Goal: Task Accomplishment & Management: Use online tool/utility

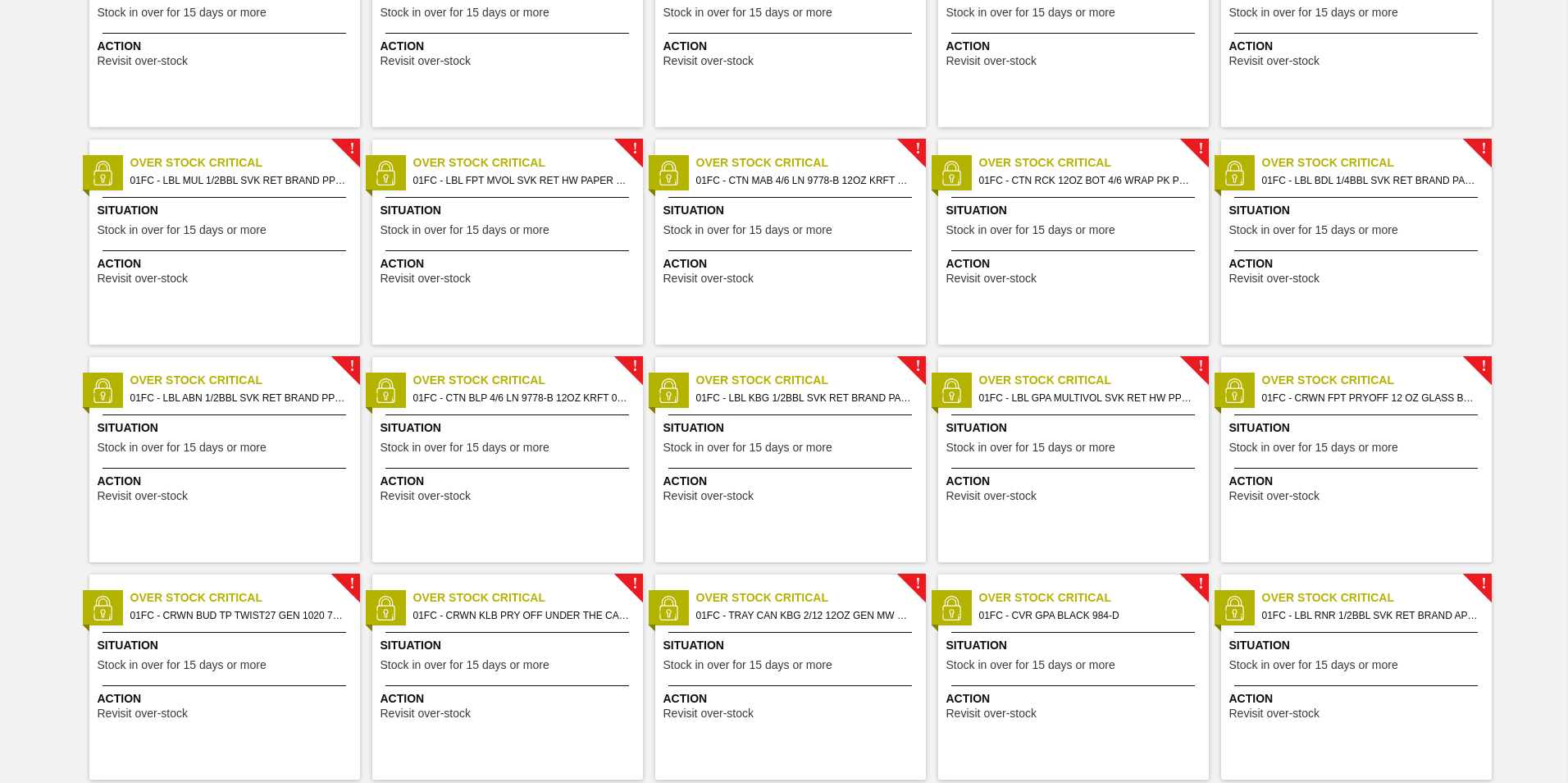
scroll to position [1554, 0]
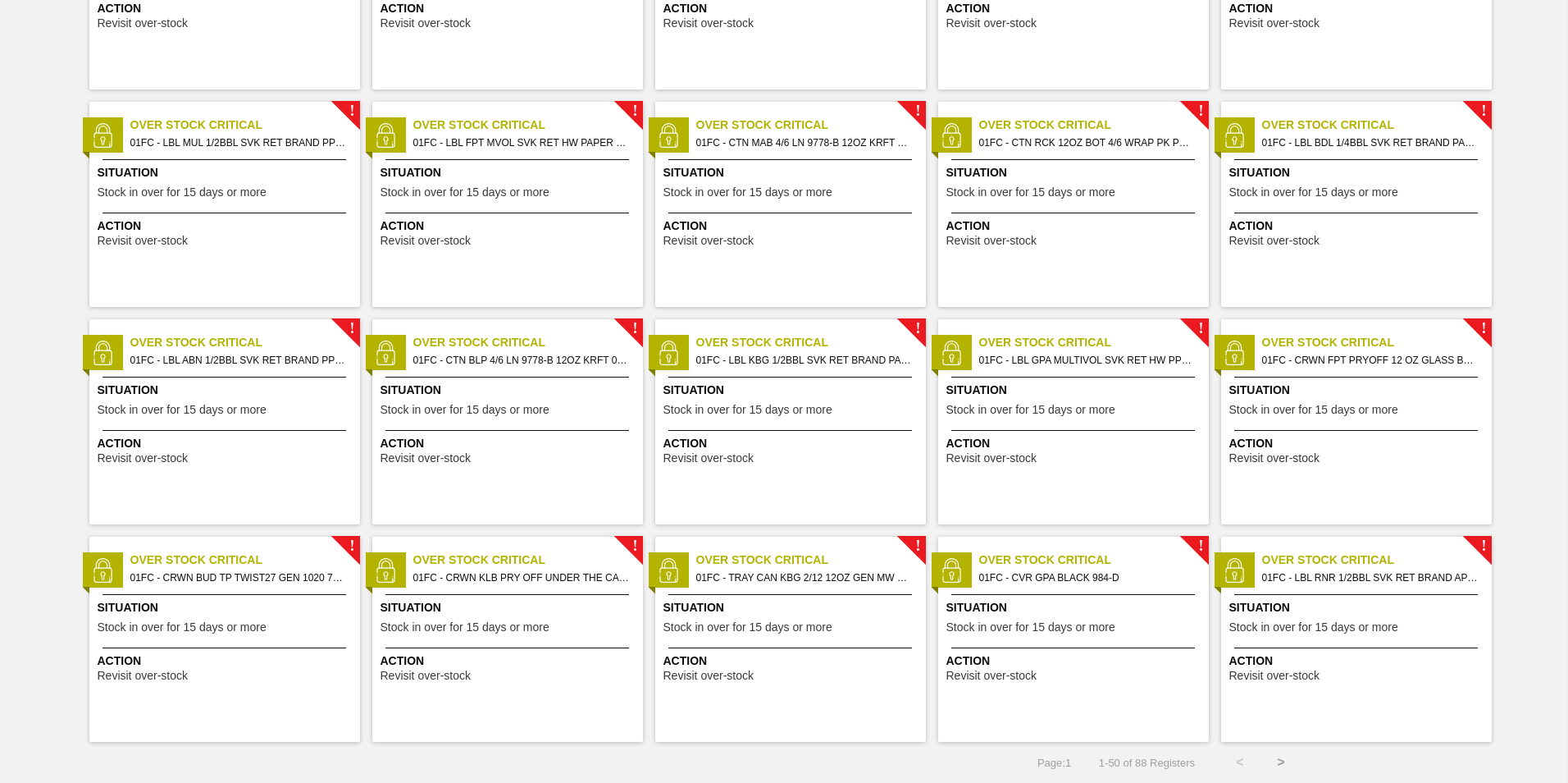
click at [1294, 768] on button ">" at bounding box center [1281, 761] width 41 height 41
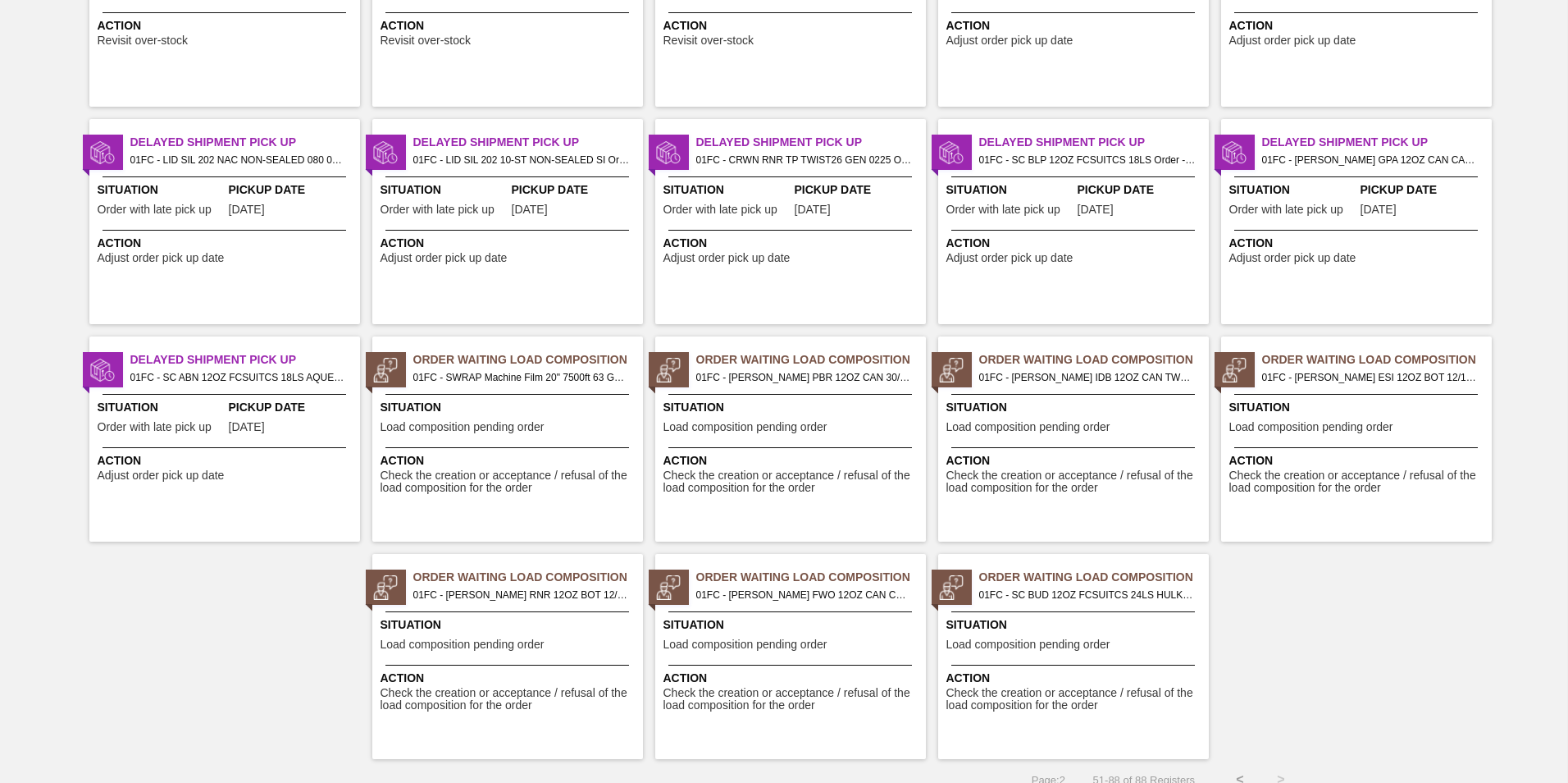
scroll to position [1119, 0]
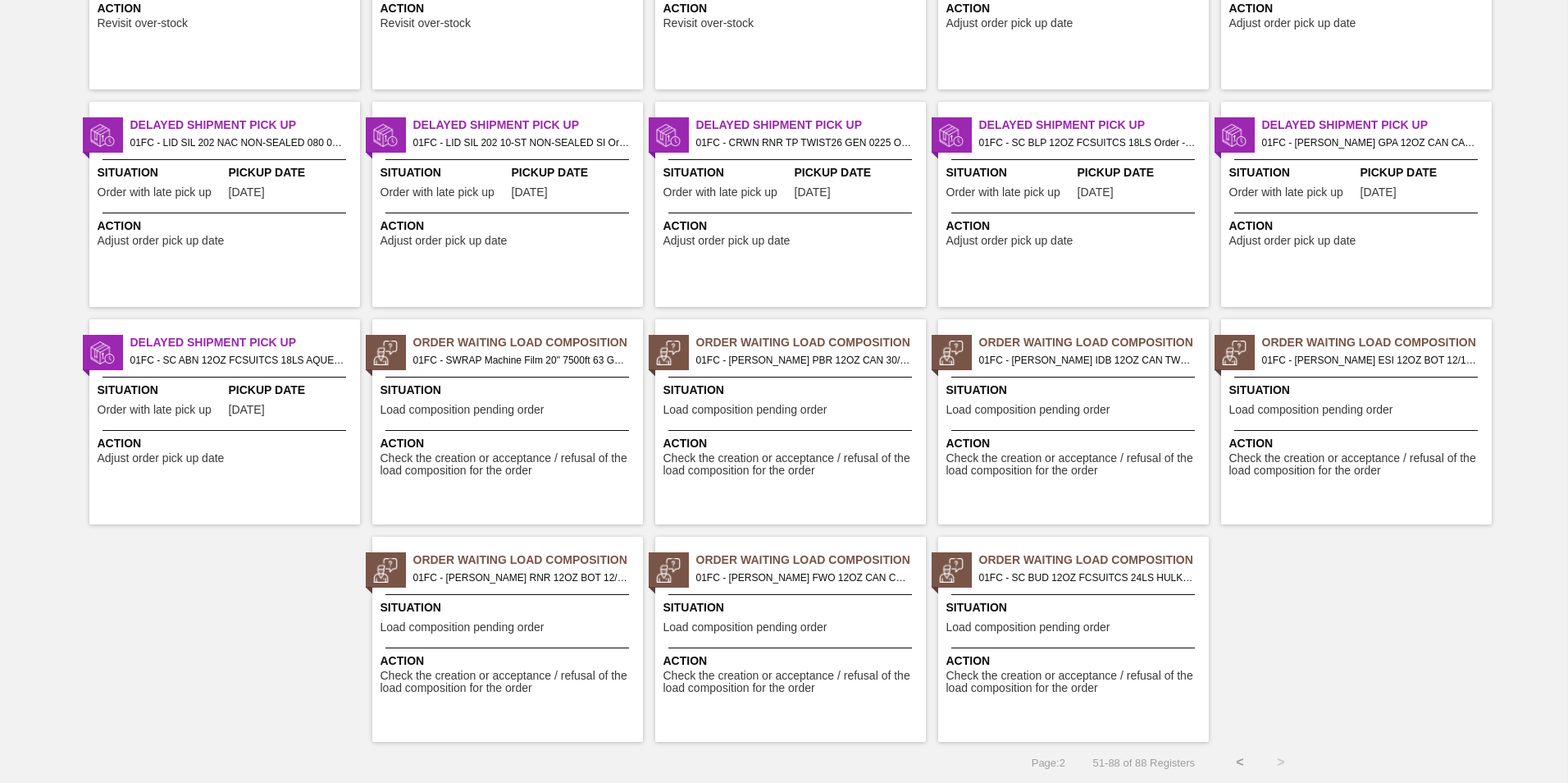
click at [1079, 641] on div "Order Waiting Load Composition 01FC - SC BUD 12OZ FCSUITCS 24LS HULK HANDLE - V…" at bounding box center [1073, 638] width 271 height 205
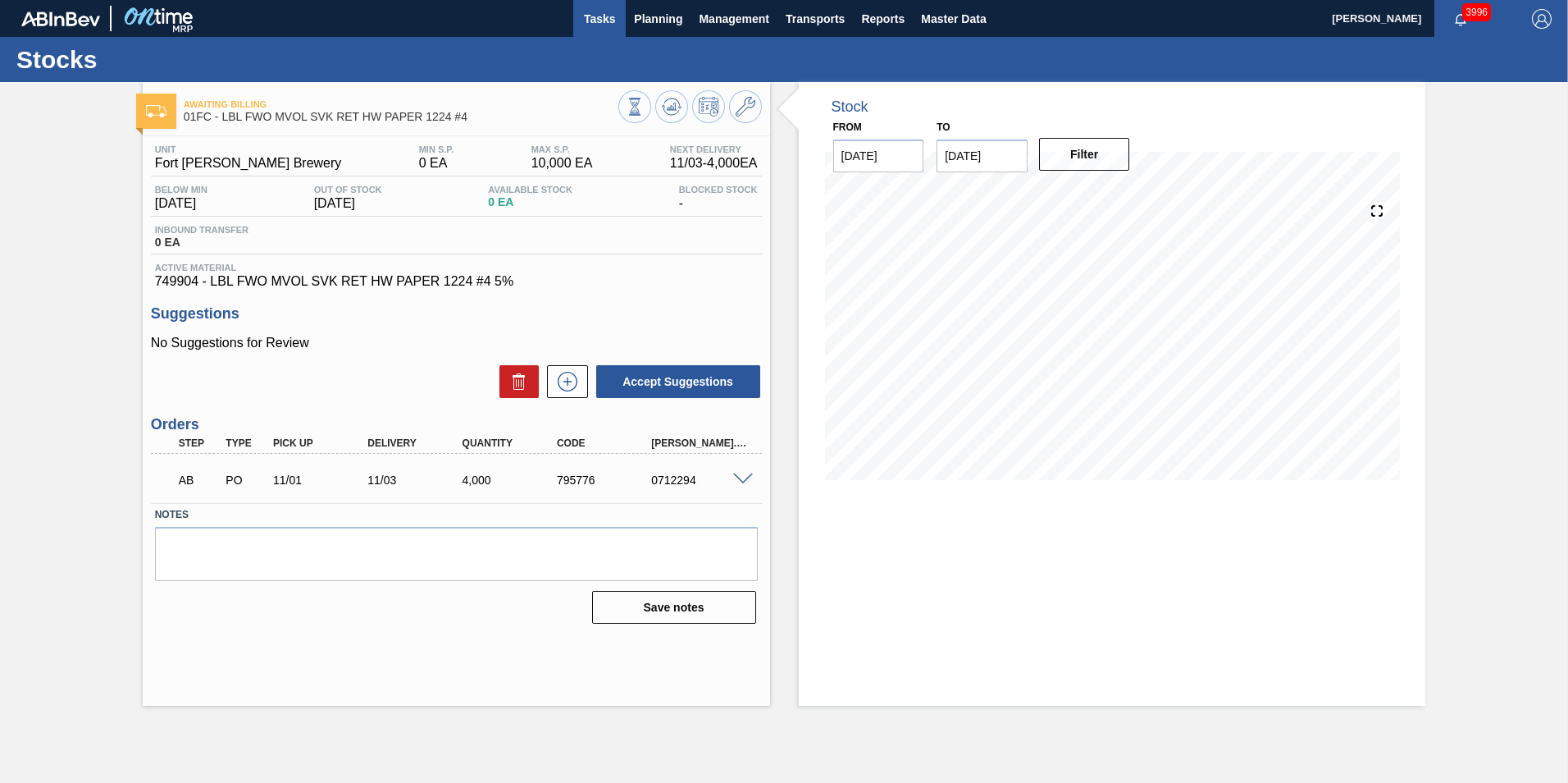
click at [598, 16] on span "Tasks" at bounding box center [599, 18] width 36 height 20
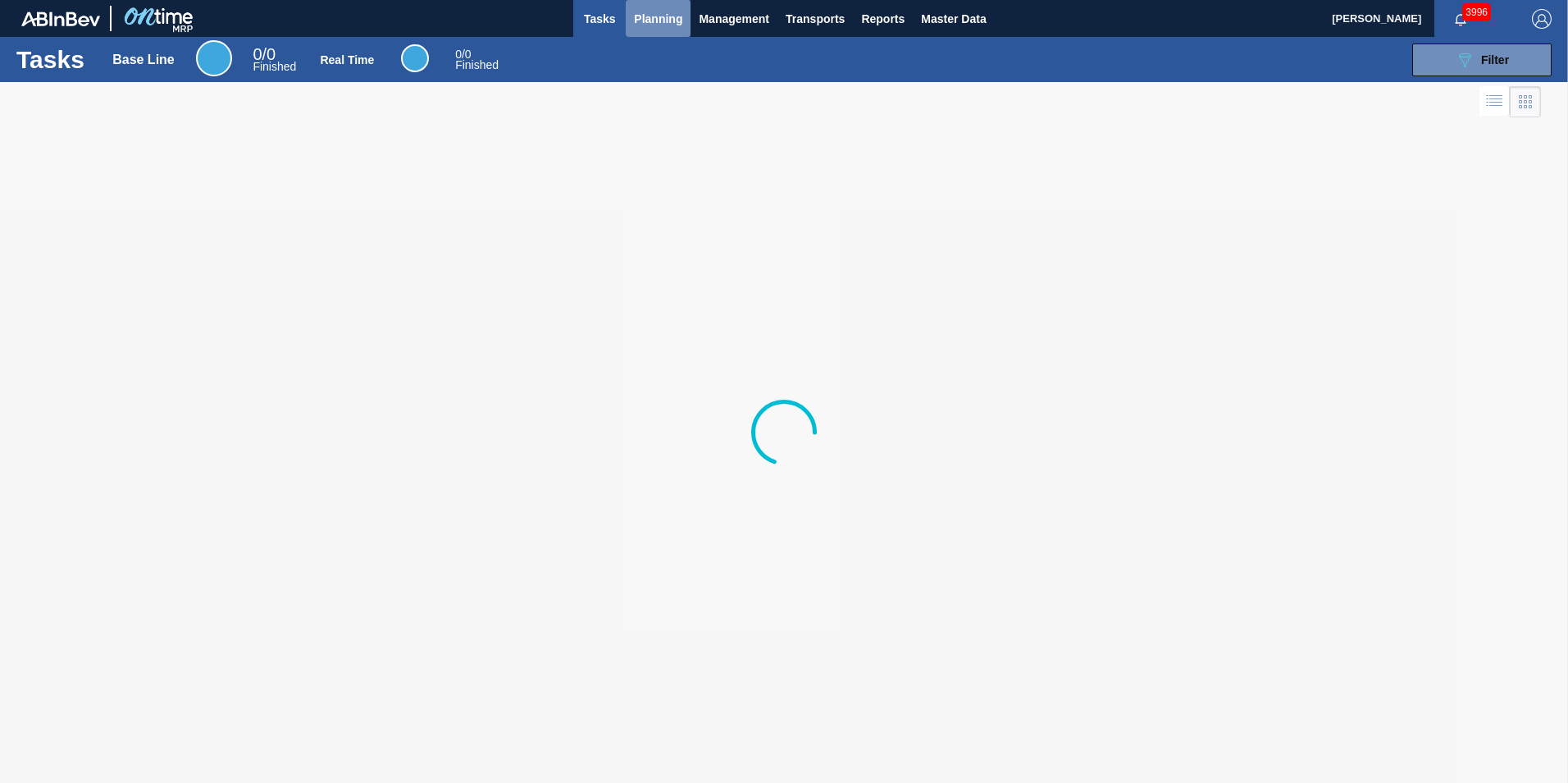
click at [639, 16] on span "Planning" at bounding box center [658, 18] width 48 height 20
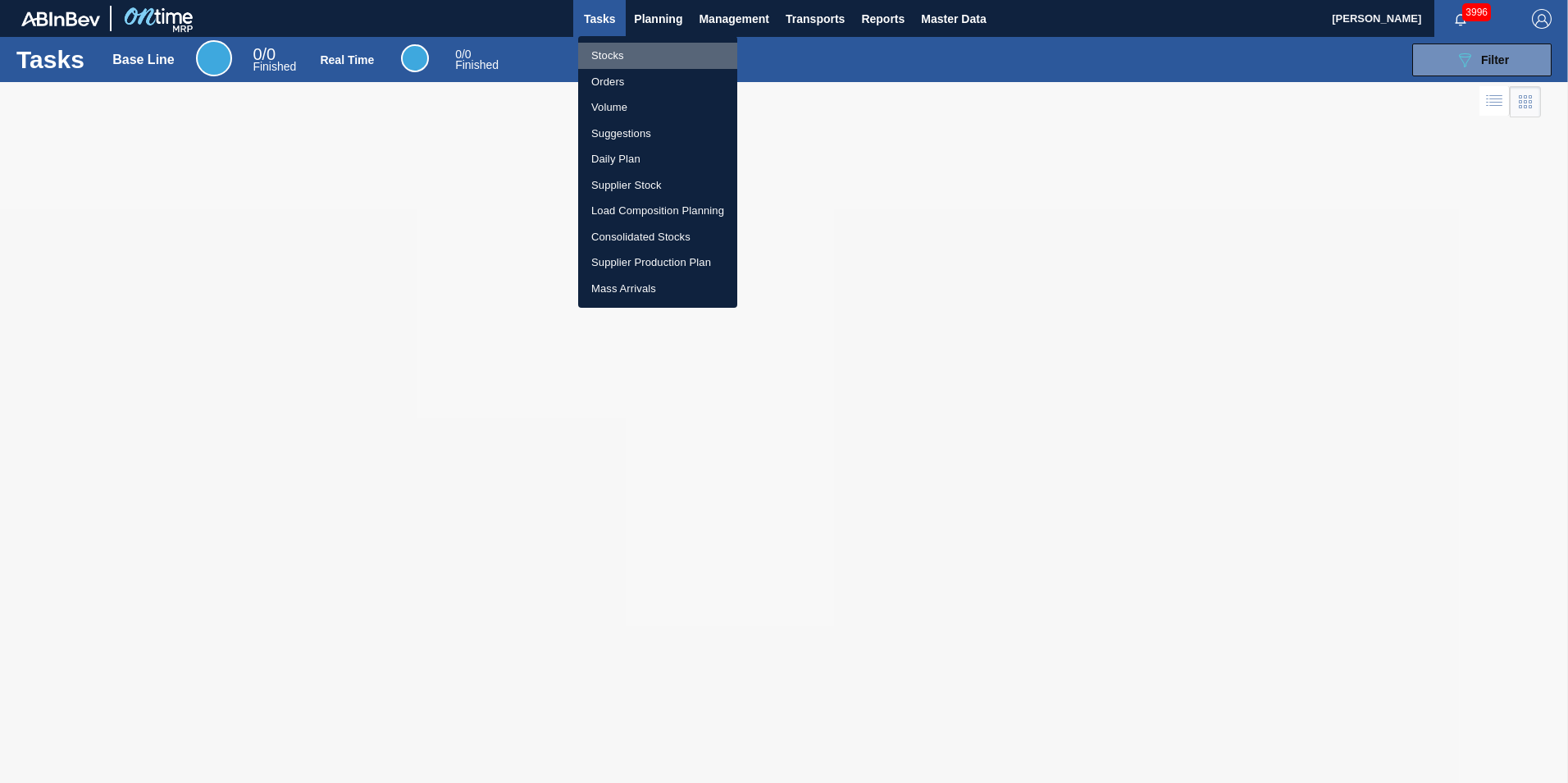
click at [630, 65] on li "Stocks" at bounding box center [658, 55] width 159 height 26
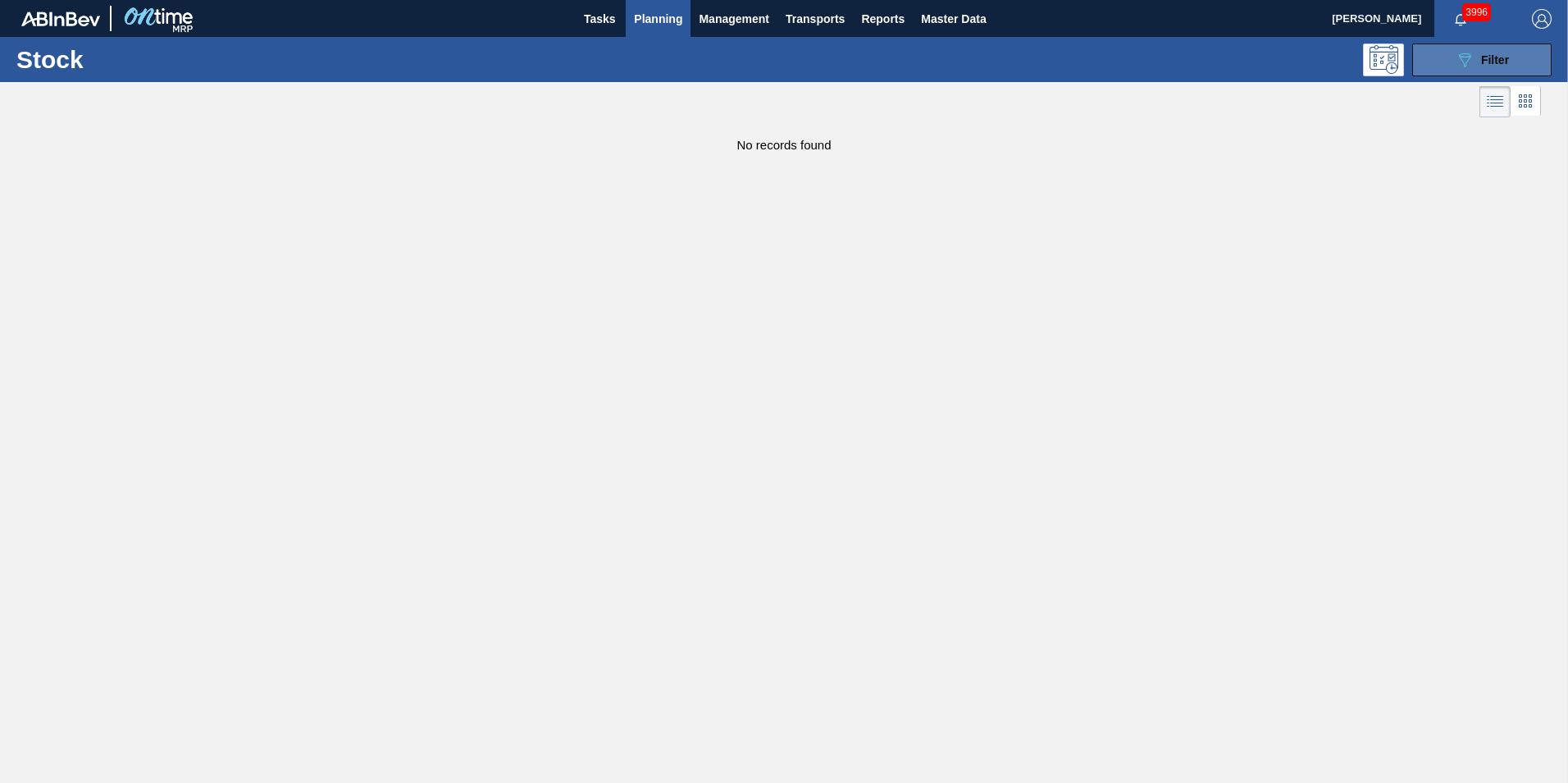
click at [1488, 63] on span "Filter" at bounding box center [1494, 60] width 28 height 13
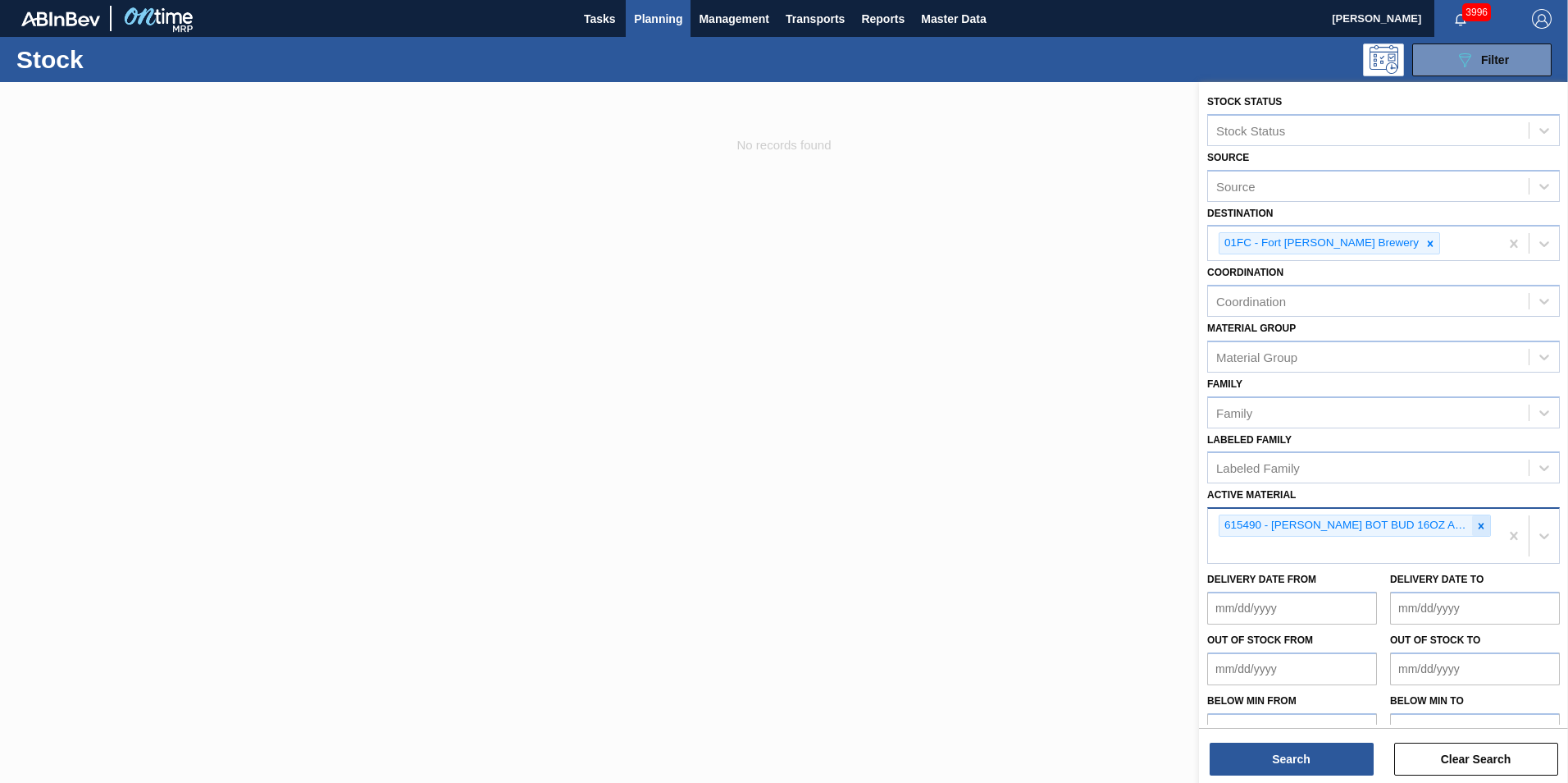
click at [1481, 521] on icon at bounding box center [1481, 525] width 11 height 11
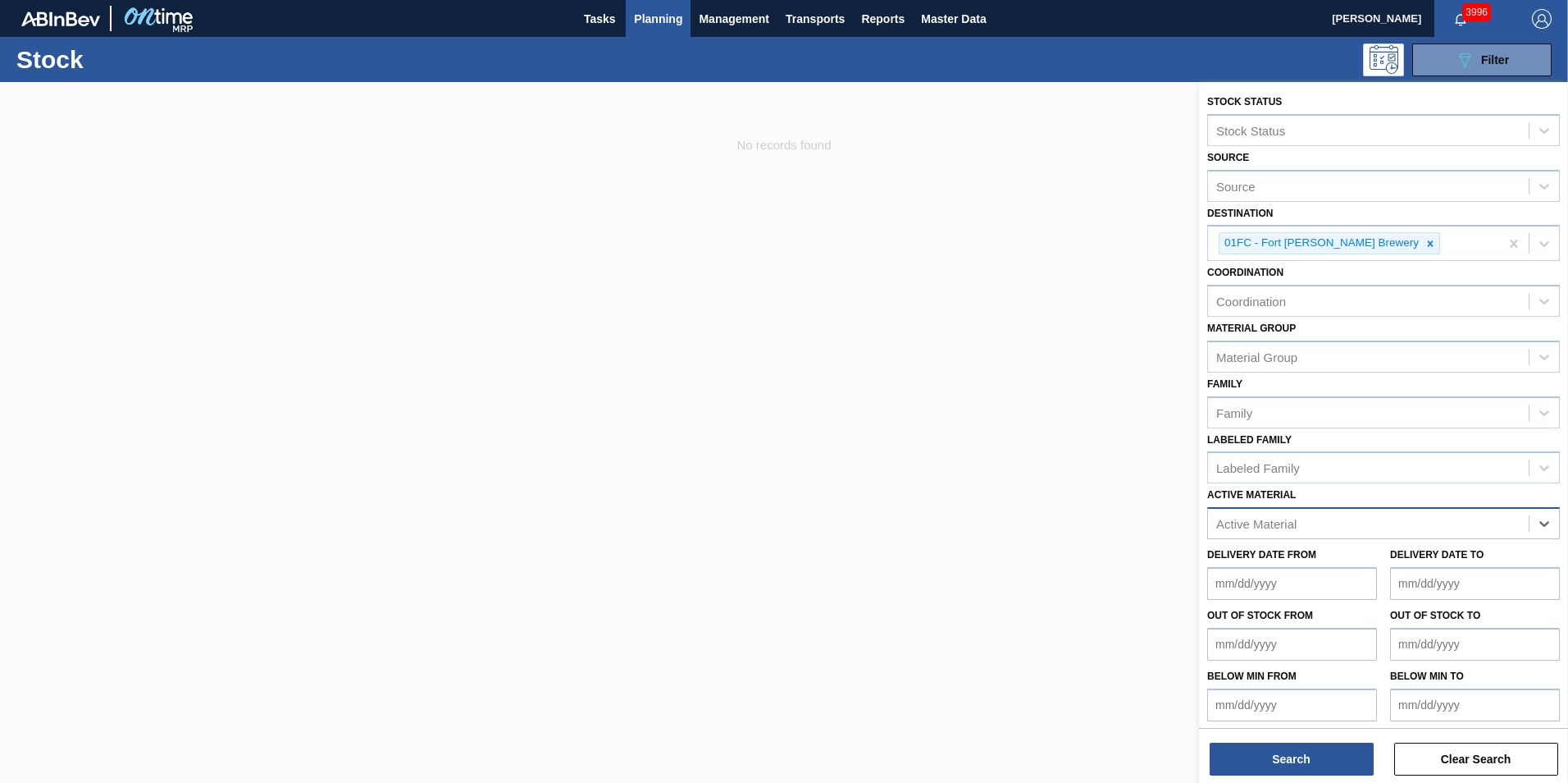
click at [1377, 518] on div "Active Material" at bounding box center [1368, 523] width 320 height 23
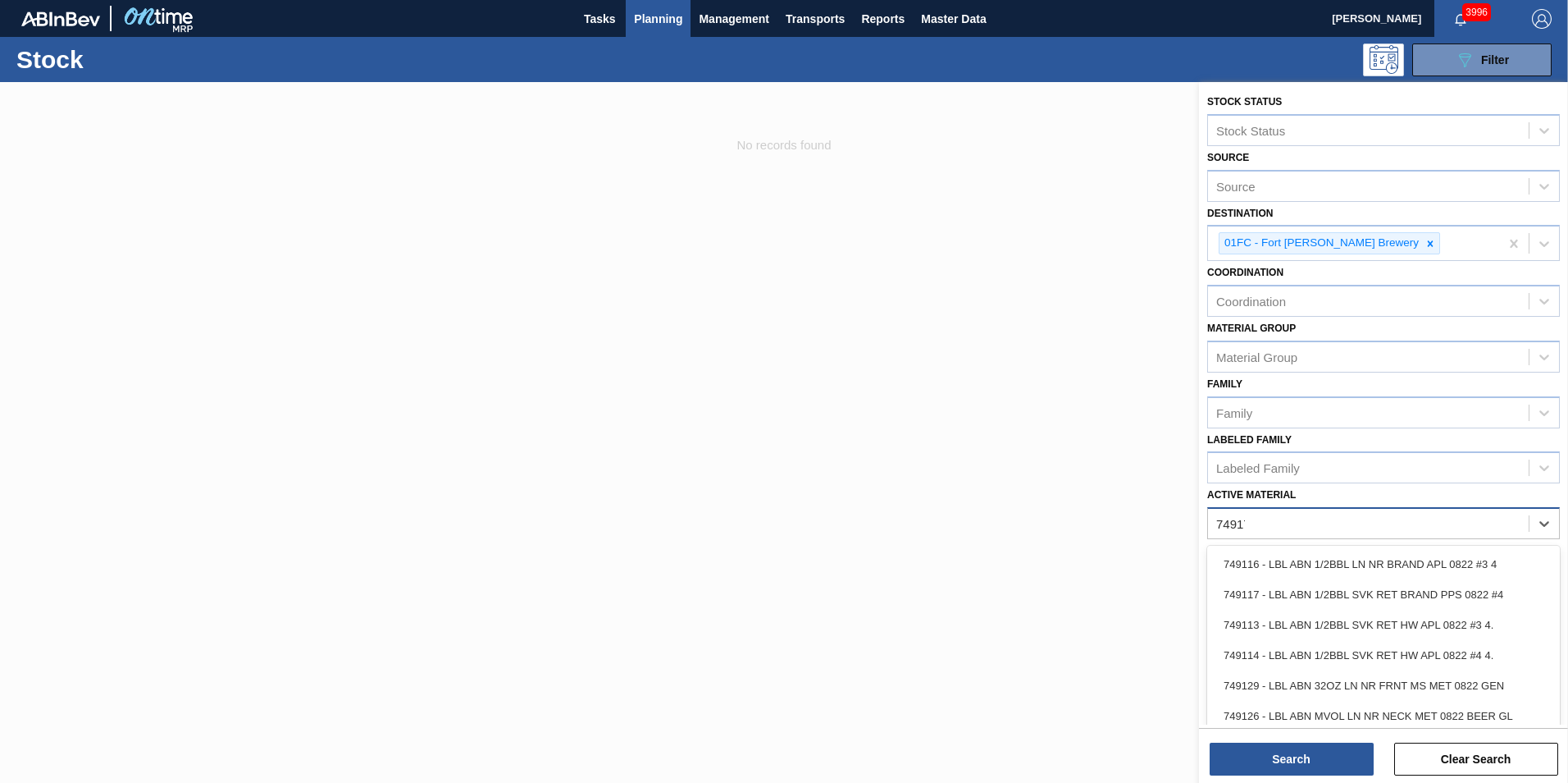
type Material "749172"
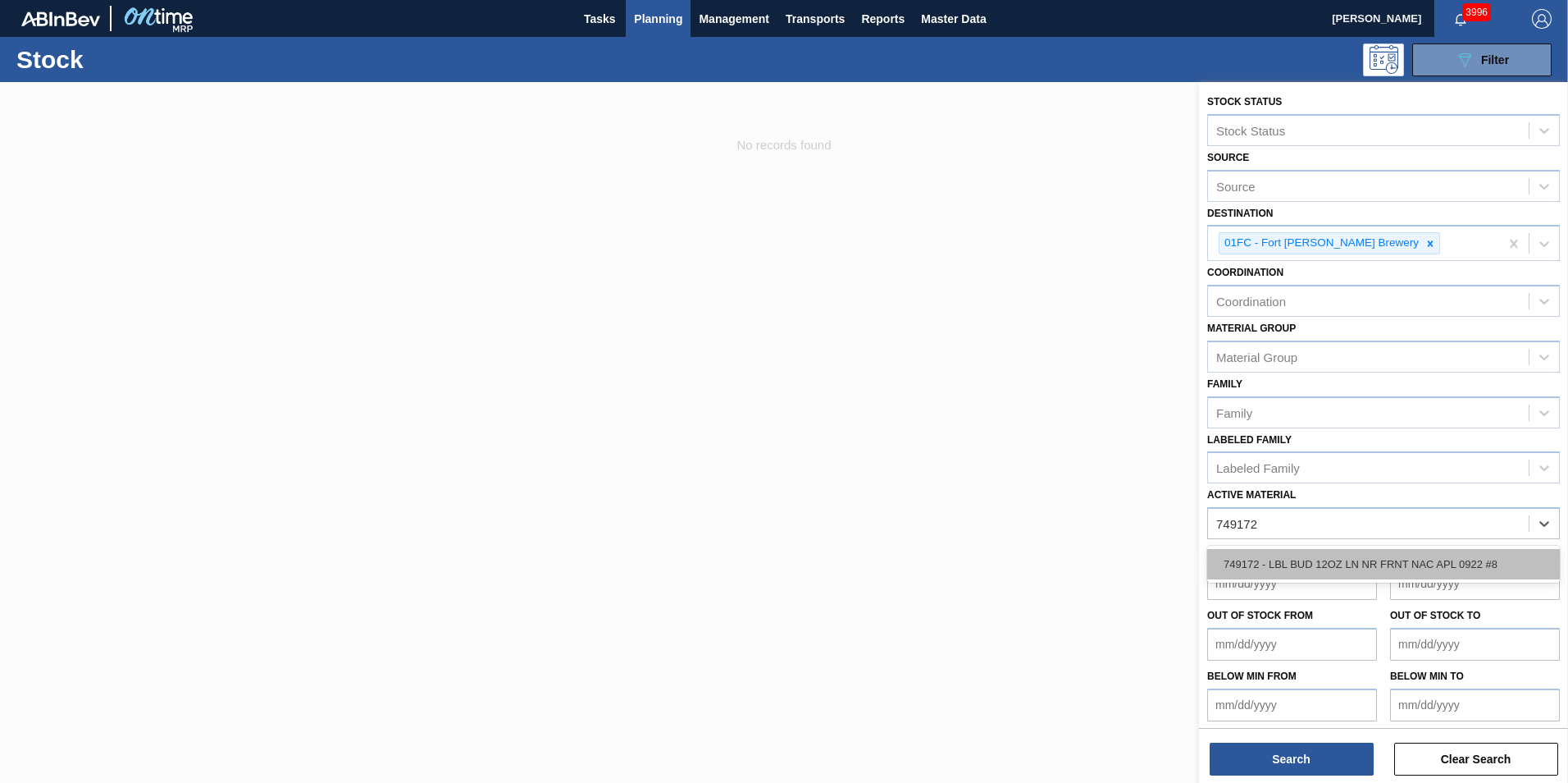
click at [1334, 574] on div "749172 - LBL BUD 12OZ LN NR FRNT NAC APL 0922 #8" at bounding box center [1383, 564] width 352 height 30
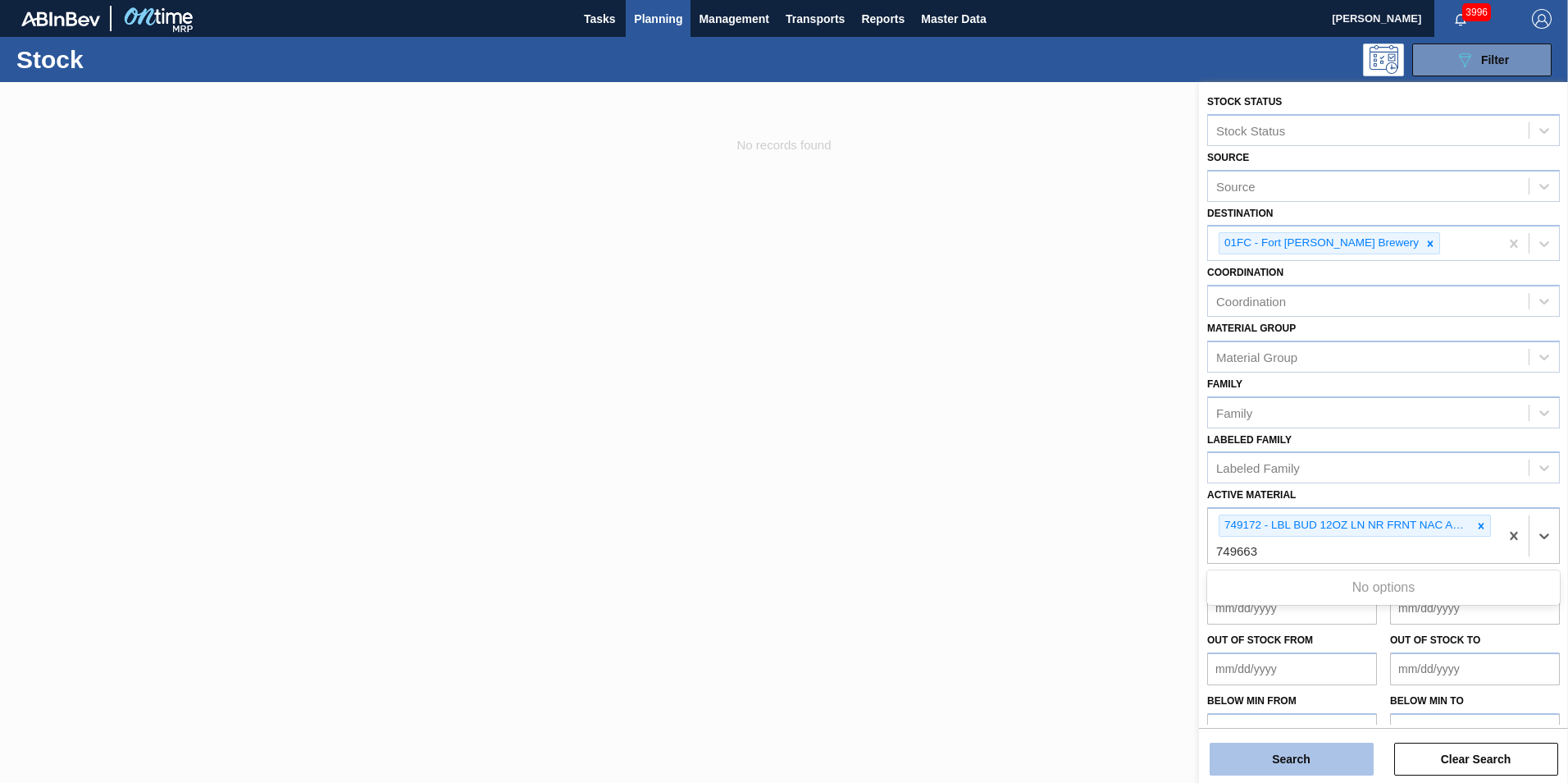
type Material "749663"
click at [1294, 767] on button "Search" at bounding box center [1291, 759] width 164 height 33
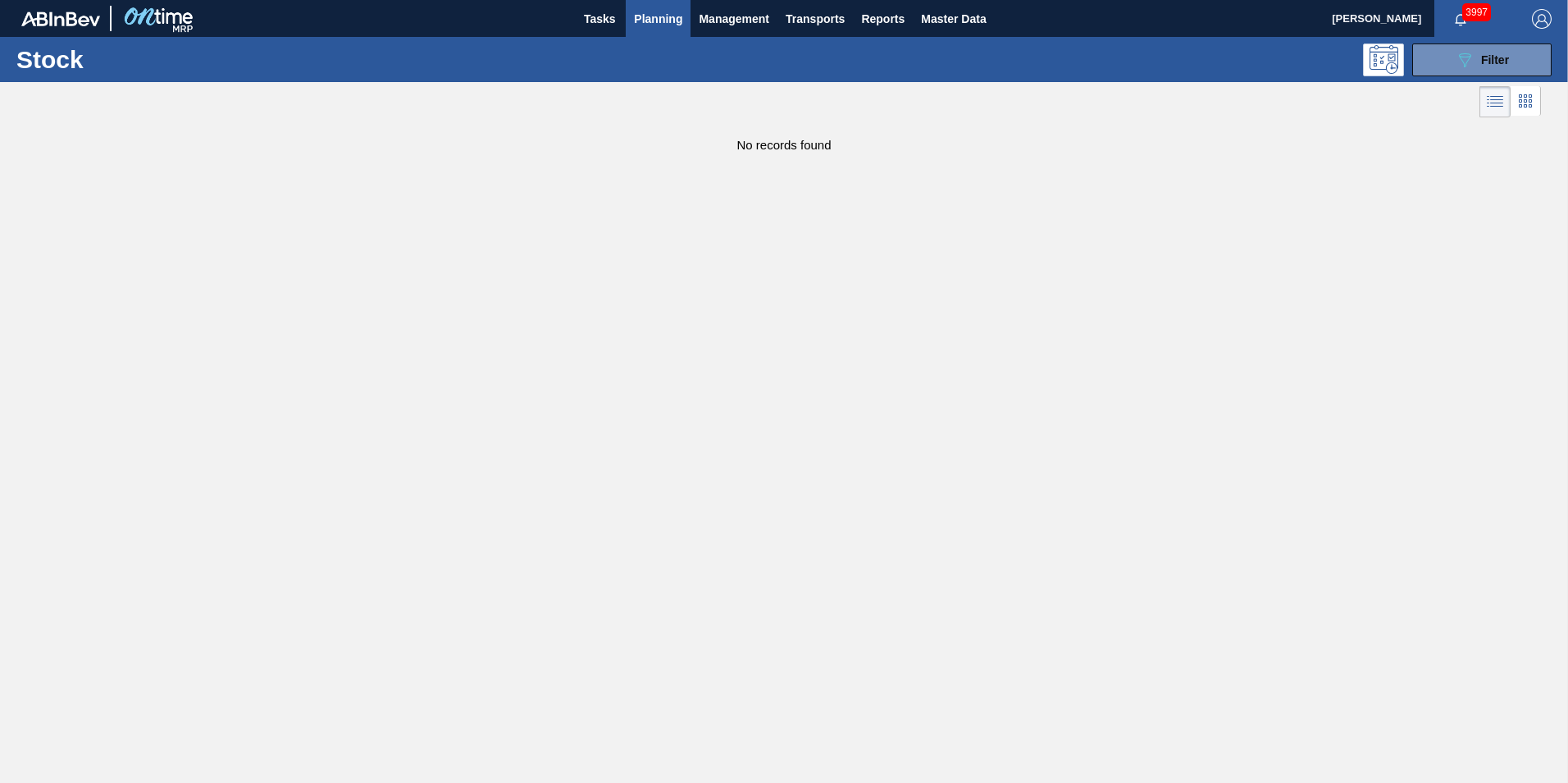
click at [34, 444] on main "Tasks Planning Management Transports Reports Master Data Christina Carrig 3997 …" at bounding box center [784, 392] width 1568 height 783
click at [1200, 425] on main "Tasks Planning Management Transports Reports Master Data Christina Carrig 3997 …" at bounding box center [784, 392] width 1568 height 783
click at [29, 313] on main "Tasks Planning Management Transports Reports Master Data Christina Carrig 3997 …" at bounding box center [784, 392] width 1568 height 783
drag, startPoint x: 1449, startPoint y: 210, endPoint x: 1136, endPoint y: 224, distance: 313.3
click at [1449, 210] on main "Tasks Planning Management Transports Reports Master Data Christina Carrig 4000 …" at bounding box center [784, 392] width 1568 height 783
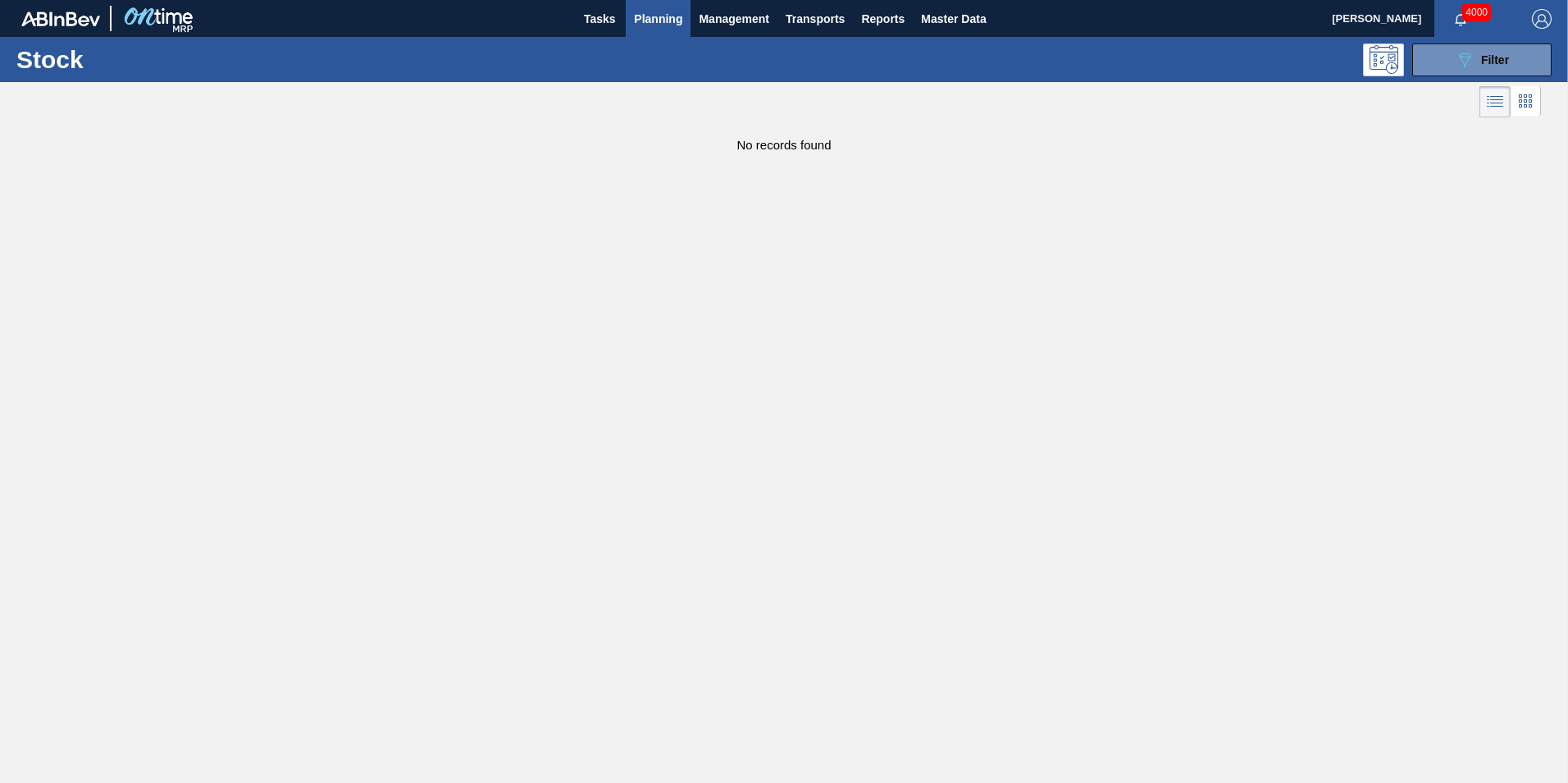
click at [661, 24] on span "Planning" at bounding box center [658, 18] width 48 height 20
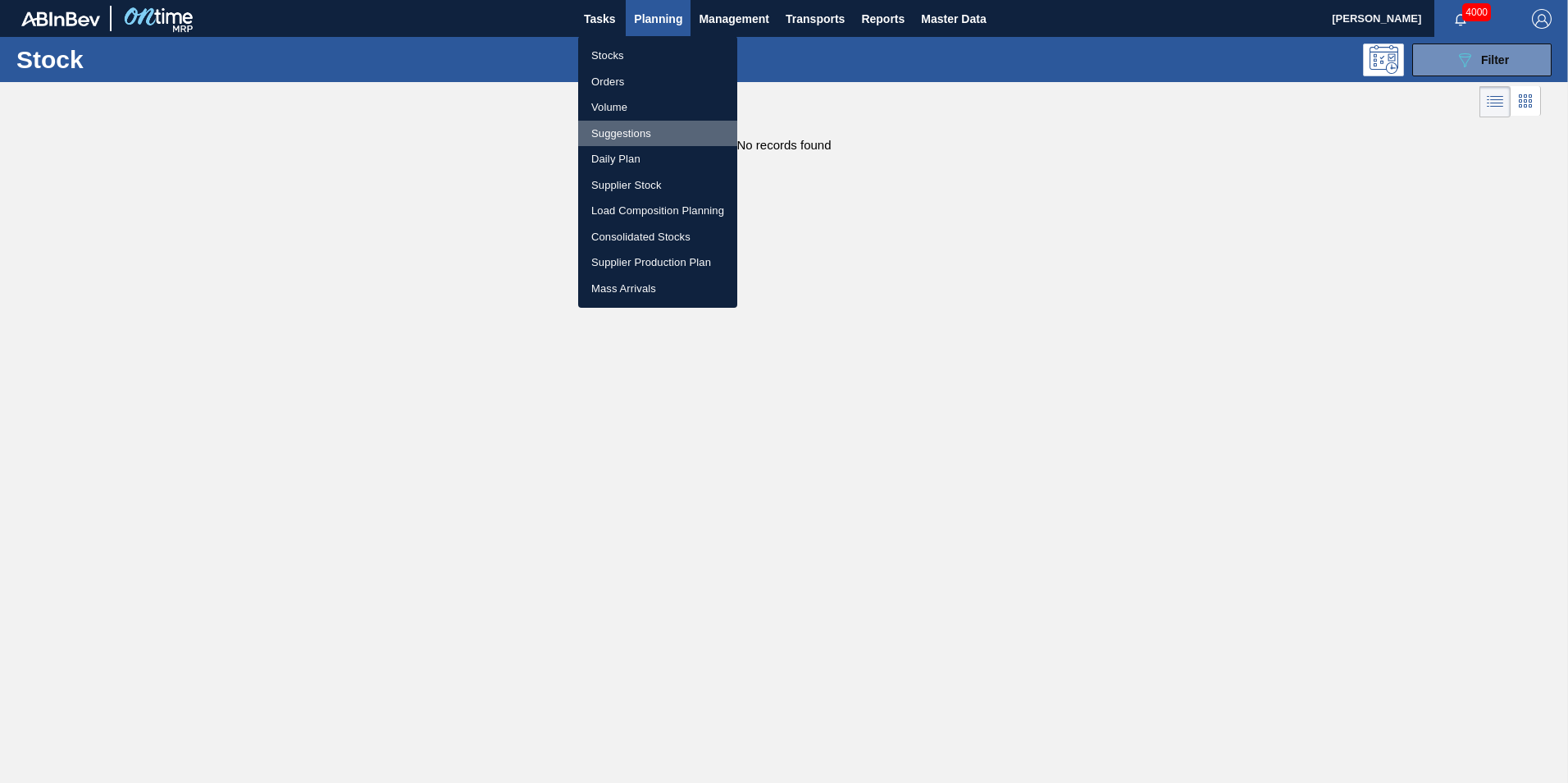
click at [629, 135] on li "Suggestions" at bounding box center [658, 133] width 159 height 26
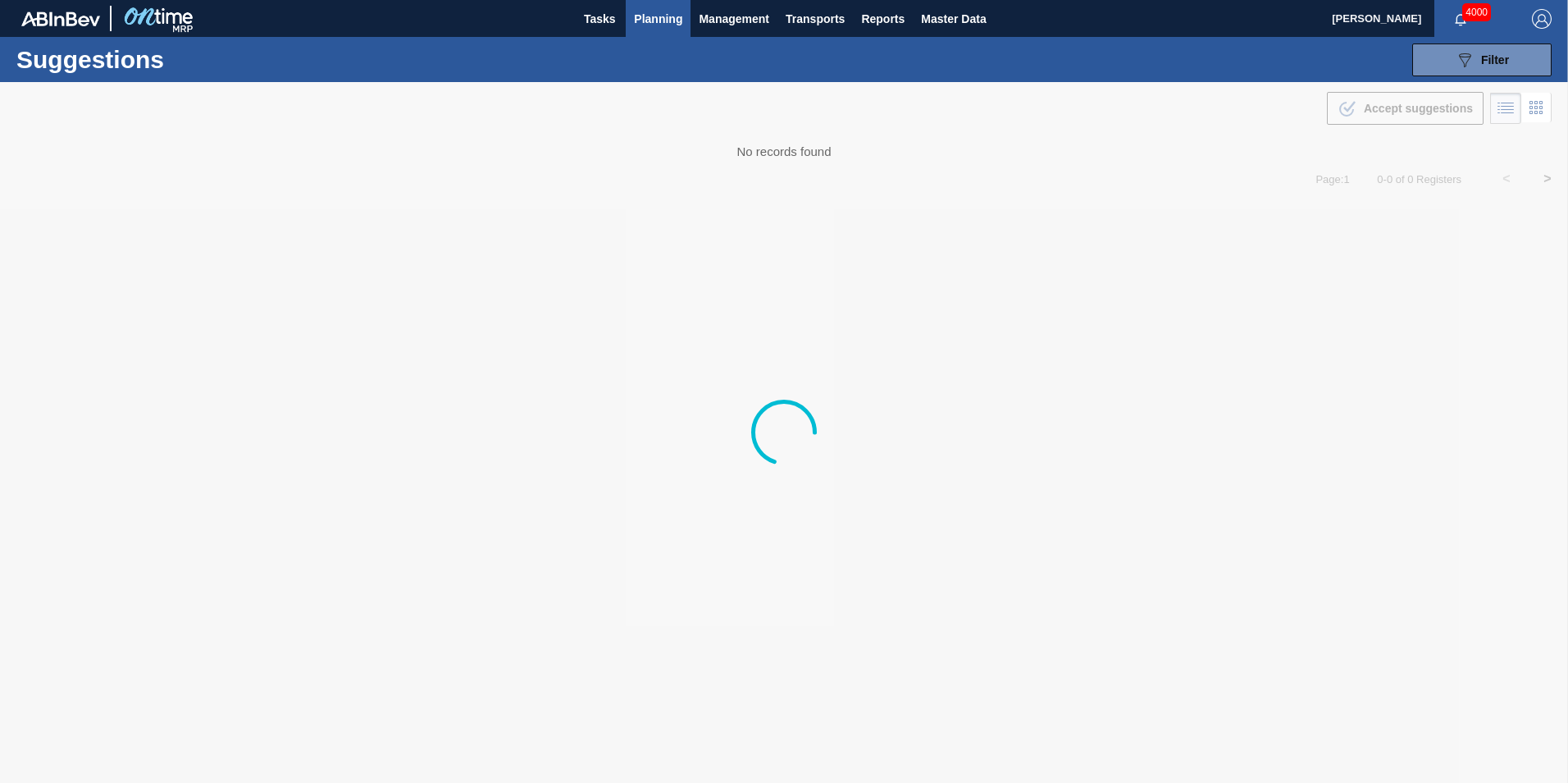
type to "12/01/2025"
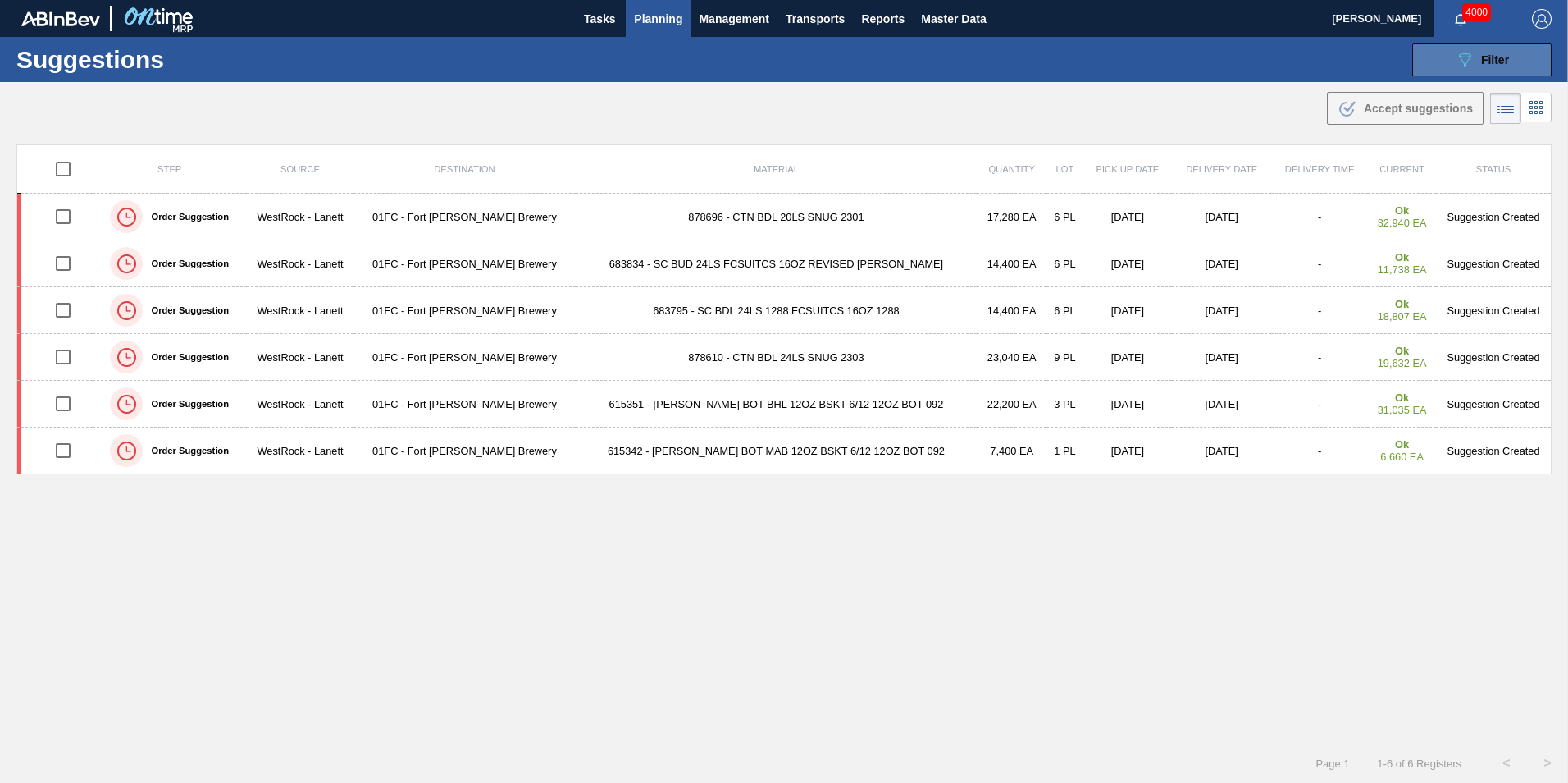
click at [1441, 65] on button "089F7B8B-B2A5-4AFE-B5C0-19BA573D28AC Filter" at bounding box center [1481, 60] width 139 height 33
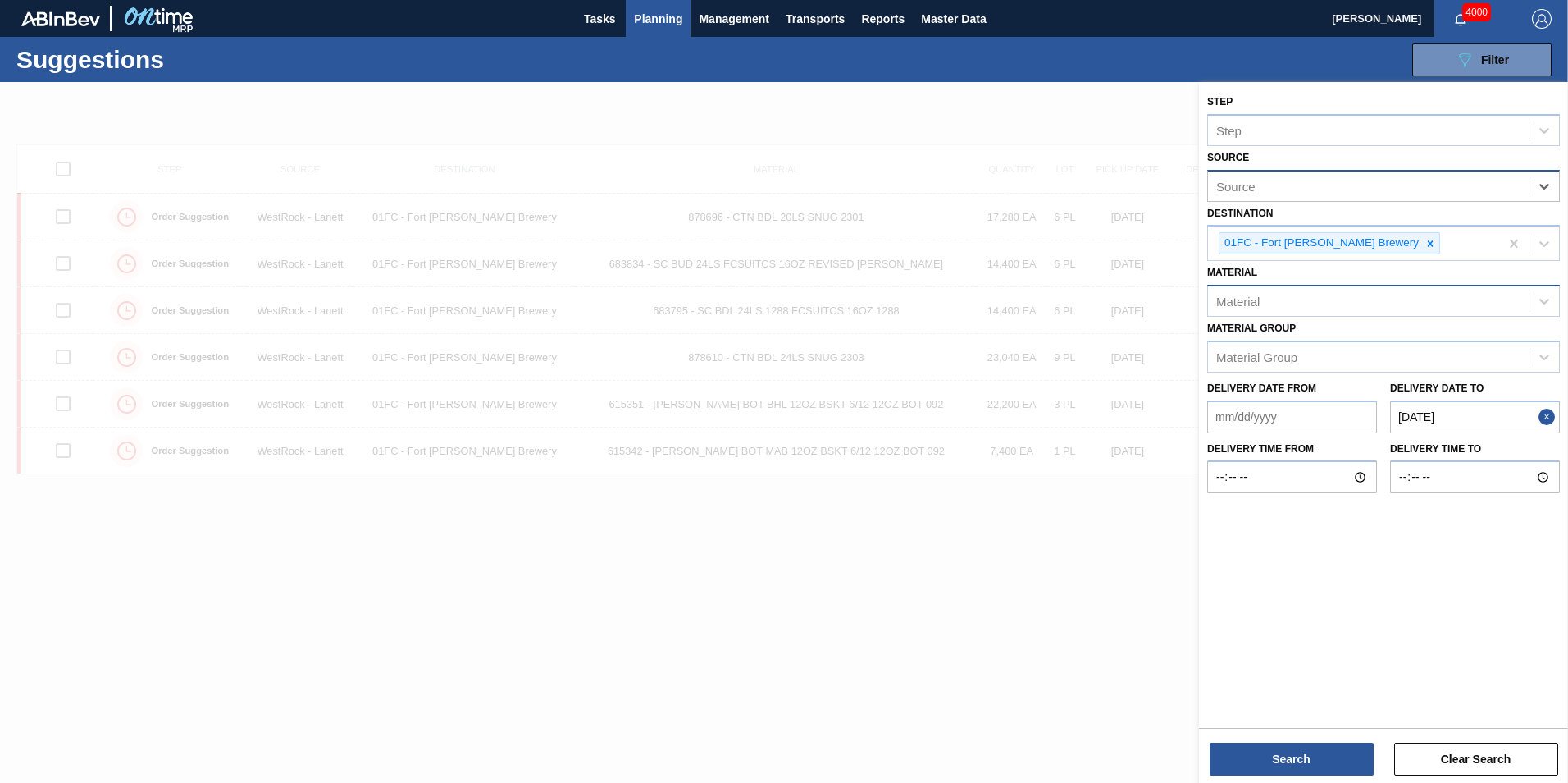
click at [1471, 304] on div "Material" at bounding box center [1368, 301] width 320 height 23
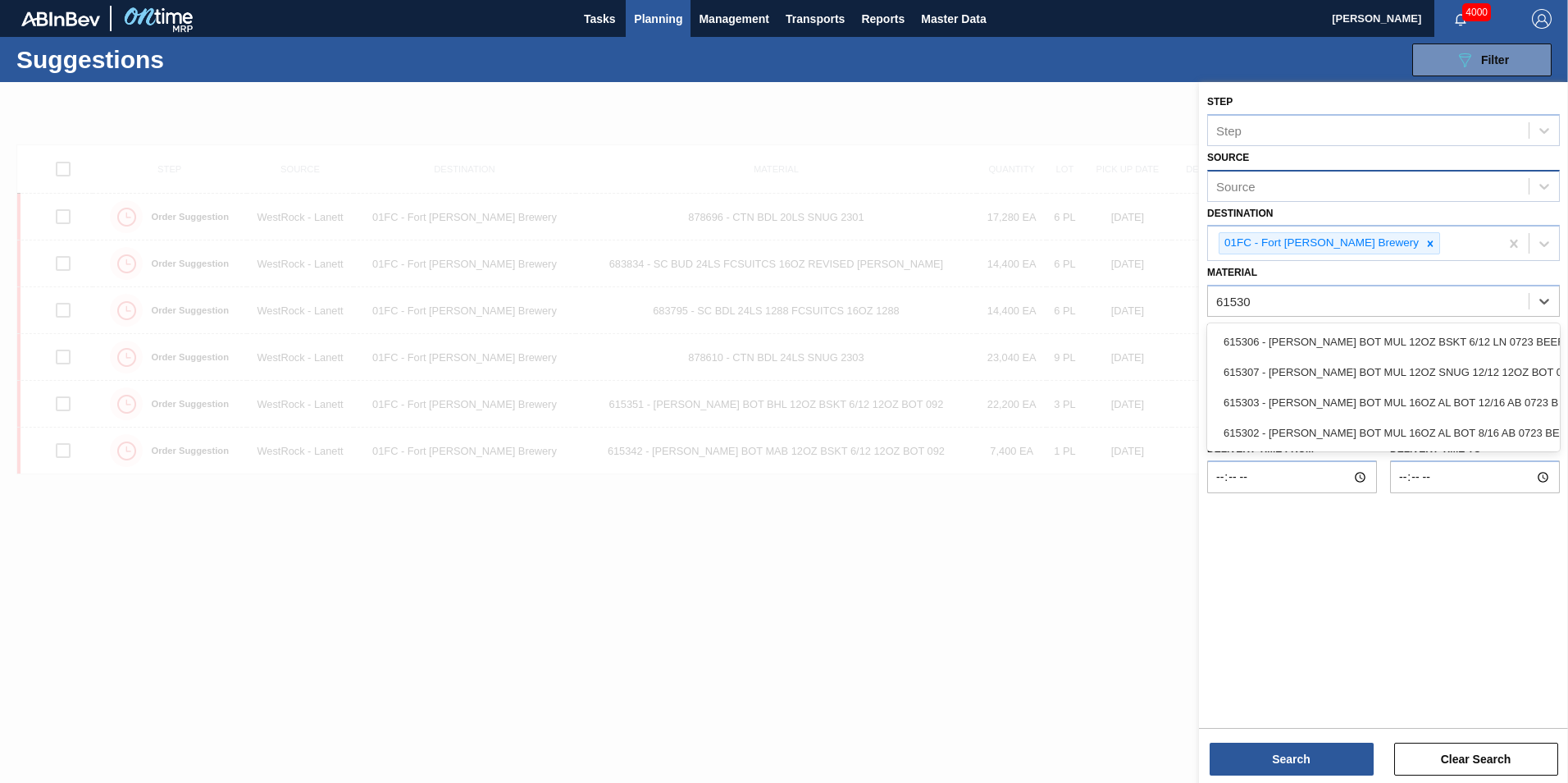
type input "615307"
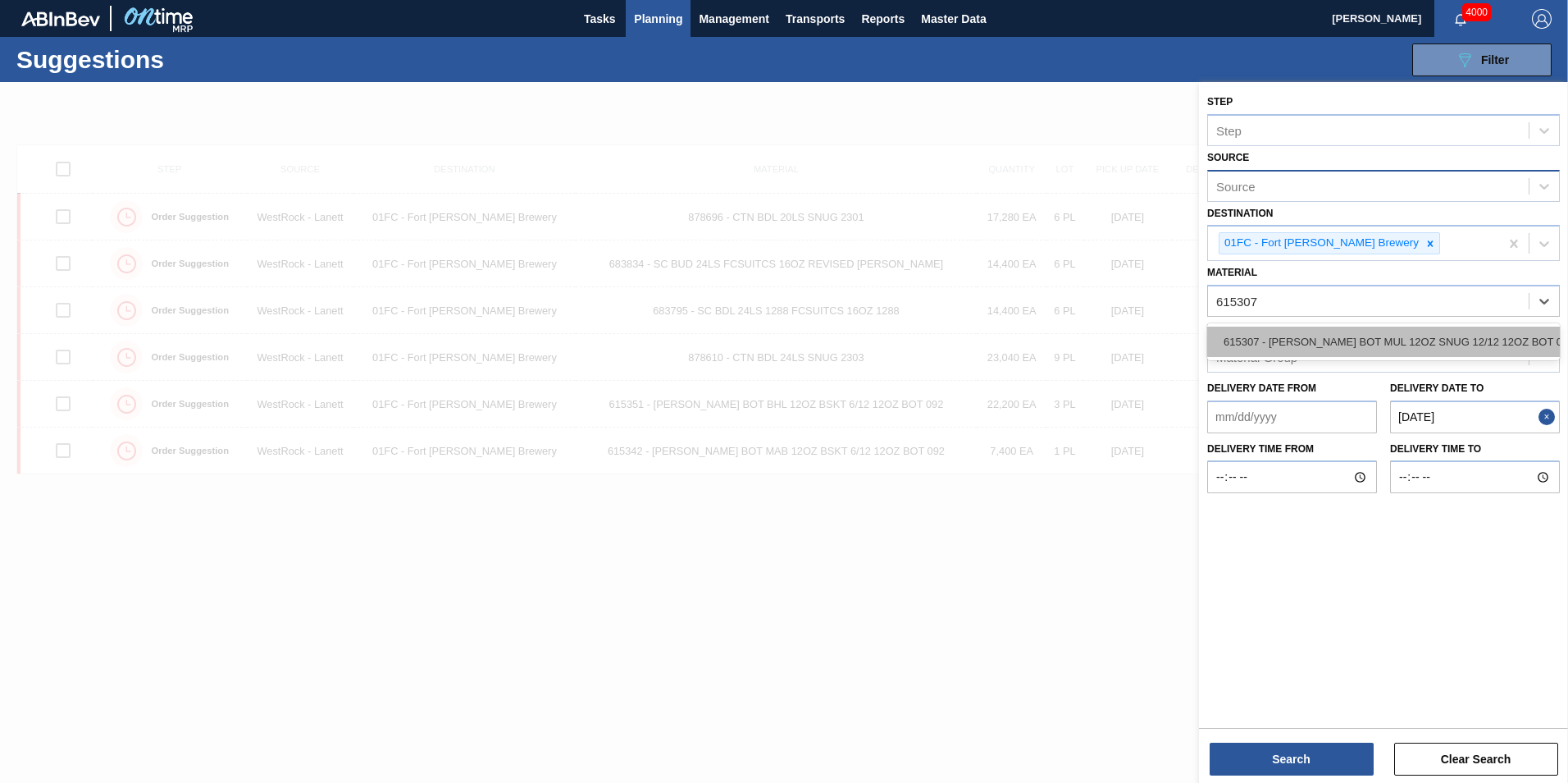
click at [1430, 333] on div "615307 - CARR BOT MUL 12OZ SNUG 12/12 12OZ BOT 07" at bounding box center [1383, 341] width 352 height 30
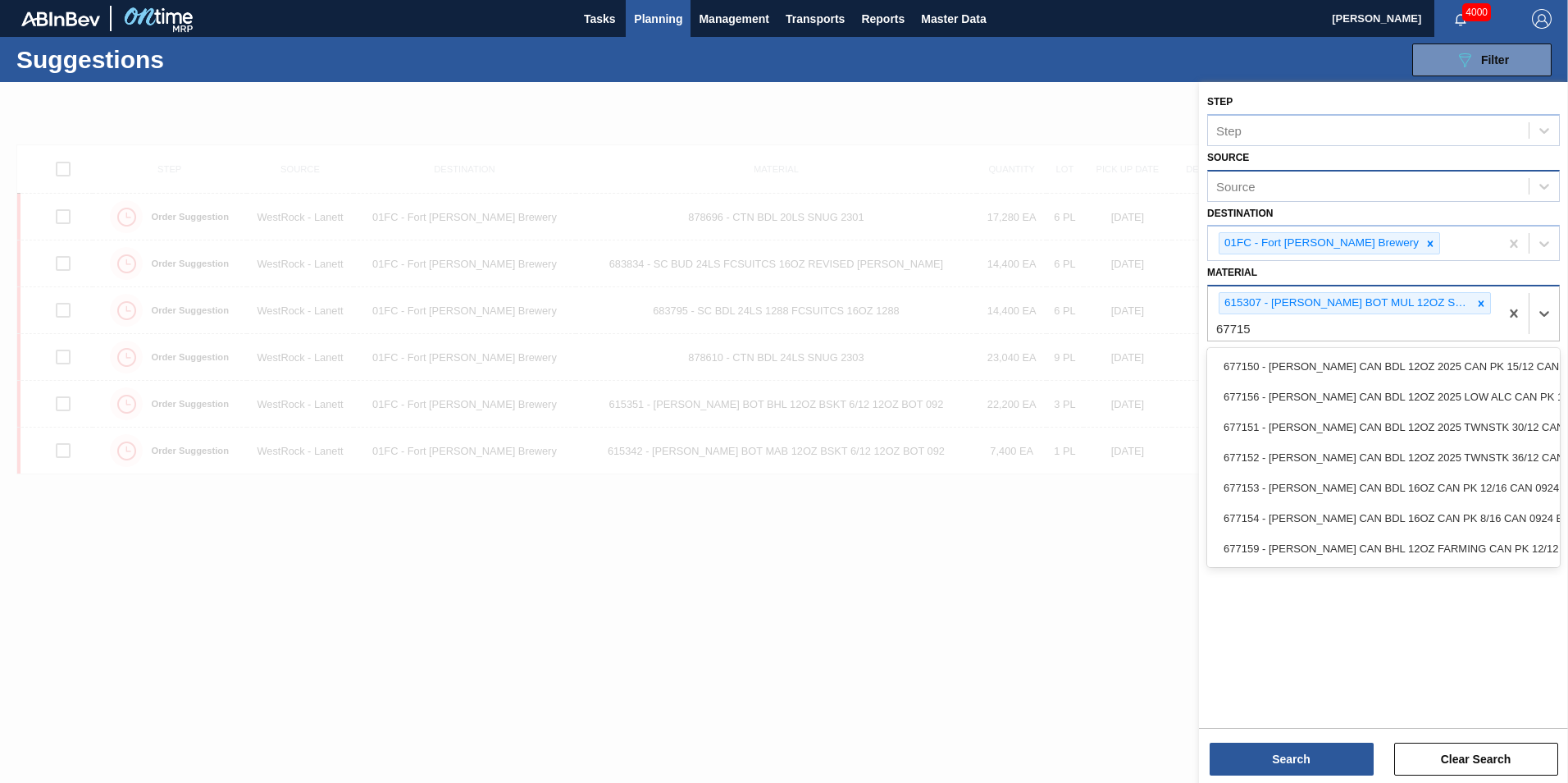
type input "677153"
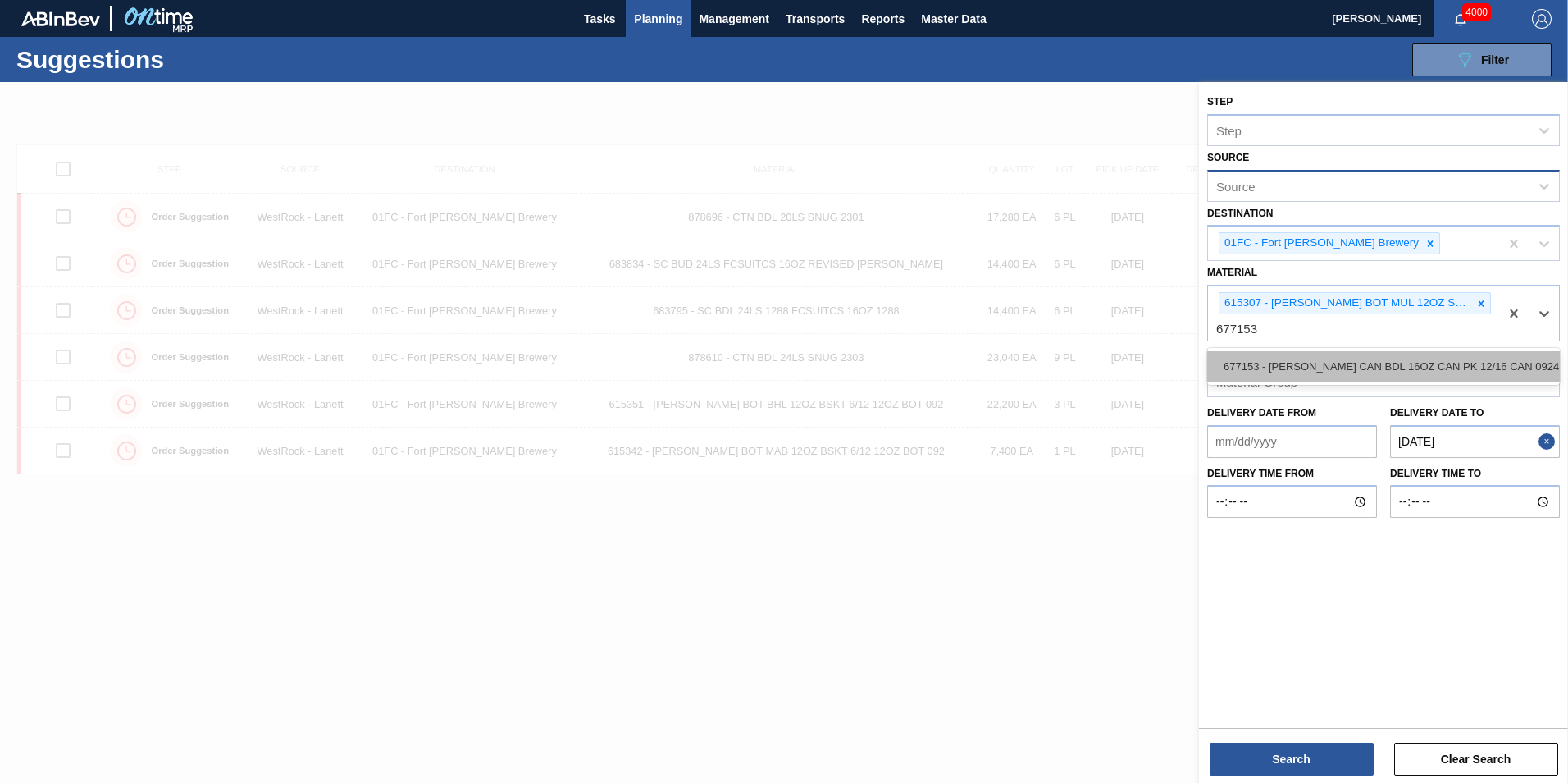
click at [1376, 367] on div "677153 - CARR CAN BDL 16OZ CAN PK 12/16 CAN 0924" at bounding box center [1383, 366] width 352 height 30
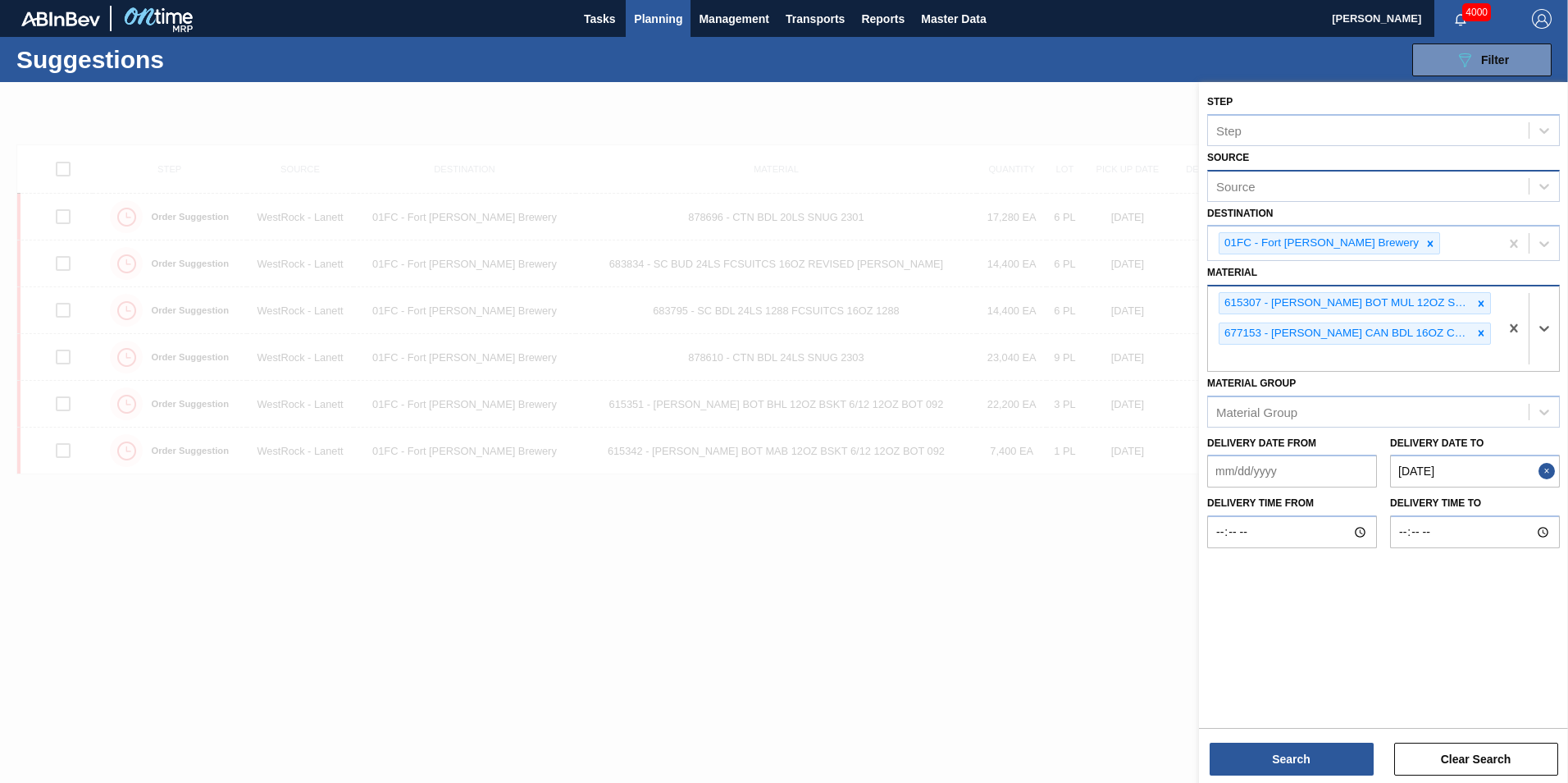
click at [1284, 357] on div "615307 - CARR BOT MUL 12OZ SNUG 12/12 12OZ BOT 07 677153 - CARR CAN BDL 16OZ CA…" at bounding box center [1353, 329] width 291 height 85
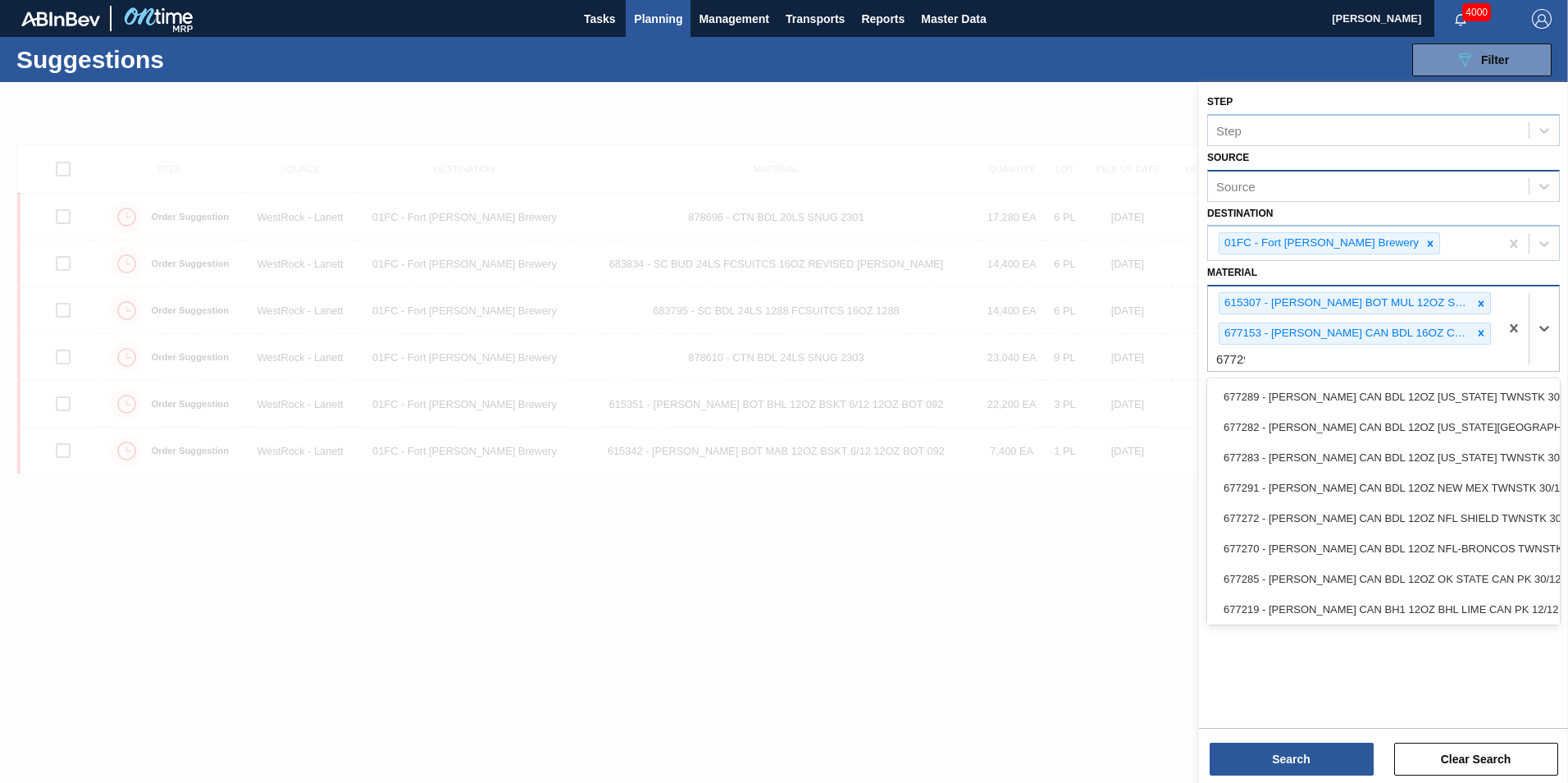
type input "677295"
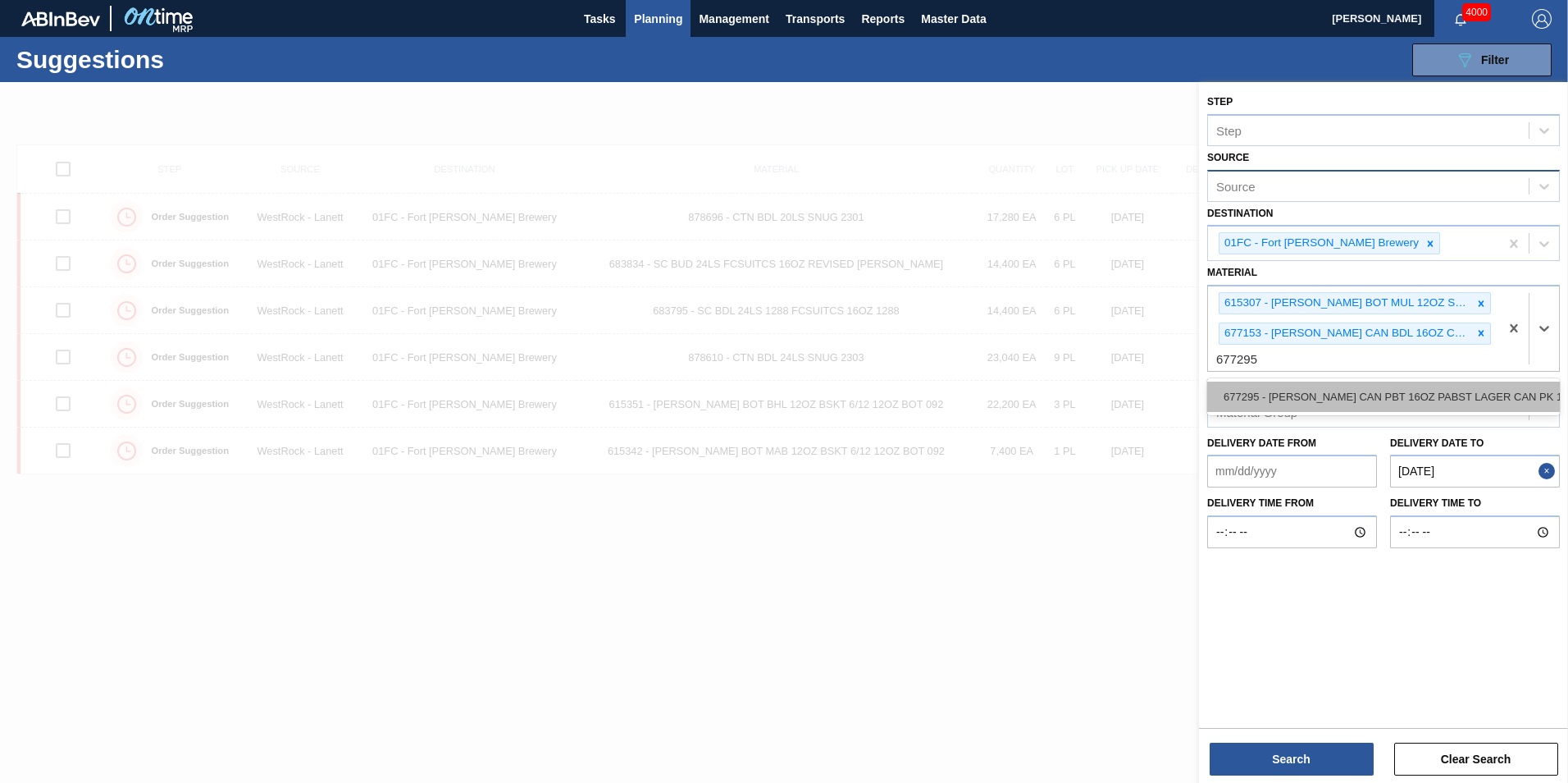
click at [1403, 398] on div "677295 - CARR CAN PBT 16OZ PABST LAGER CAN PK 12/" at bounding box center [1383, 396] width 352 height 30
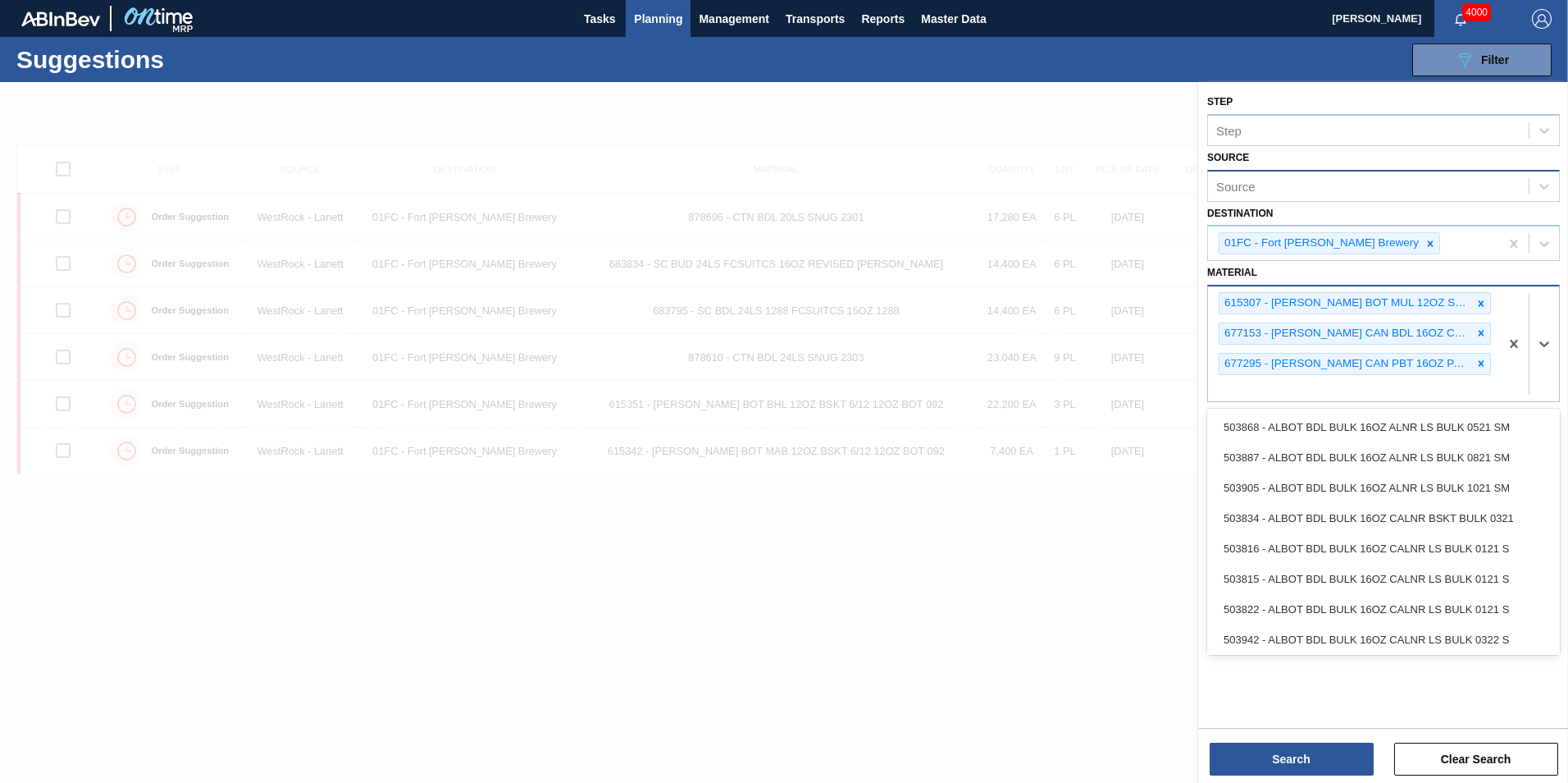
click at [1380, 395] on div "615307 - CARR BOT MUL 12OZ SNUG 12/12 12OZ BOT 07 677153 - CARR CAN BDL 16OZ CA…" at bounding box center [1353, 344] width 291 height 115
type input "6"
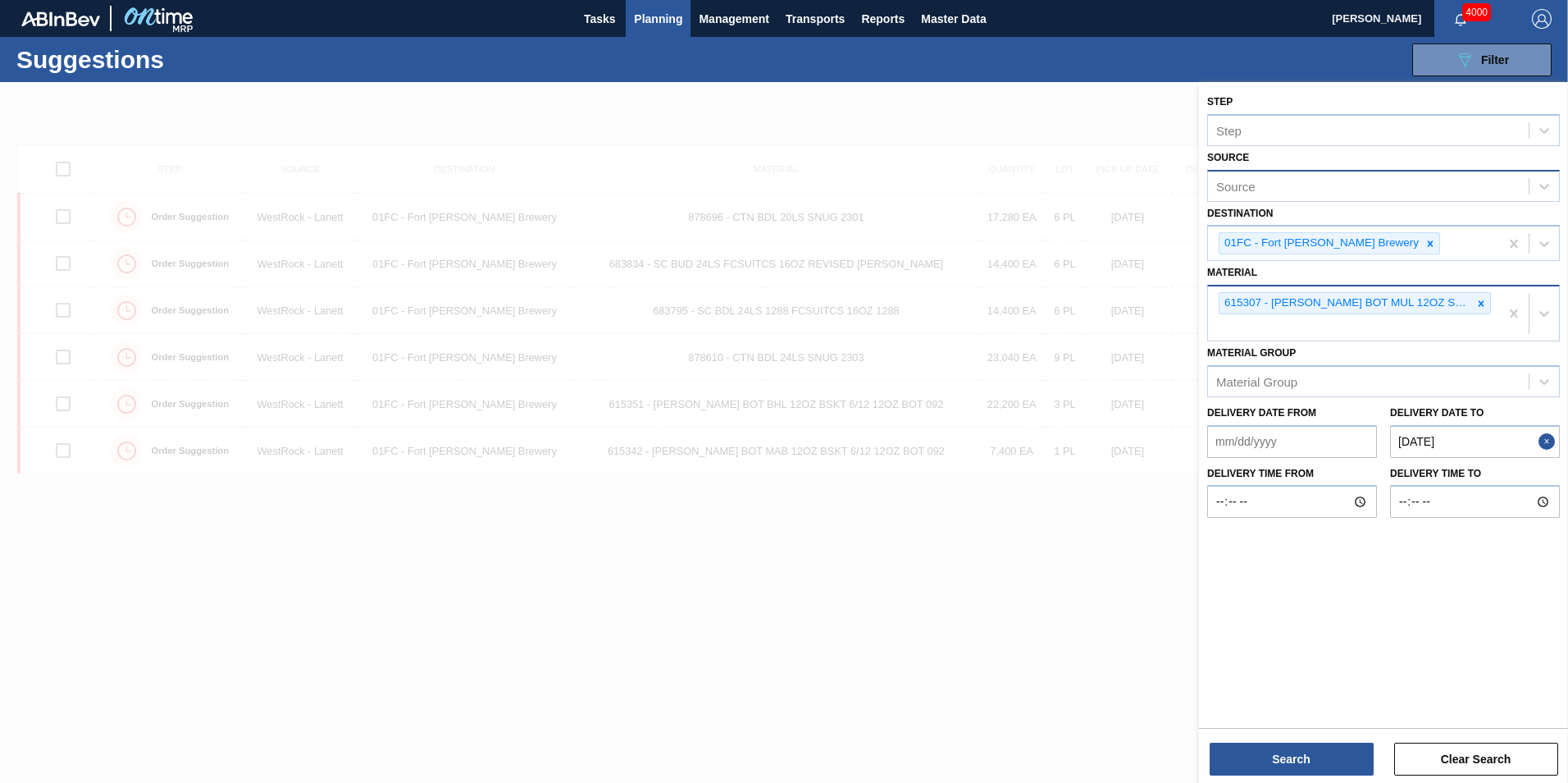
click at [1318, 334] on div "615307 - CARR BOT MUL 12OZ SNUG 12/12 12OZ BOT 07" at bounding box center [1353, 314] width 291 height 55
click at [1272, 329] on div "615307 - CARR BOT MUL 12OZ SNUG 12/12 12OZ BOT 07" at bounding box center [1353, 314] width 291 height 55
click at [1247, 340] on div "615307 - CARR BOT MUL 12OZ SNUG 12/12 12OZ BOT 07" at bounding box center [1383, 313] width 352 height 56
click at [1250, 331] on div "615307 - CARR BOT MUL 12OZ SNUG 12/12 12OZ BOT 07" at bounding box center [1353, 314] width 291 height 55
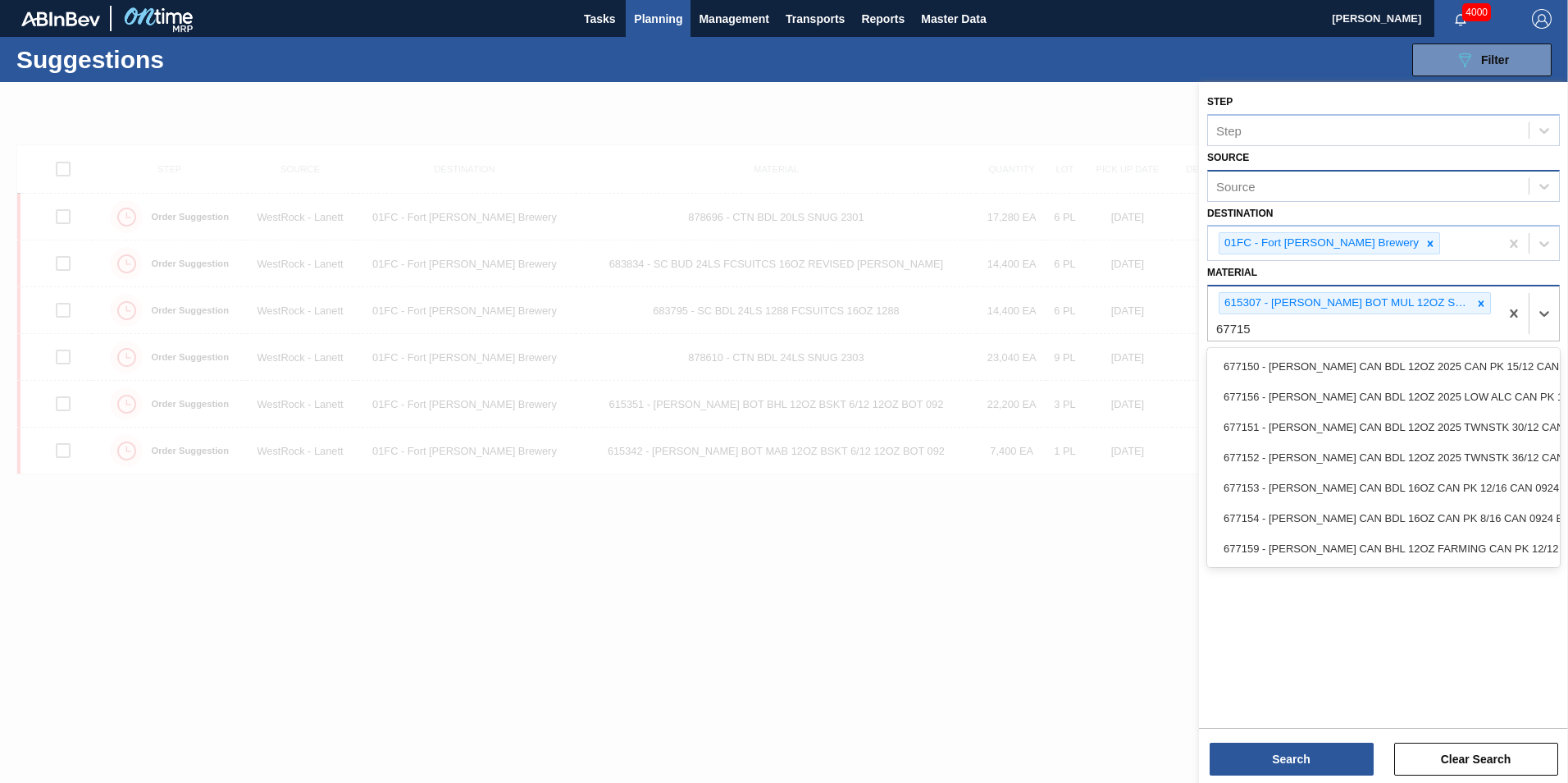
type input "677153"
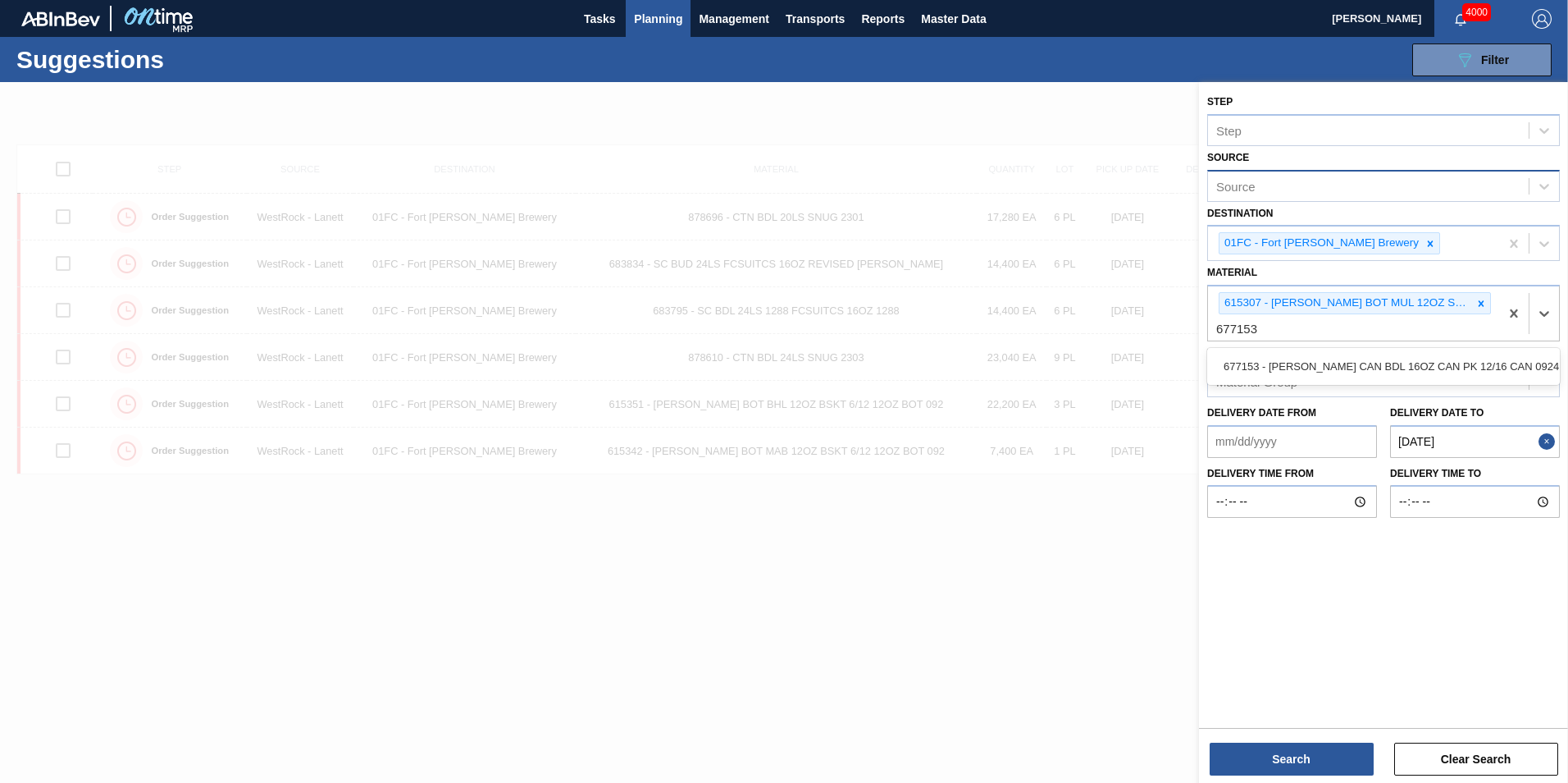
click at [1259, 349] on div "677153 - CARR CAN BDL 16OZ CAN PK 12/16 CAN 0924" at bounding box center [1383, 366] width 352 height 37
click at [1260, 364] on div "677153 - CARR CAN BDL 16OZ CAN PK 12/16 CAN 0924" at bounding box center [1383, 366] width 352 height 30
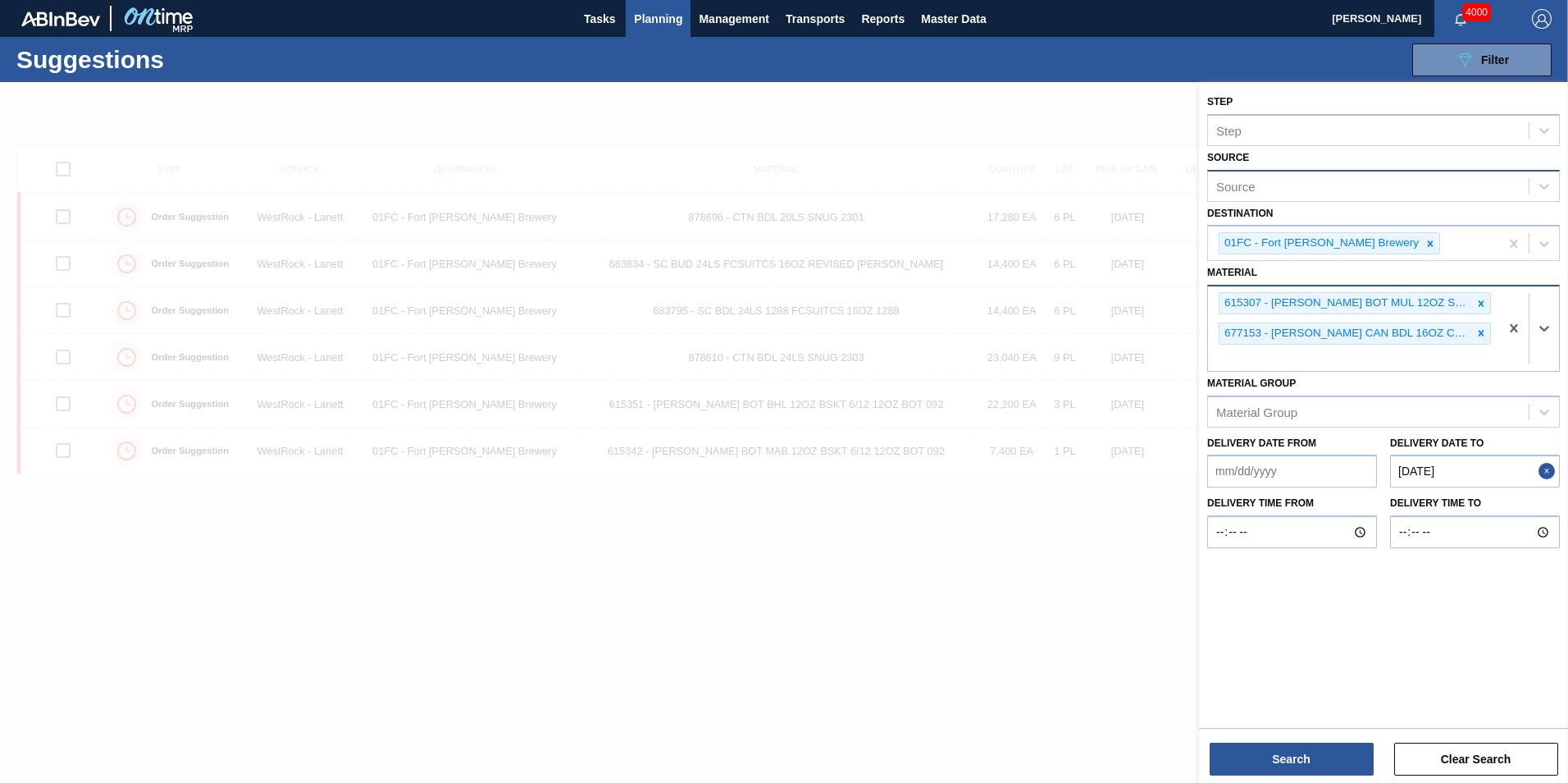
click at [1276, 356] on div "615307 - CARR BOT MUL 12OZ SNUG 12/12 12OZ BOT 07 677153 - CARR CAN BDL 16OZ CA…" at bounding box center [1353, 329] width 291 height 85
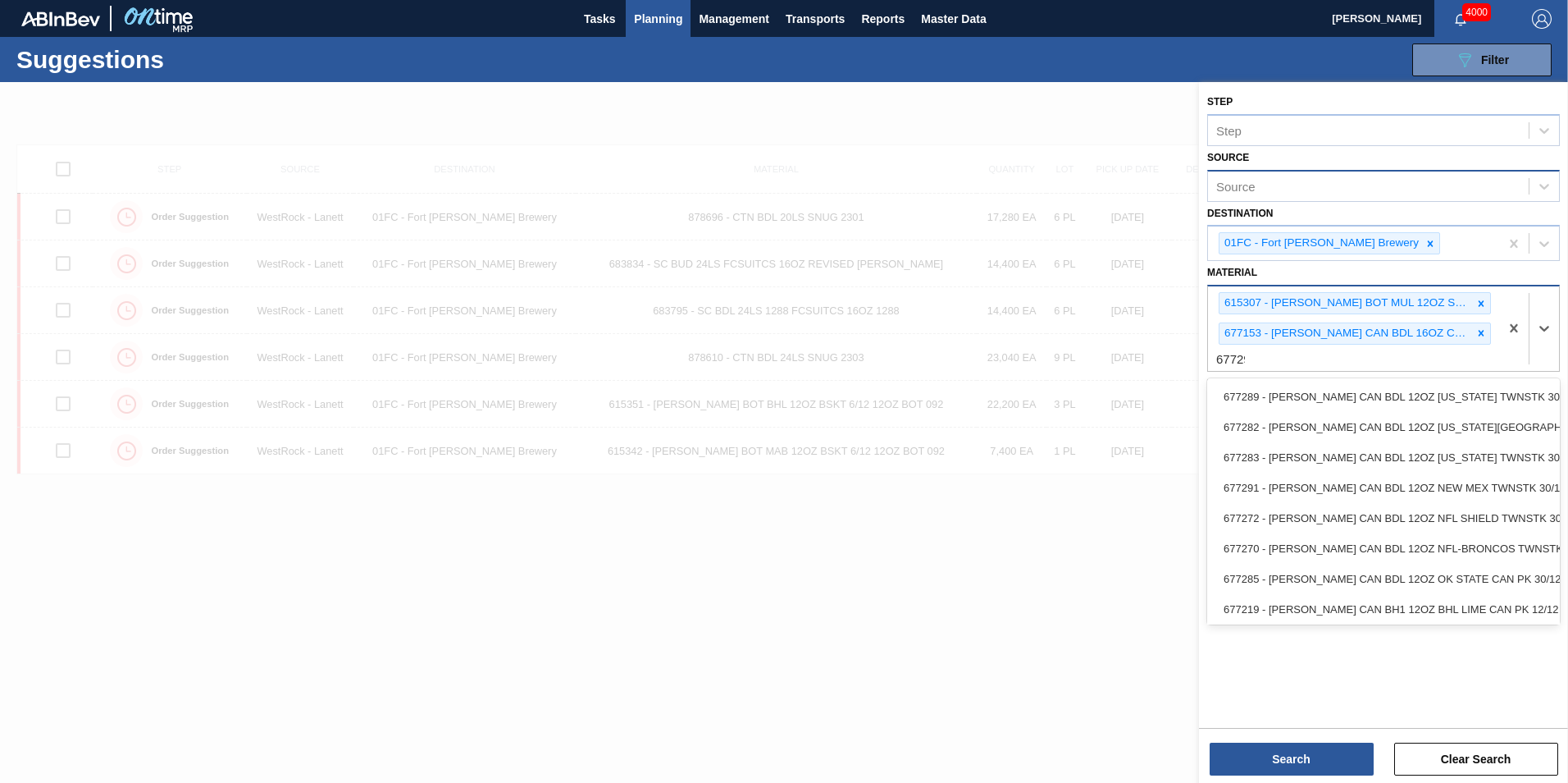
type input "677295"
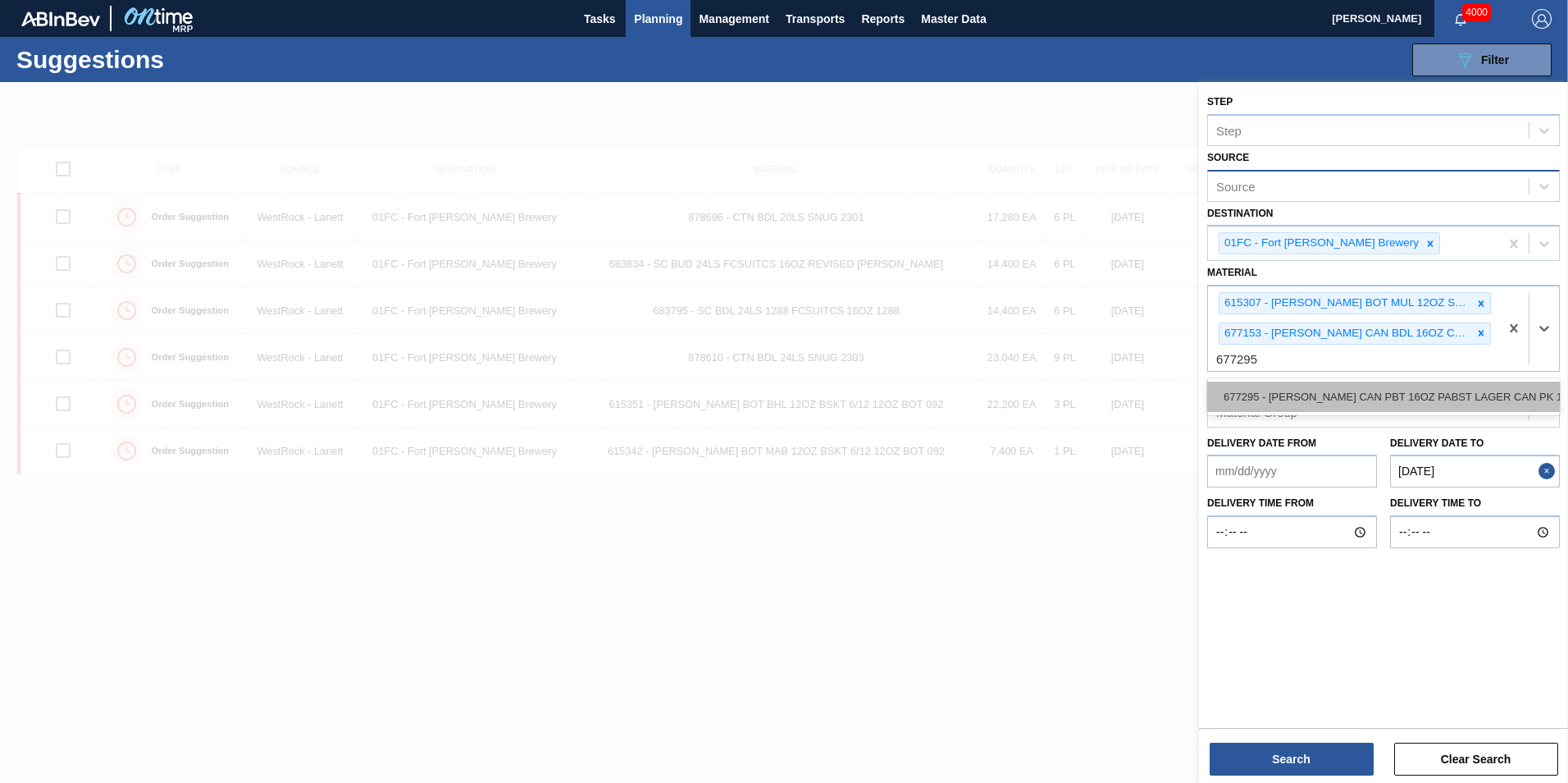
click at [1294, 391] on div "677295 - CARR CAN PBT 16OZ PABST LAGER CAN PK 12/" at bounding box center [1383, 396] width 352 height 30
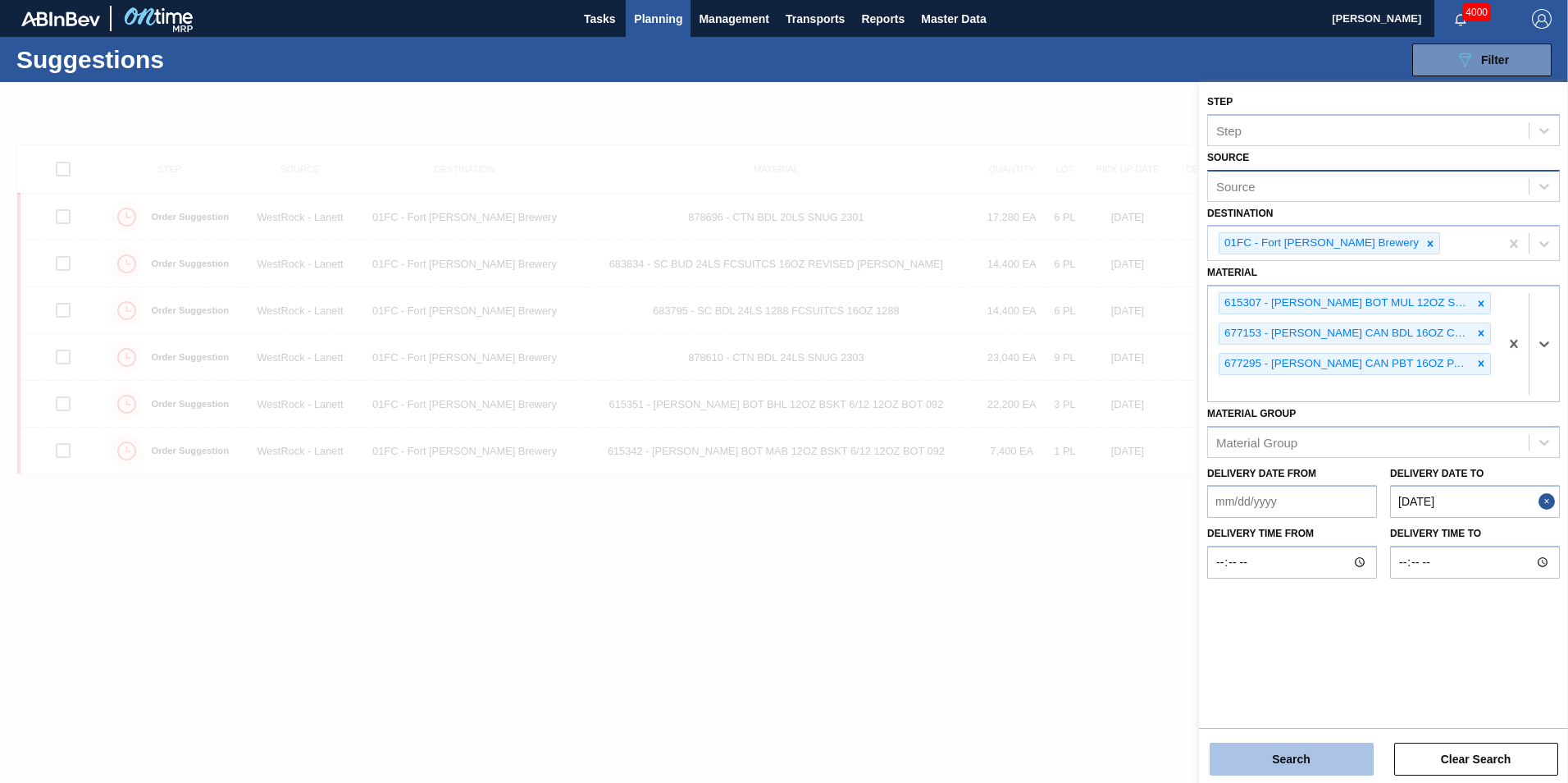
click at [1333, 756] on button "Search" at bounding box center [1291, 759] width 164 height 33
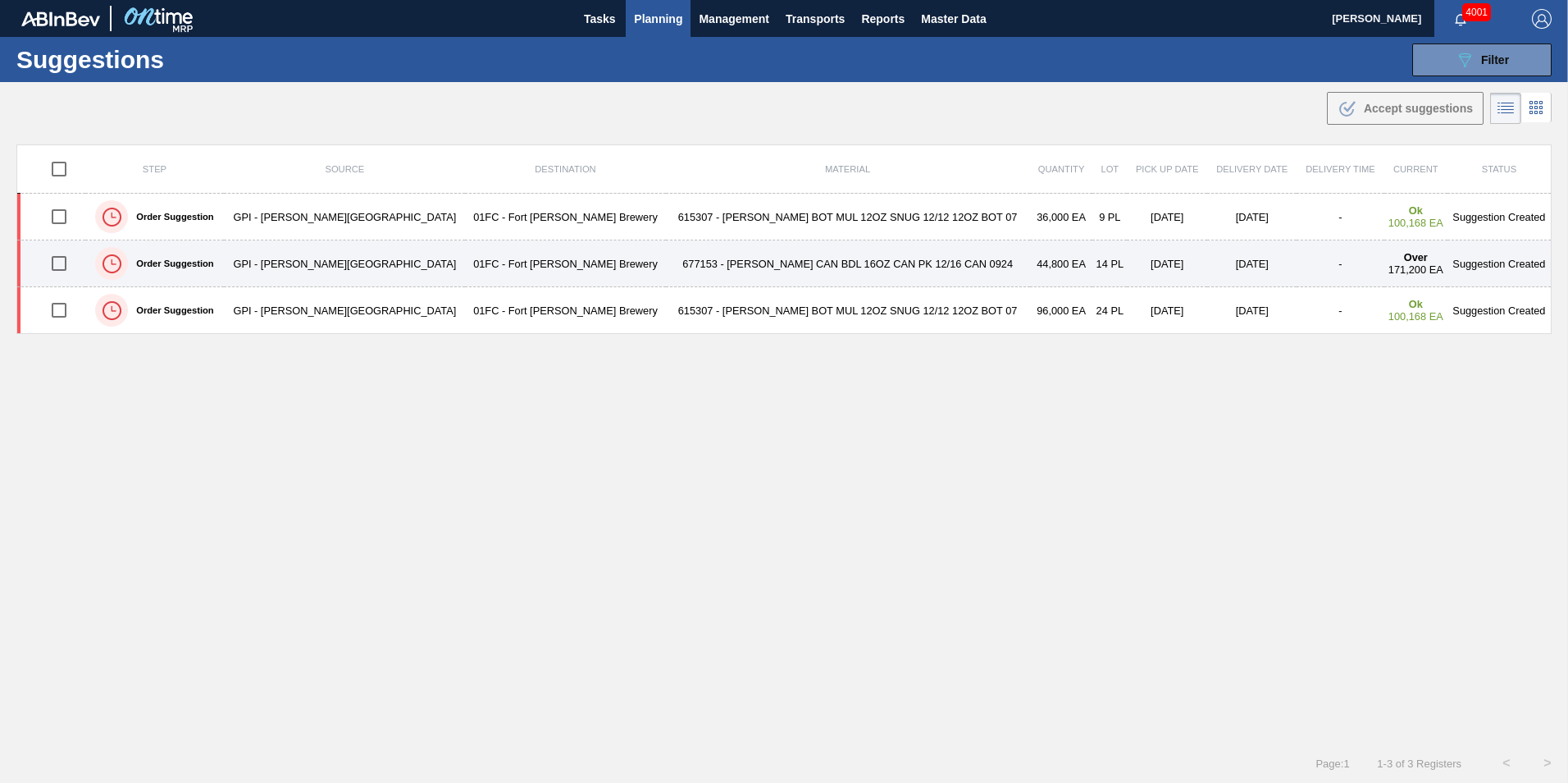
drag, startPoint x: 74, startPoint y: 308, endPoint x: 74, endPoint y: 247, distance: 61.0
click at [74, 308] on input "checkbox" at bounding box center [59, 310] width 35 height 35
checkbox input "true"
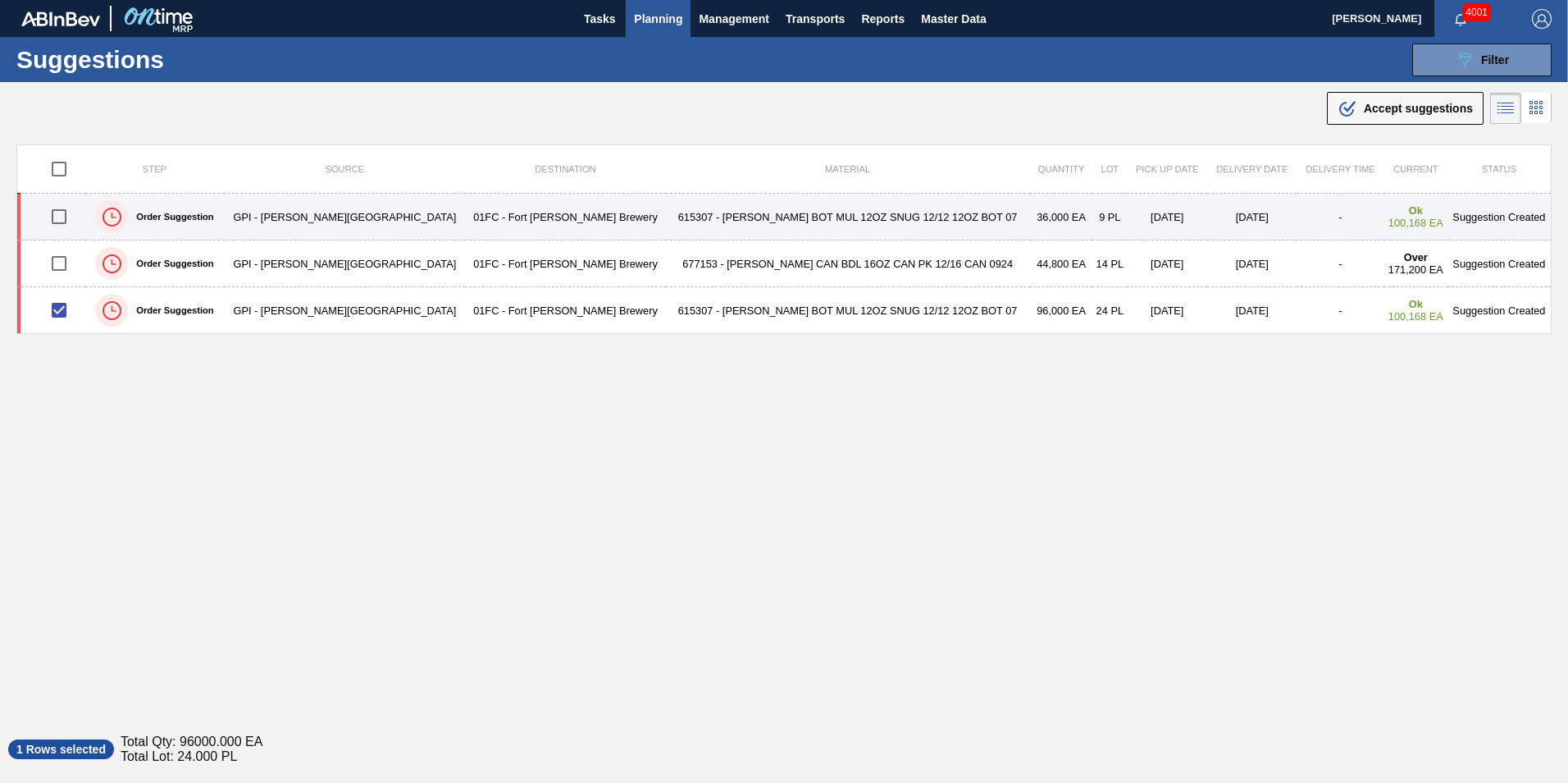
click at [76, 223] on input "checkbox" at bounding box center [59, 217] width 35 height 35
checkbox input "true"
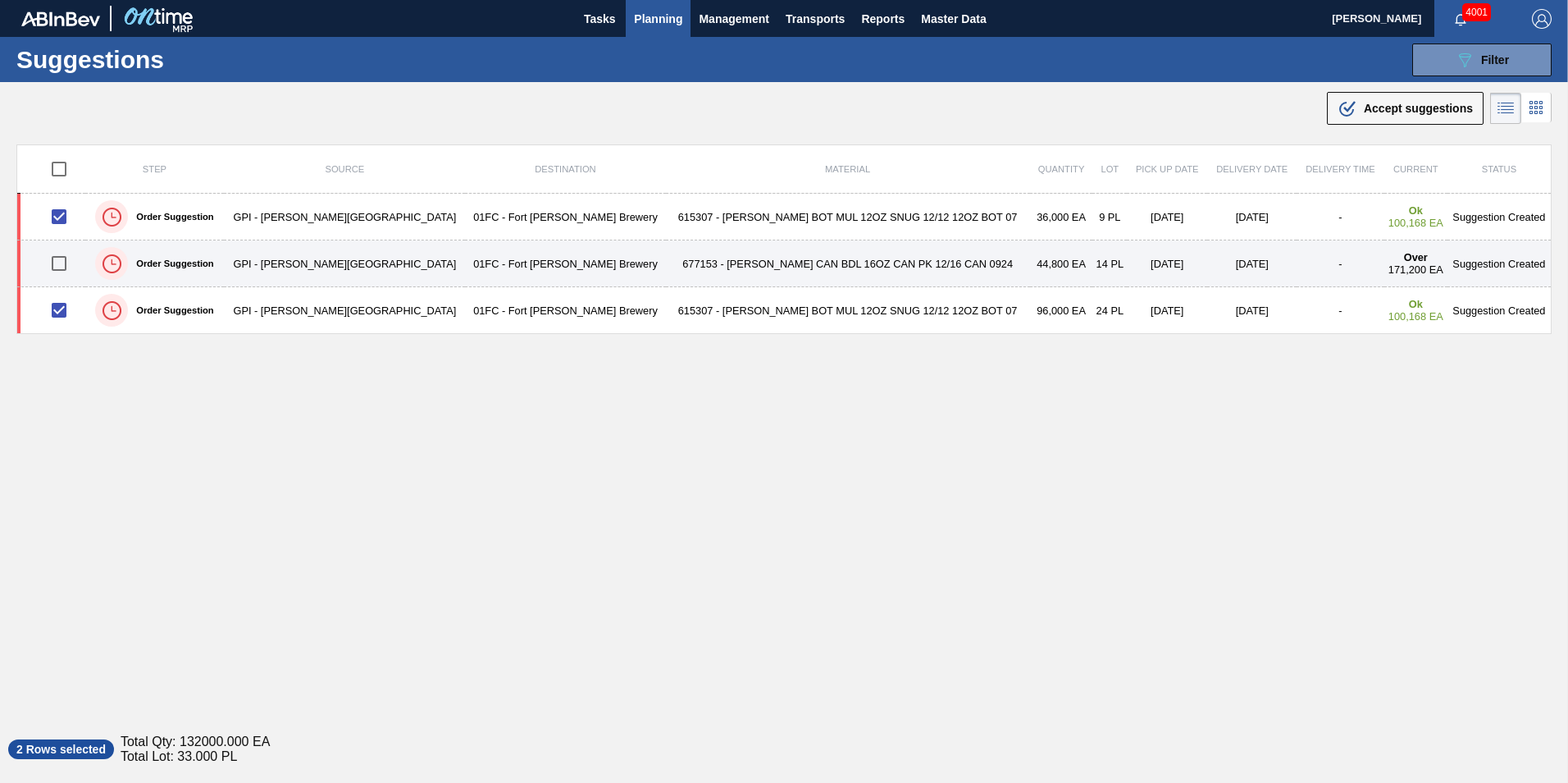
click at [70, 254] on input "checkbox" at bounding box center [59, 263] width 35 height 35
checkbox input "true"
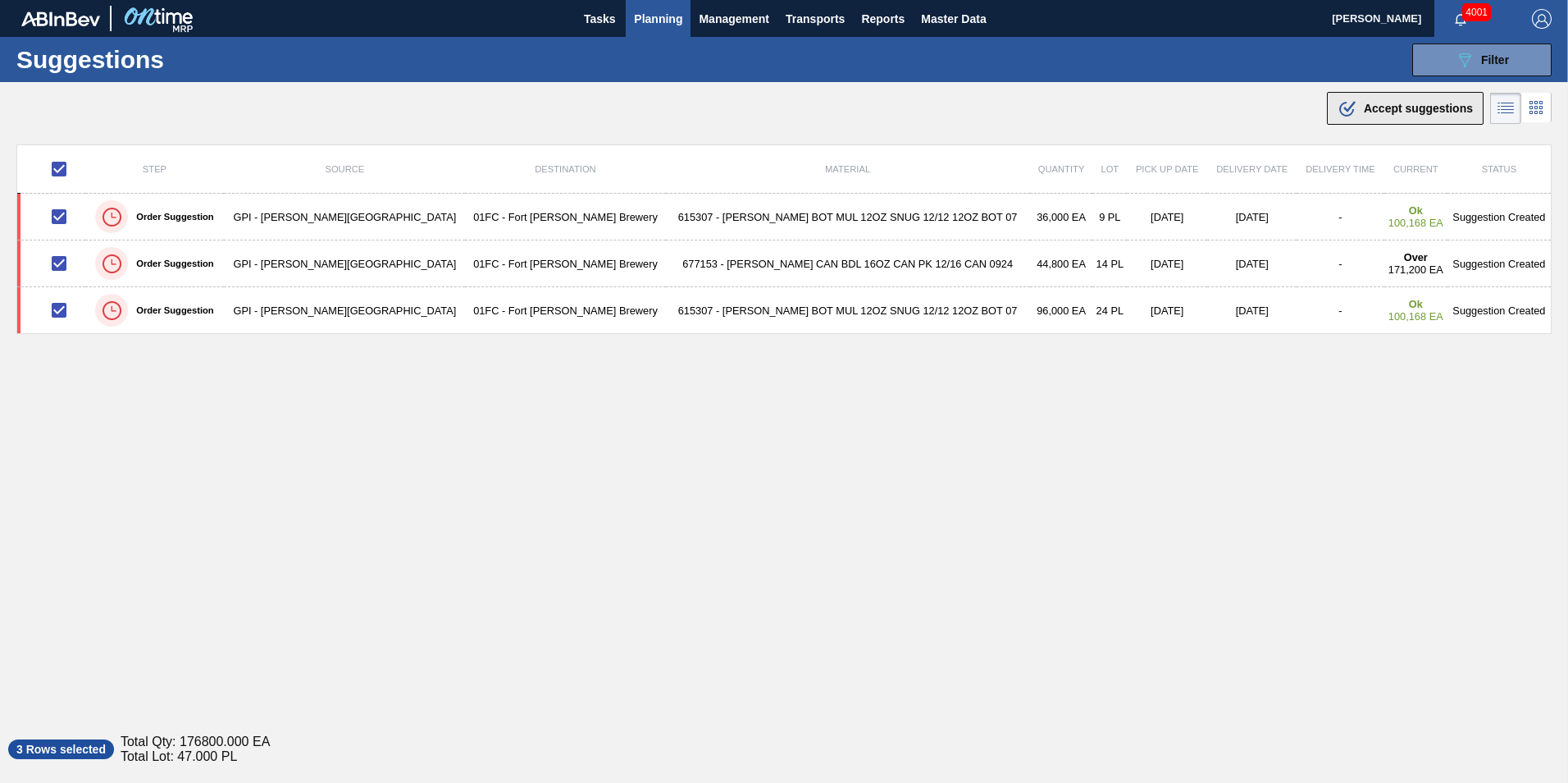
click at [1393, 112] on span "Accept suggestions" at bounding box center [1418, 107] width 109 height 13
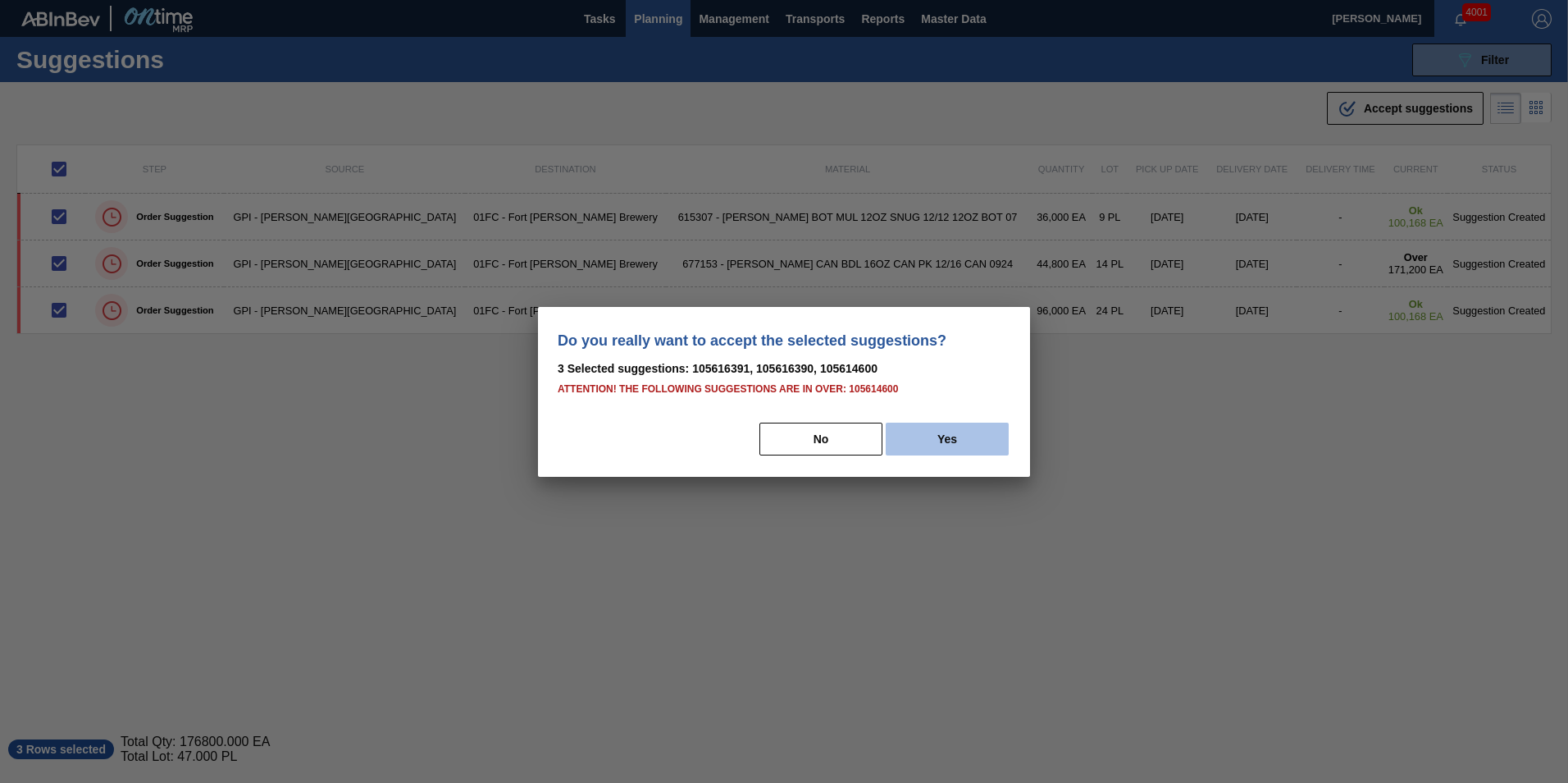
click at [939, 447] on button "Yes" at bounding box center [947, 439] width 123 height 33
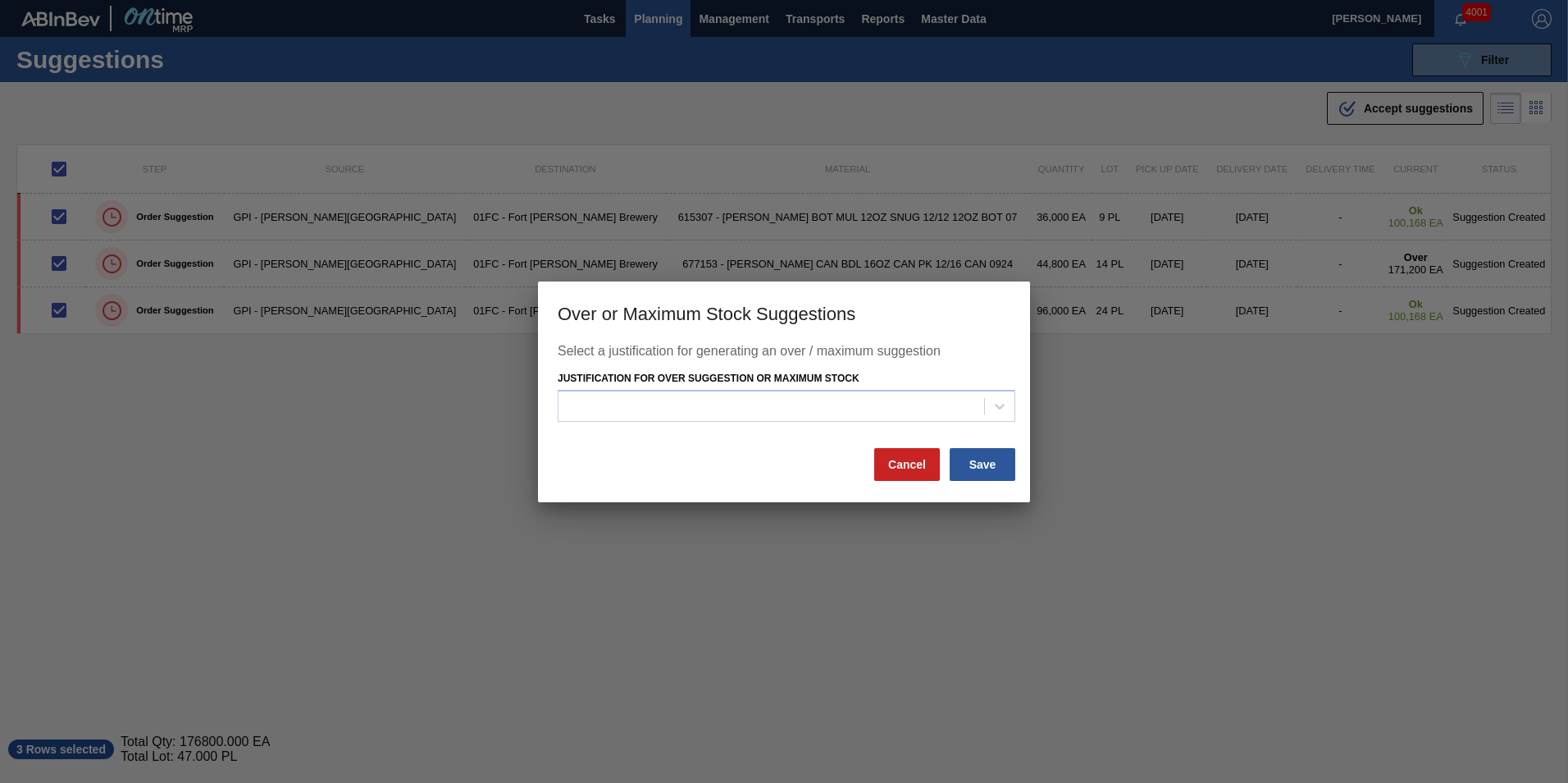
click at [895, 377] on div "Justification for Over Suggestion or Maximum Stock" at bounding box center [786, 394] width 457 height 55
click at [886, 411] on div at bounding box center [771, 406] width 426 height 23
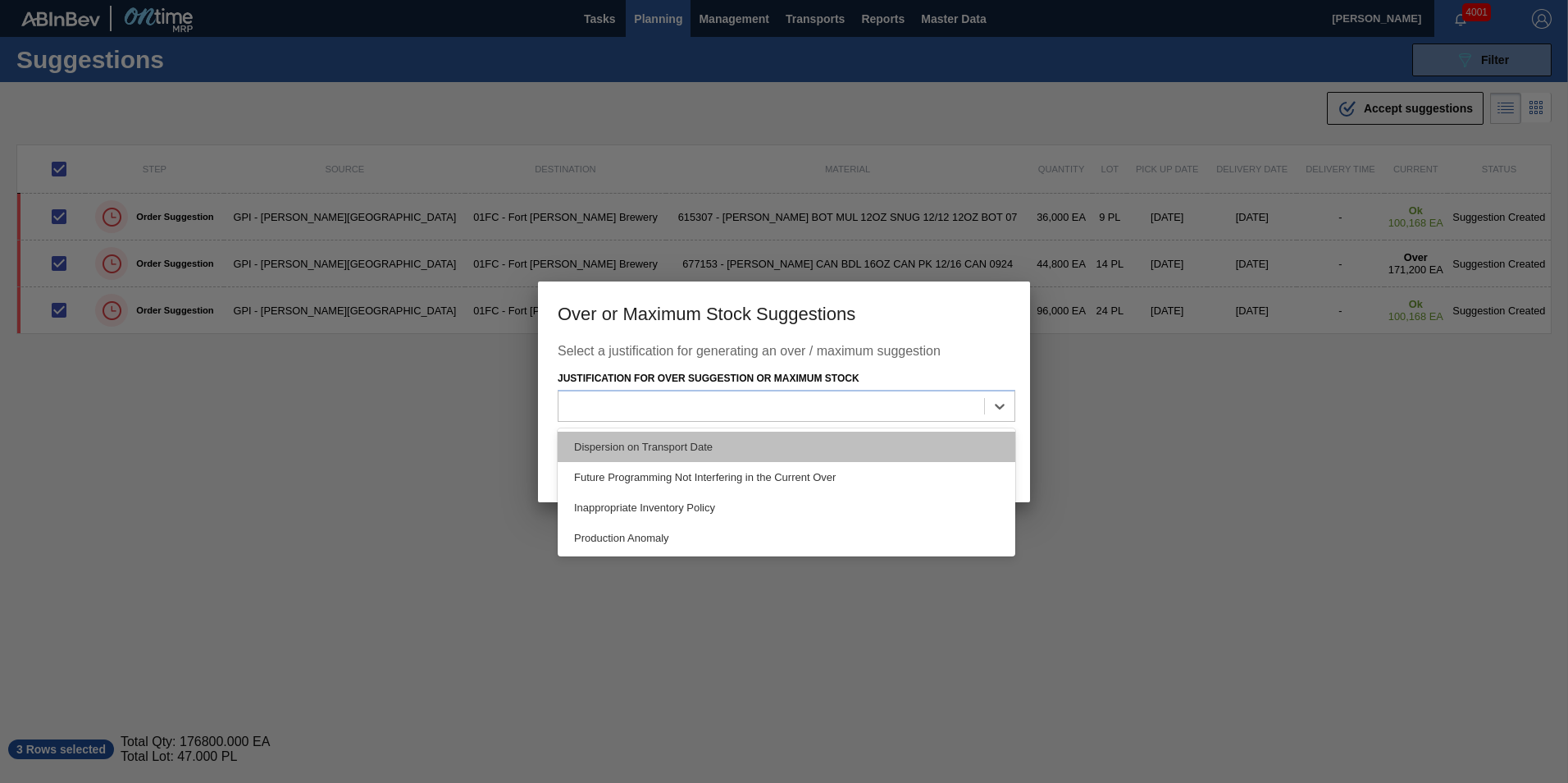
click at [762, 456] on div "Dispersion on Transport Date" at bounding box center [786, 446] width 457 height 30
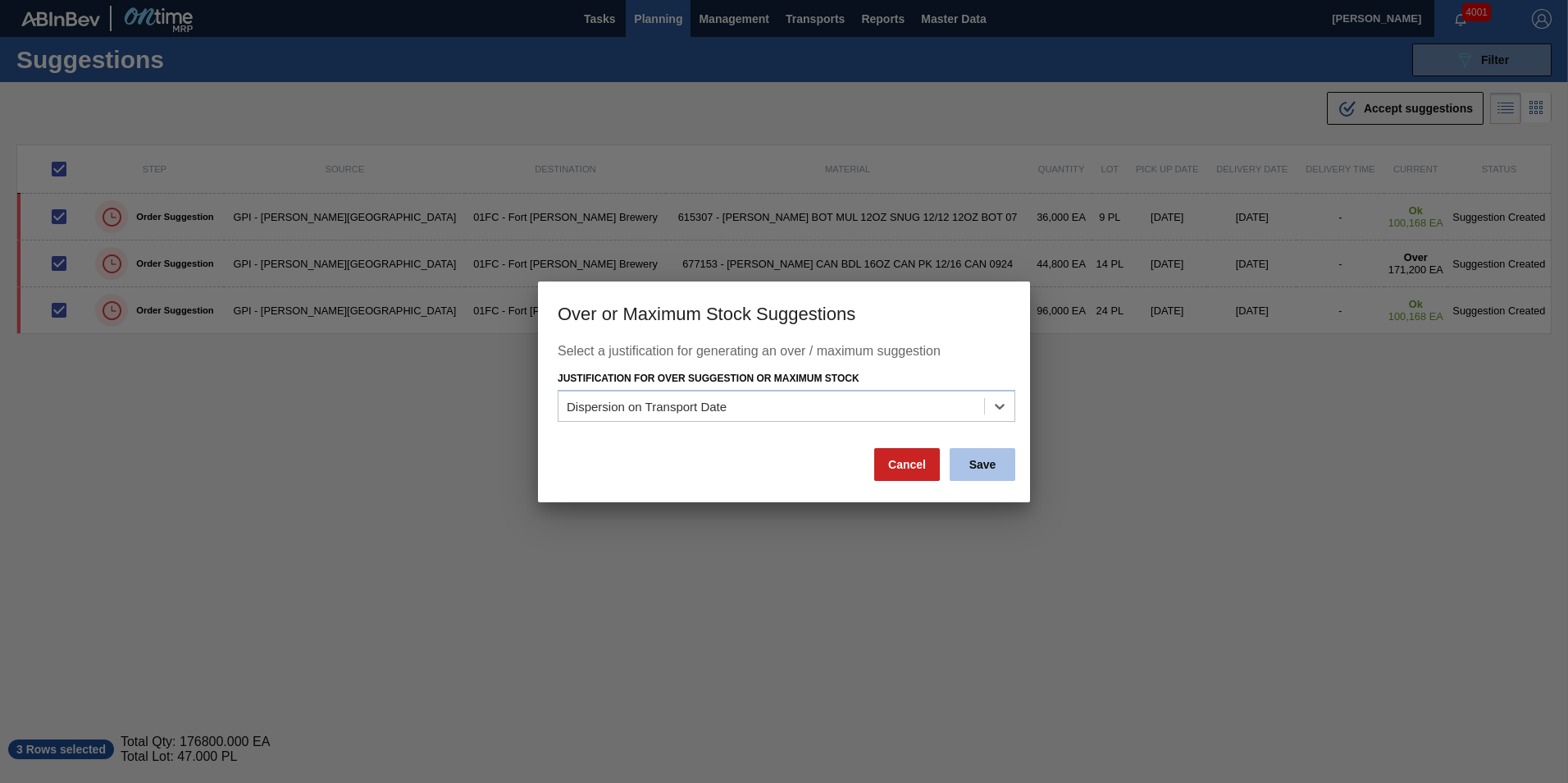
click at [984, 468] on button "Save" at bounding box center [983, 464] width 66 height 33
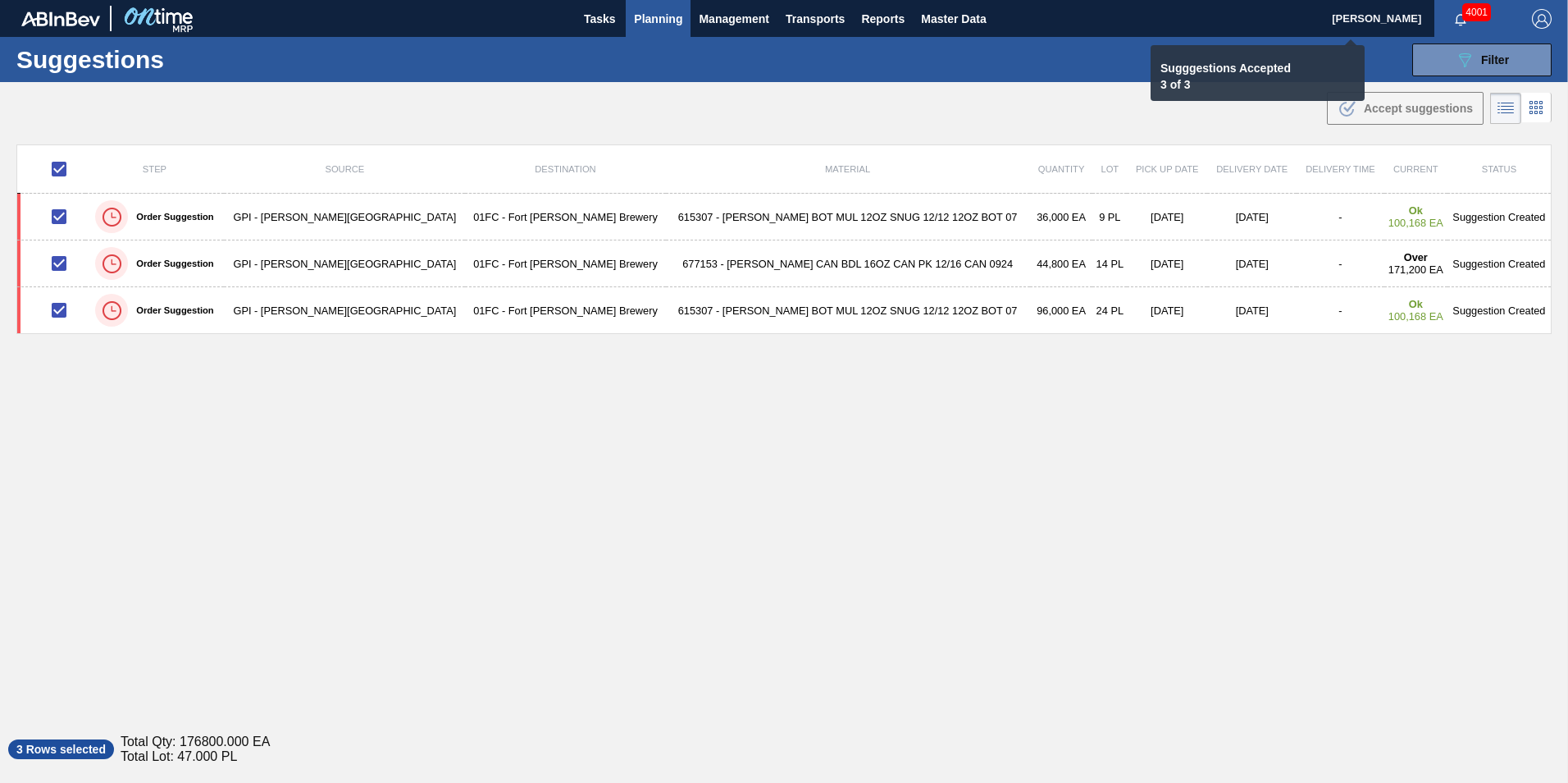
checkbox input "false"
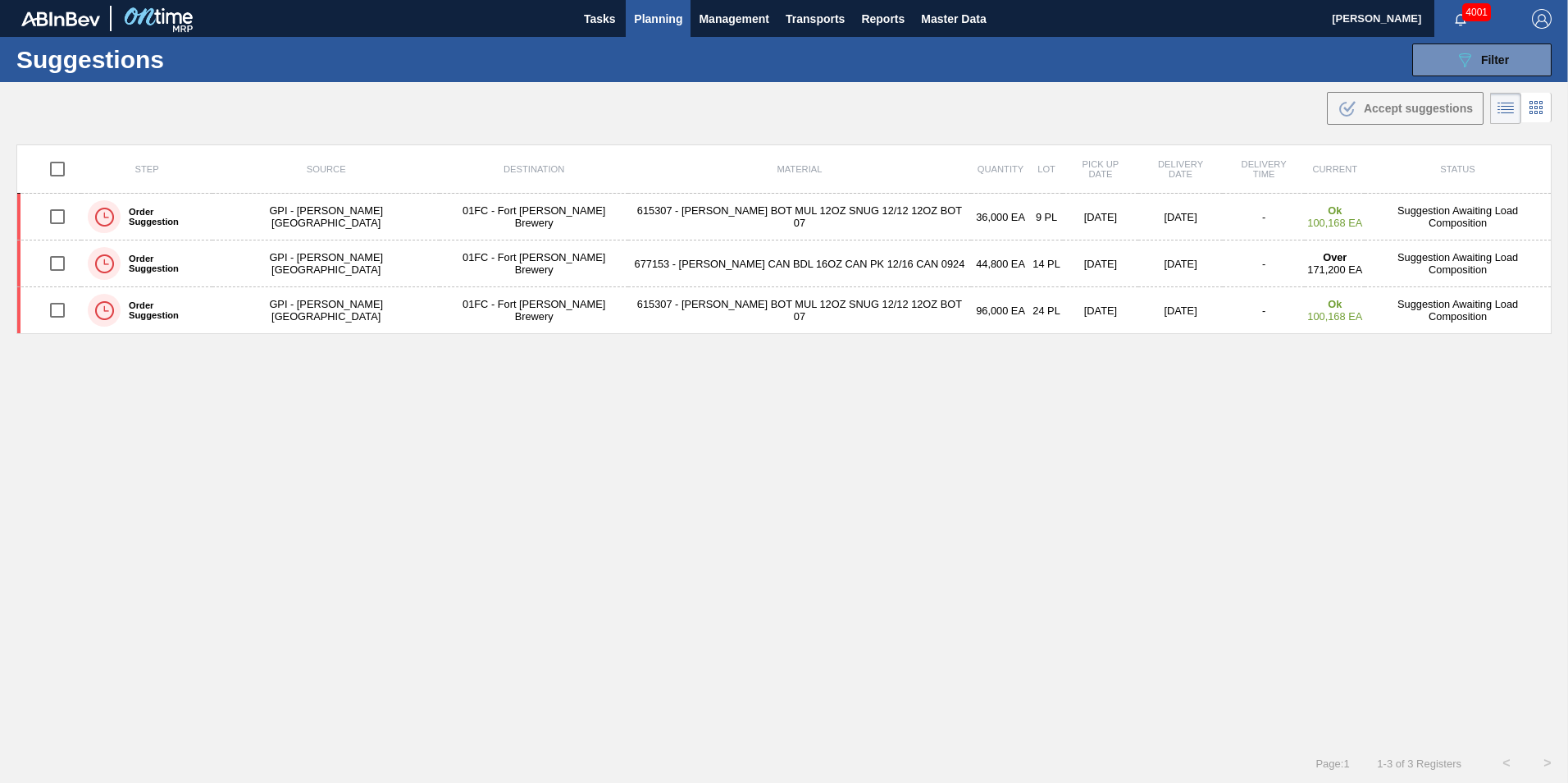
drag, startPoint x: 1462, startPoint y: 56, endPoint x: 1413, endPoint y: 178, distance: 131.5
click at [1462, 56] on icon at bounding box center [1465, 61] width 12 height 14
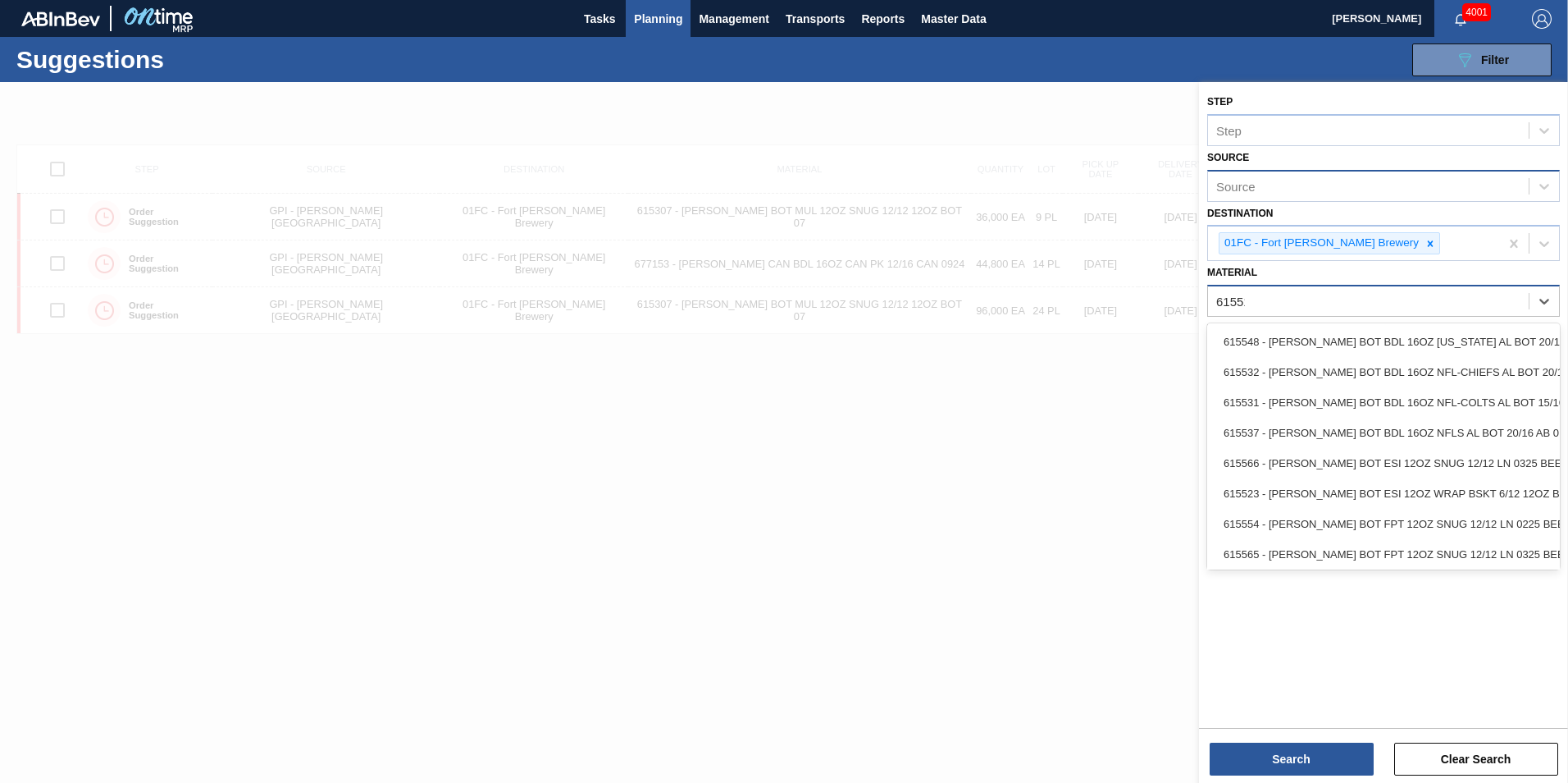
type input "615513"
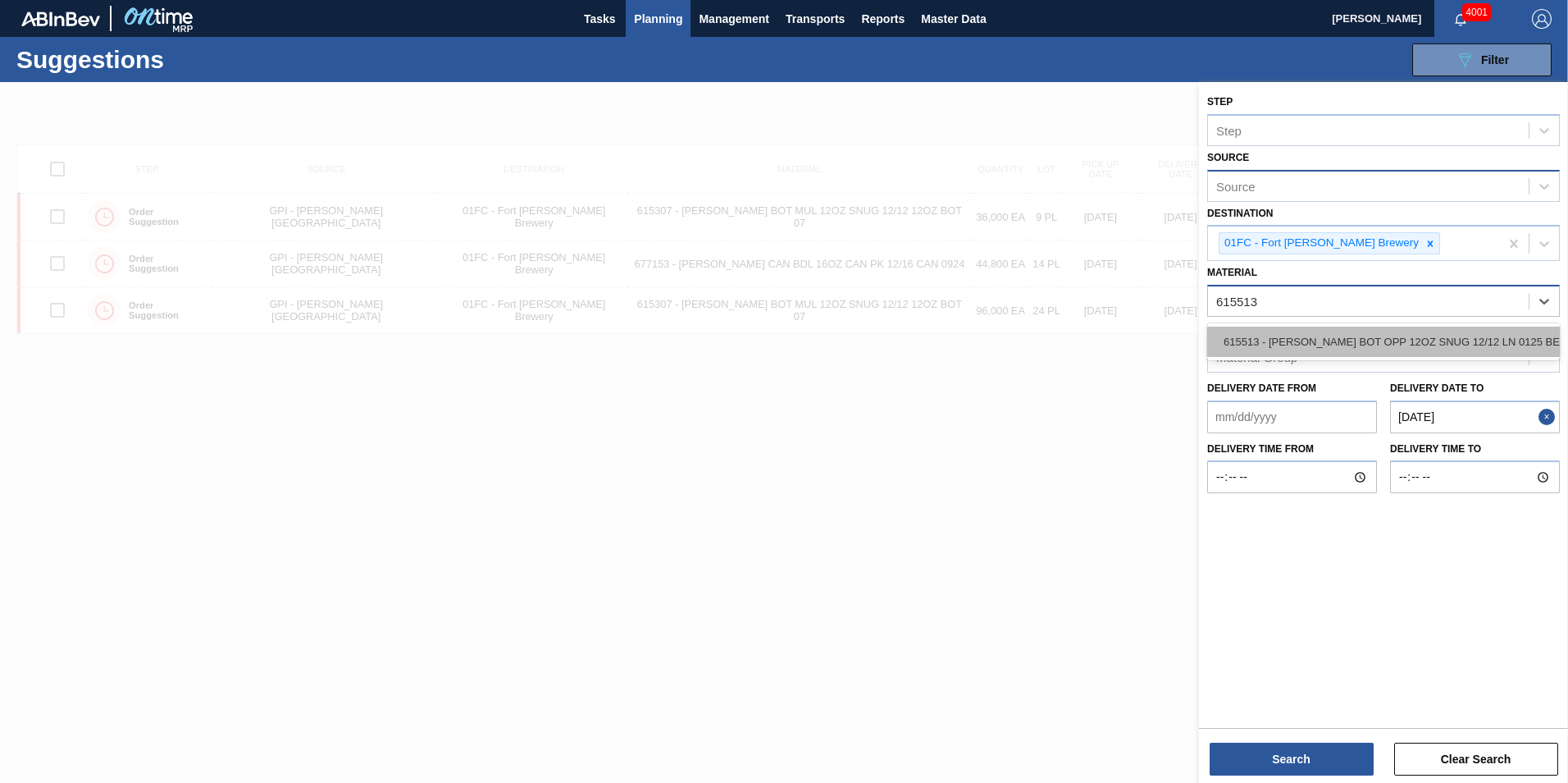
click at [1494, 342] on div "615513 - CARR BOT OPP 12OZ SNUG 12/12 LN 0125 BEE" at bounding box center [1383, 341] width 352 height 30
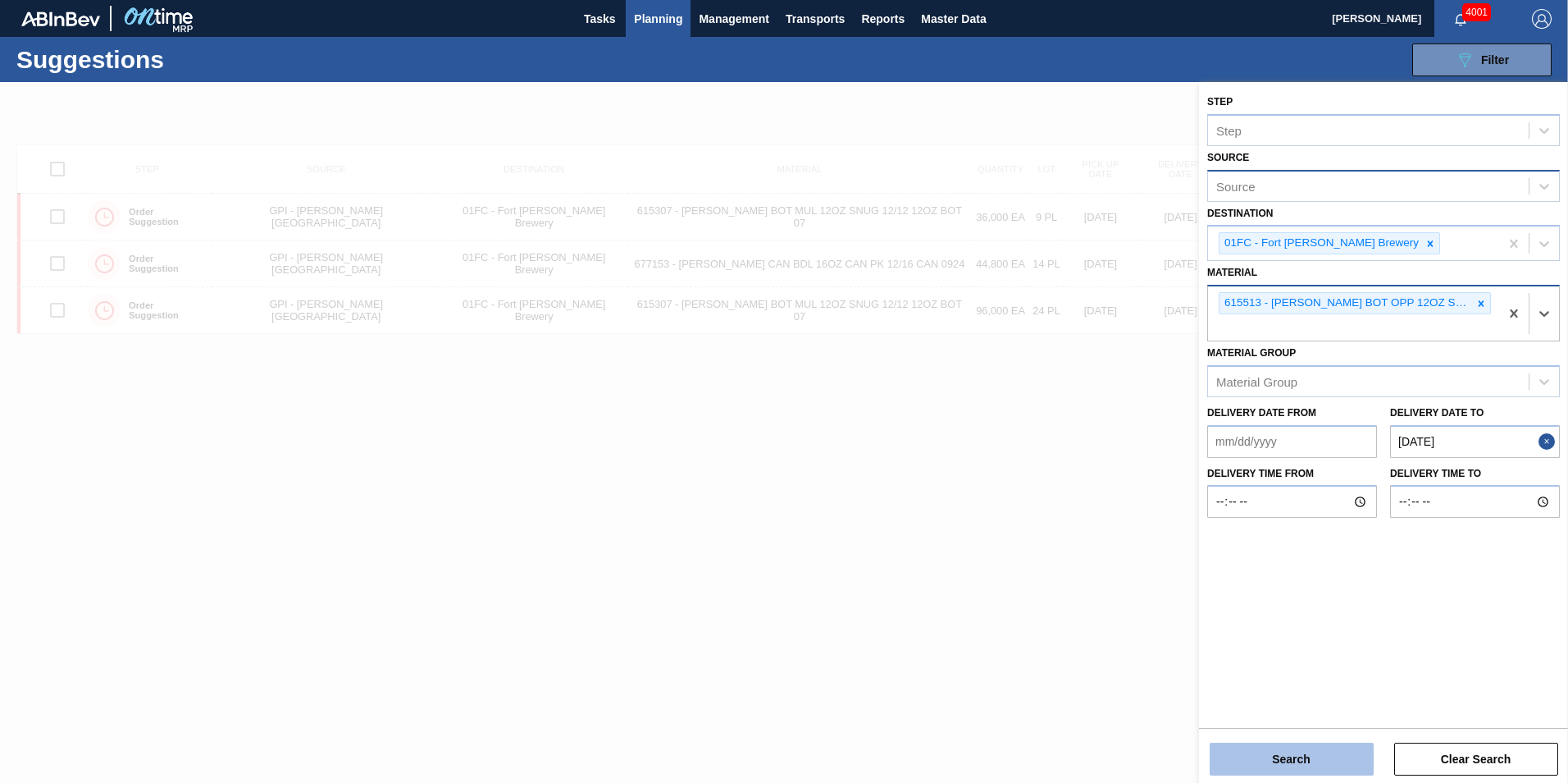
click at [1249, 771] on button "Search" at bounding box center [1291, 759] width 164 height 33
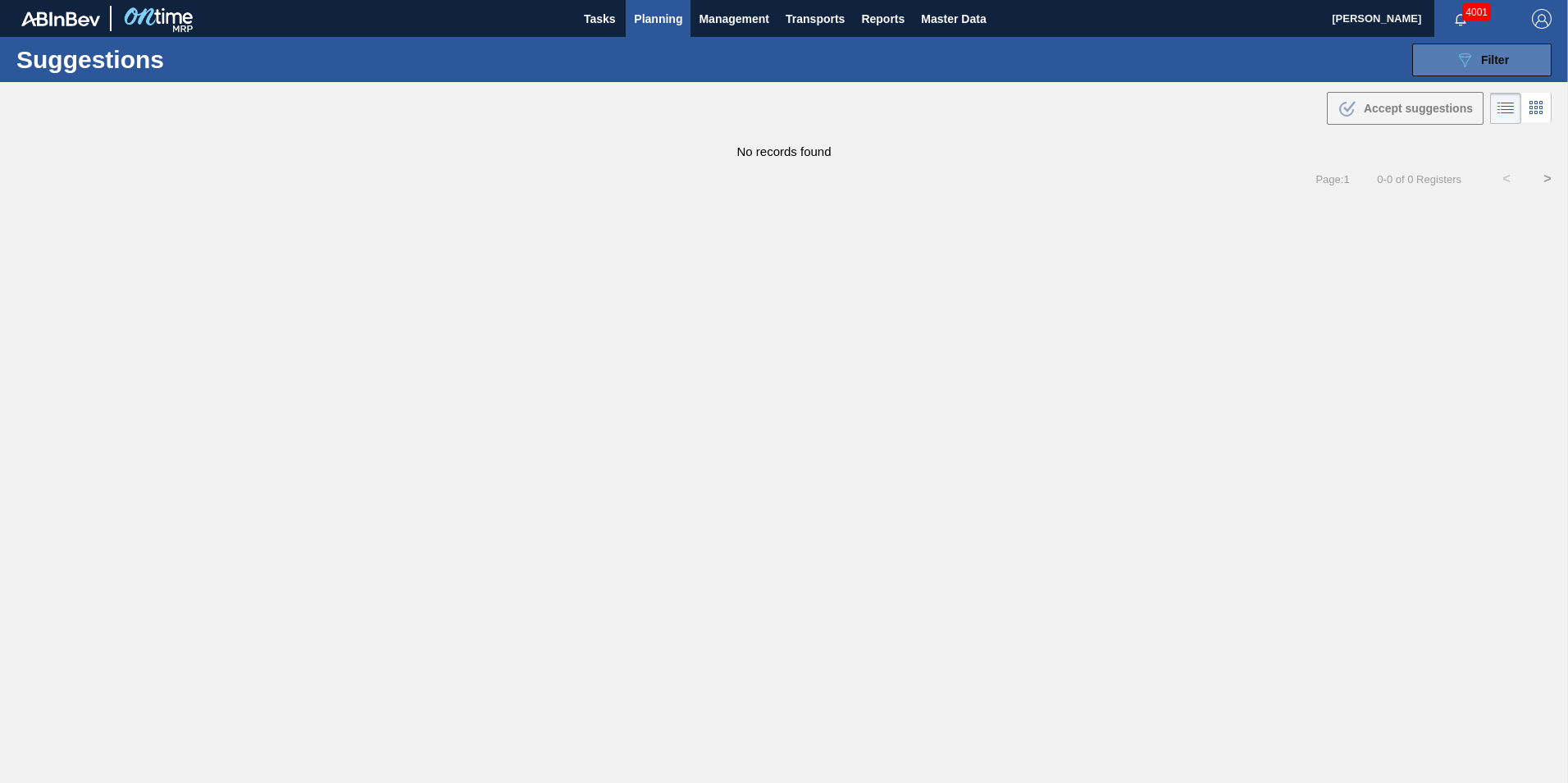
click at [1461, 48] on button "089F7B8B-B2A5-4AFE-B5C0-19BA573D28AC Filter" at bounding box center [1481, 60] width 139 height 33
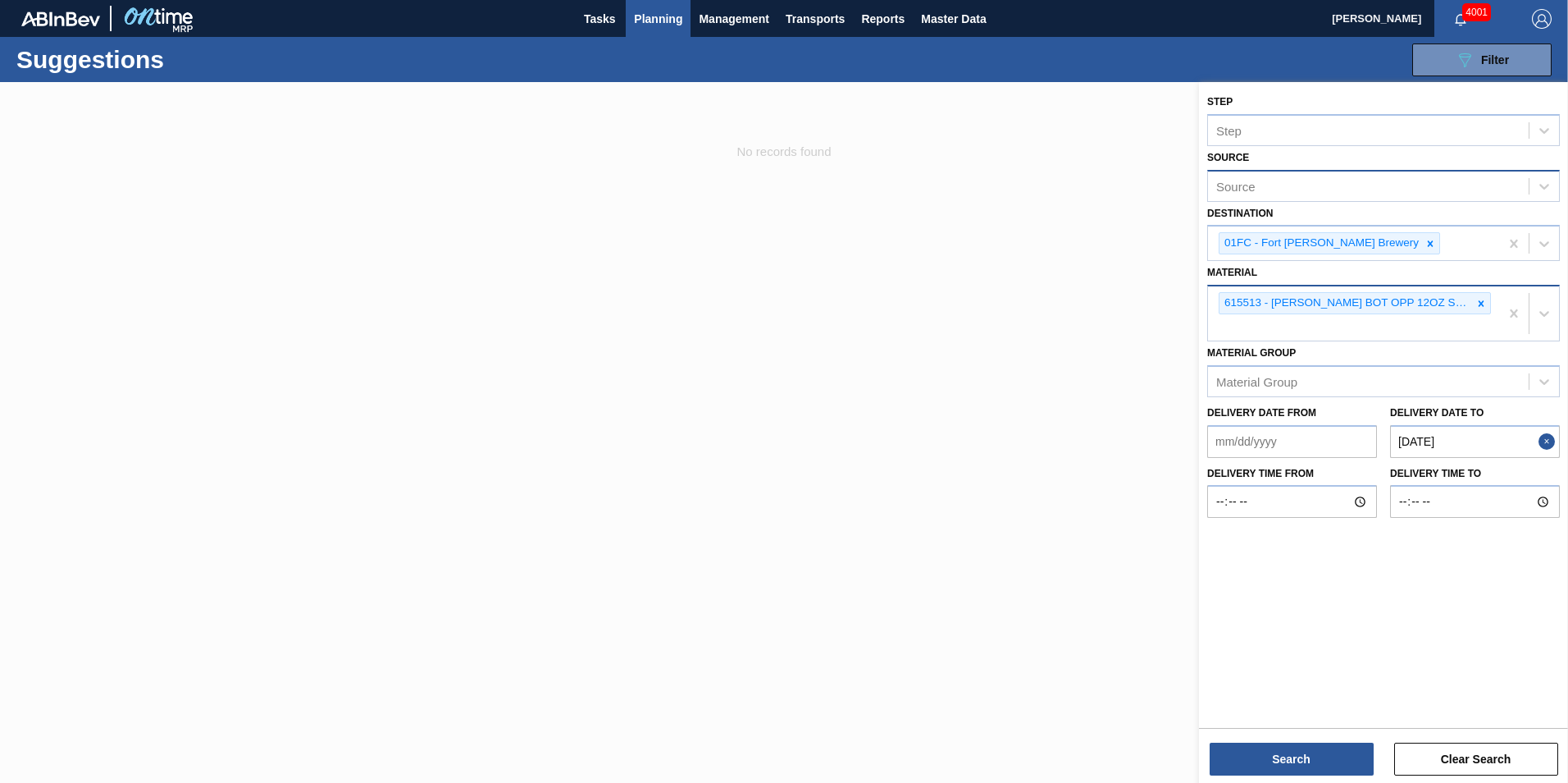
click at [1482, 304] on icon at bounding box center [1481, 303] width 6 height 6
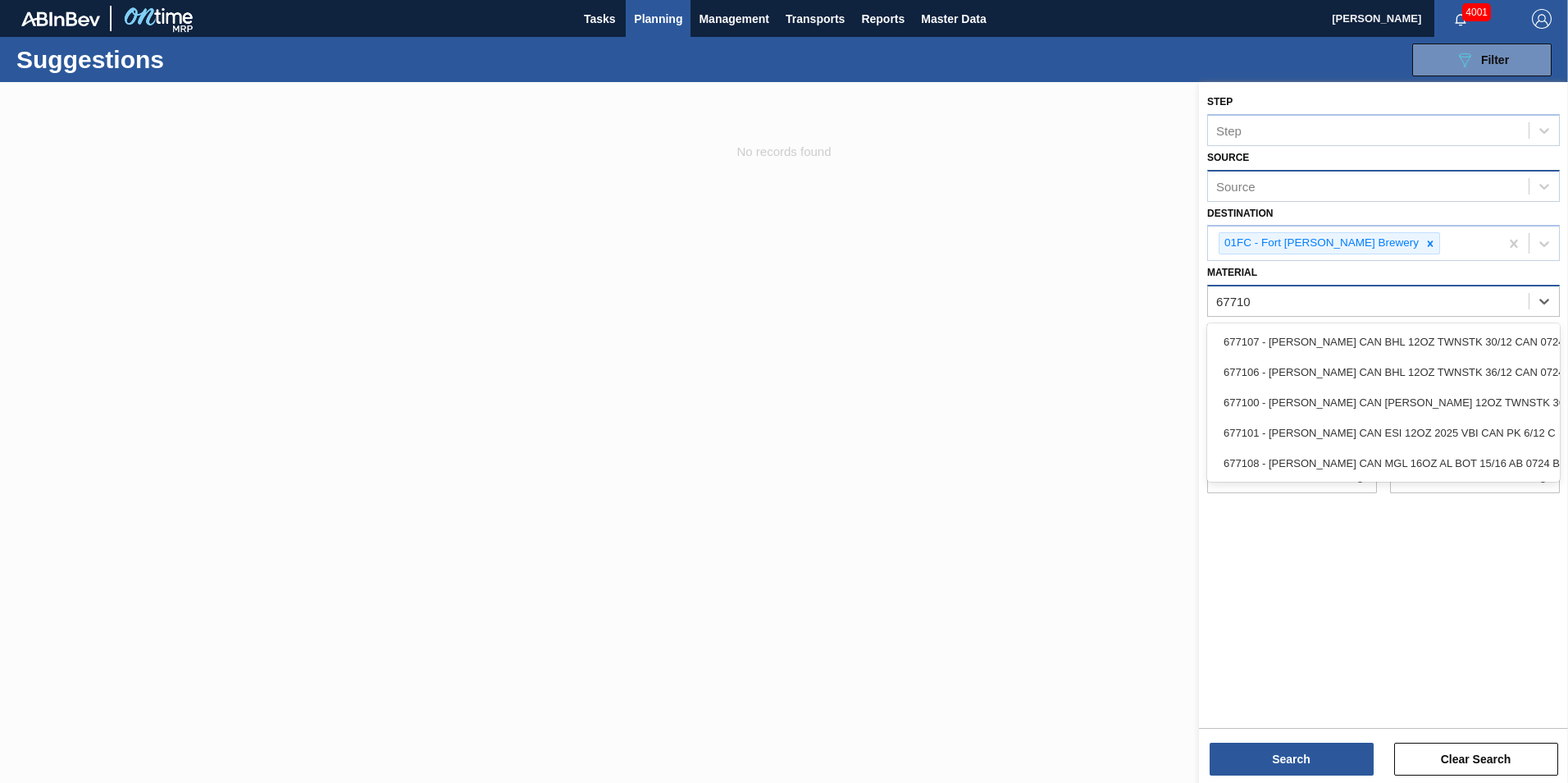
type input "677107"
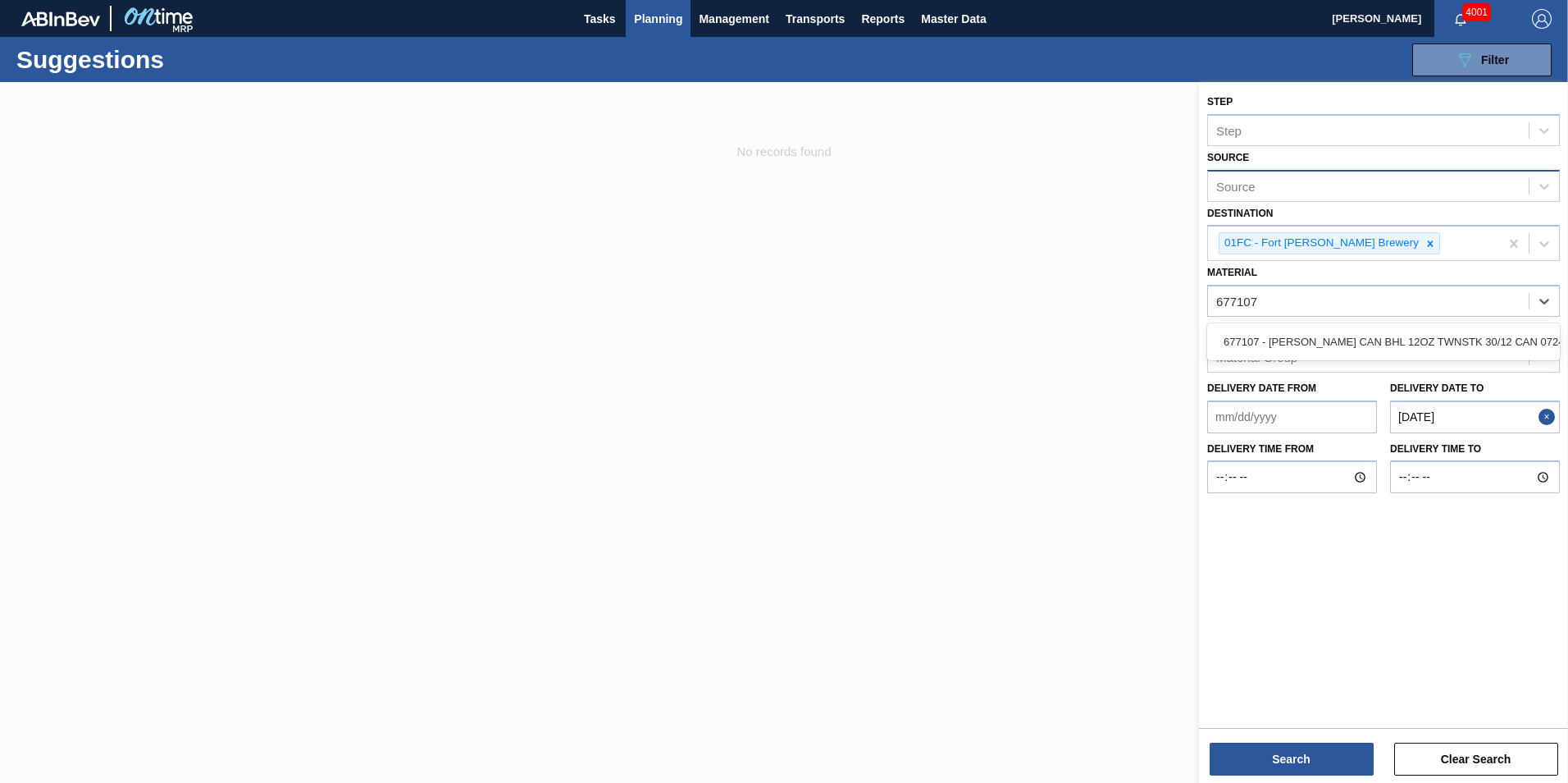
click at [1391, 325] on div "677107 - CARR CAN BHL 12OZ TWNSTK 30/12 CAN 0724" at bounding box center [1383, 341] width 352 height 37
click at [1394, 333] on div "677107 - CARR CAN BHL 12OZ TWNSTK 30/12 CAN 0724" at bounding box center [1383, 341] width 352 height 30
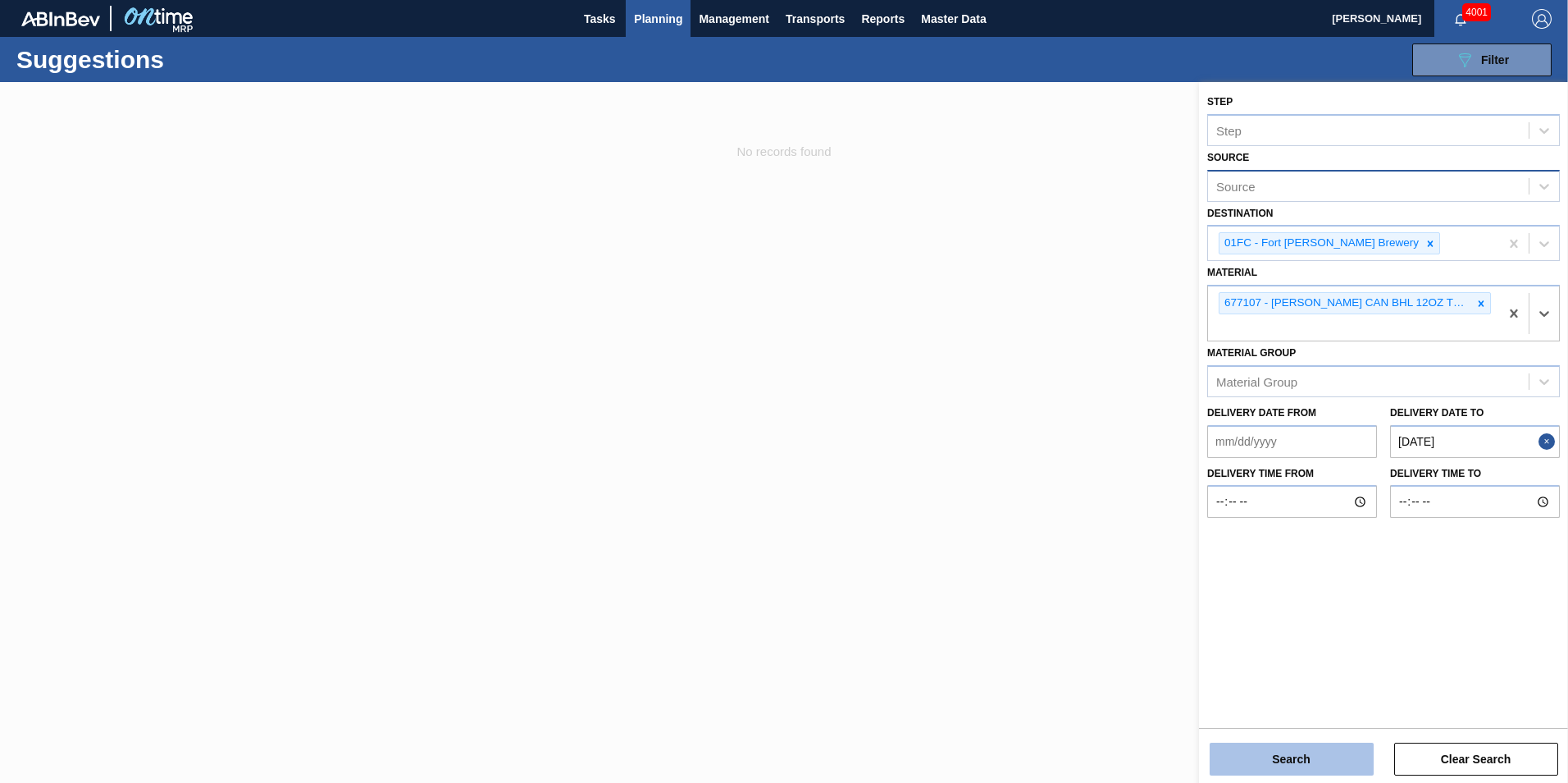
click at [1308, 757] on button "Search" at bounding box center [1291, 759] width 164 height 33
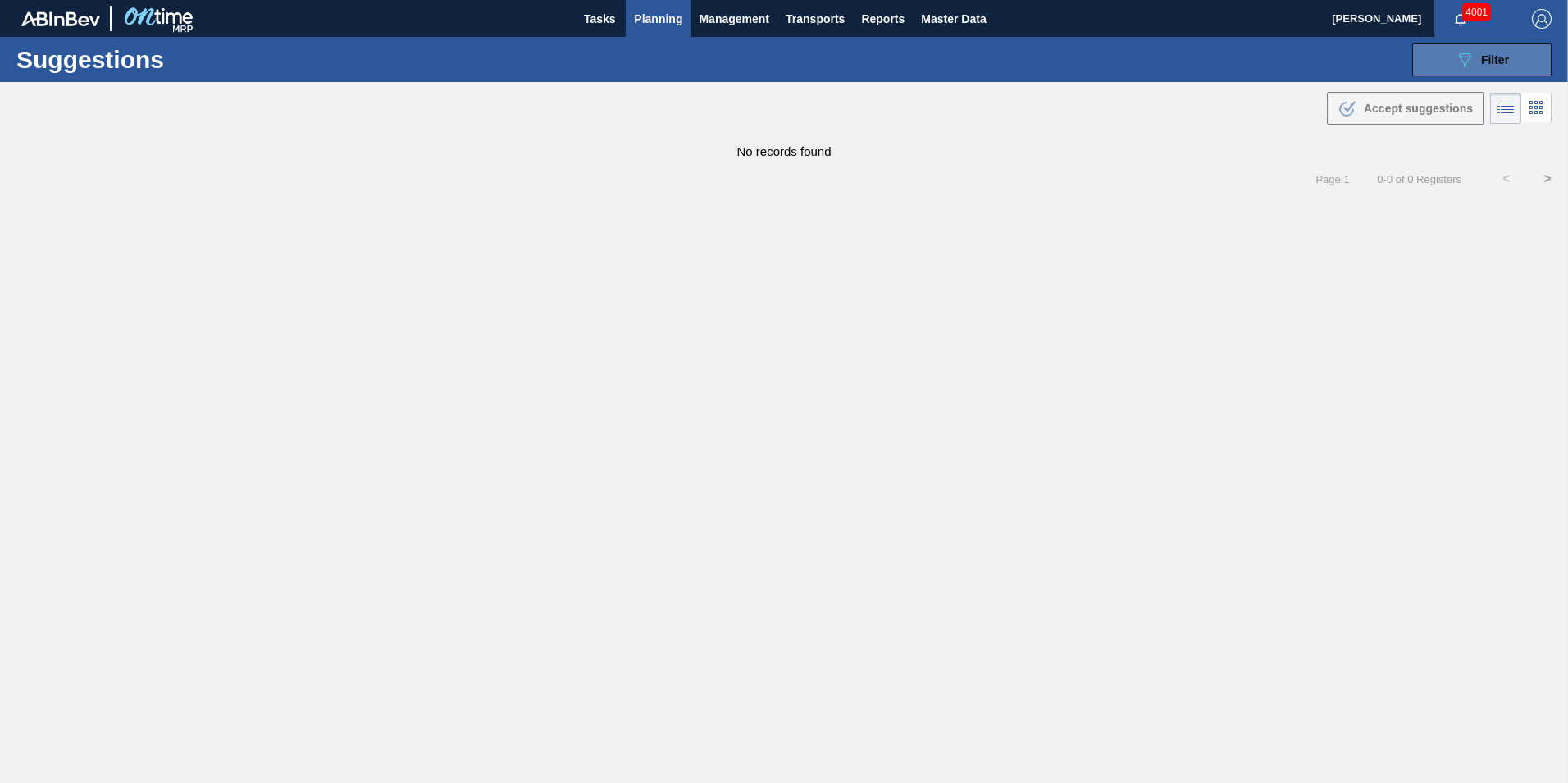
click at [1452, 43] on button "089F7B8B-B2A5-4AFE-B5C0-19BA573D28AC Filter" at bounding box center [1481, 60] width 139 height 33
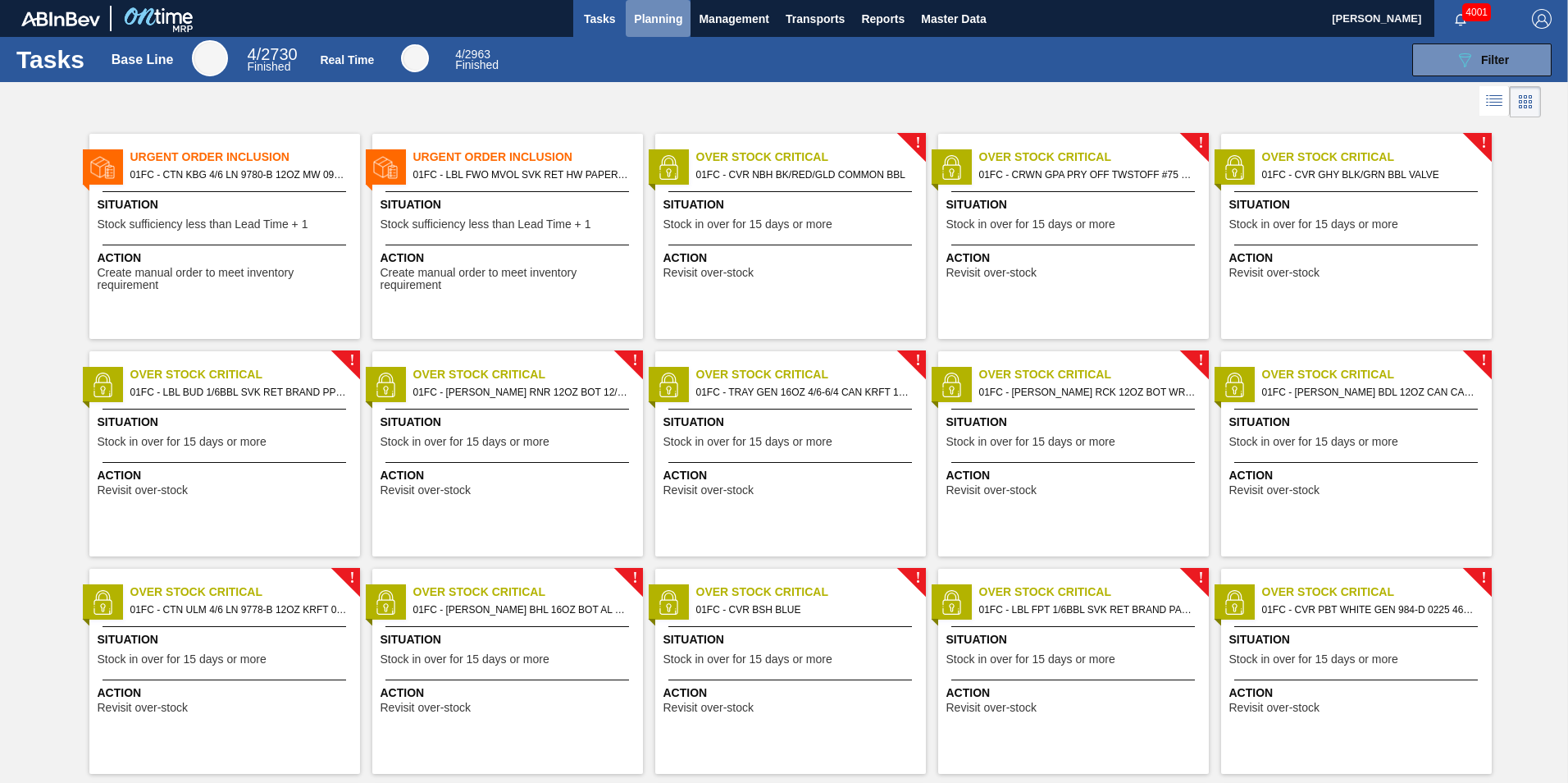
click at [656, 13] on span "Planning" at bounding box center [658, 18] width 48 height 20
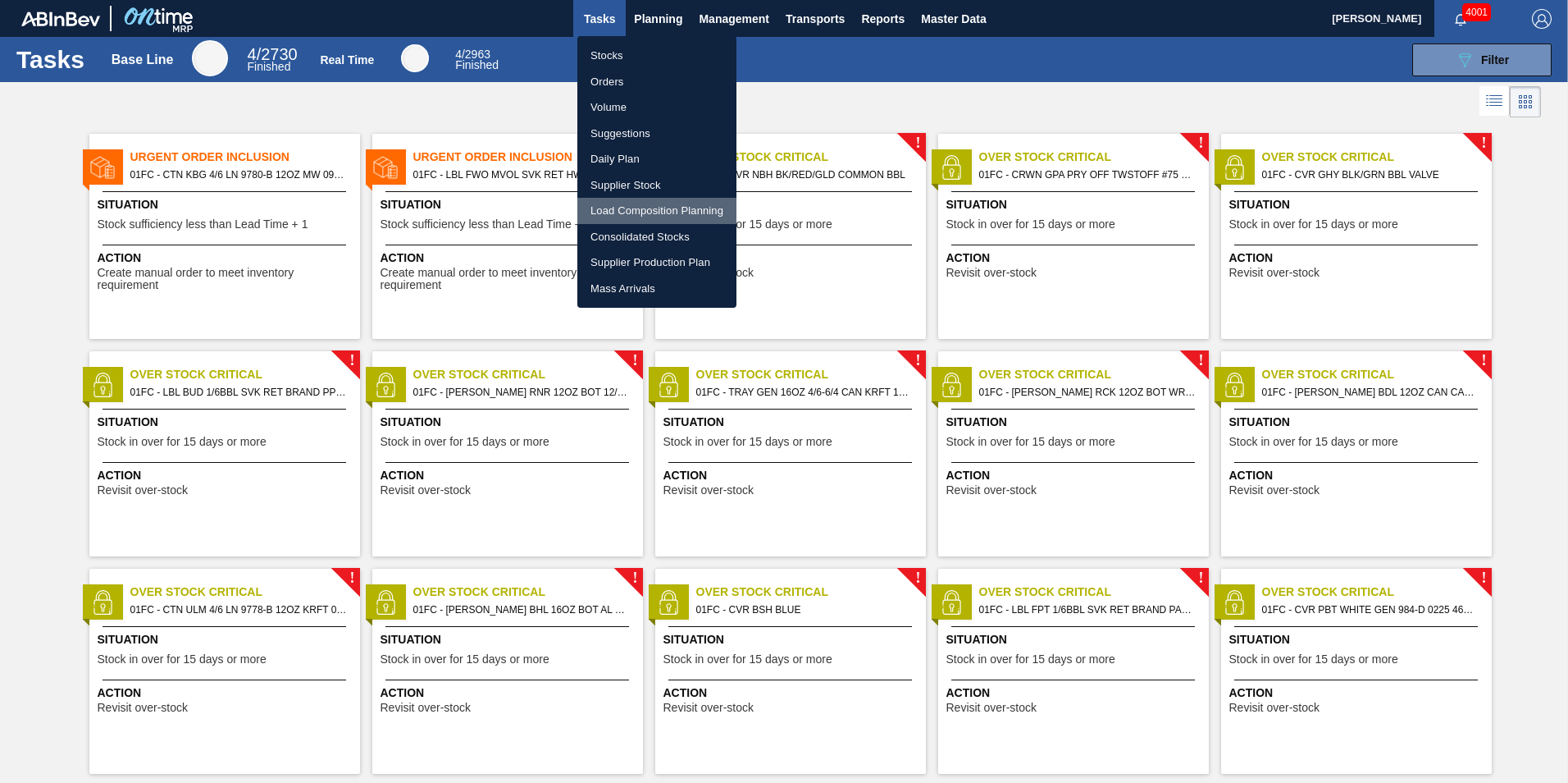
click at [651, 207] on li "Load Composition Planning" at bounding box center [657, 210] width 159 height 26
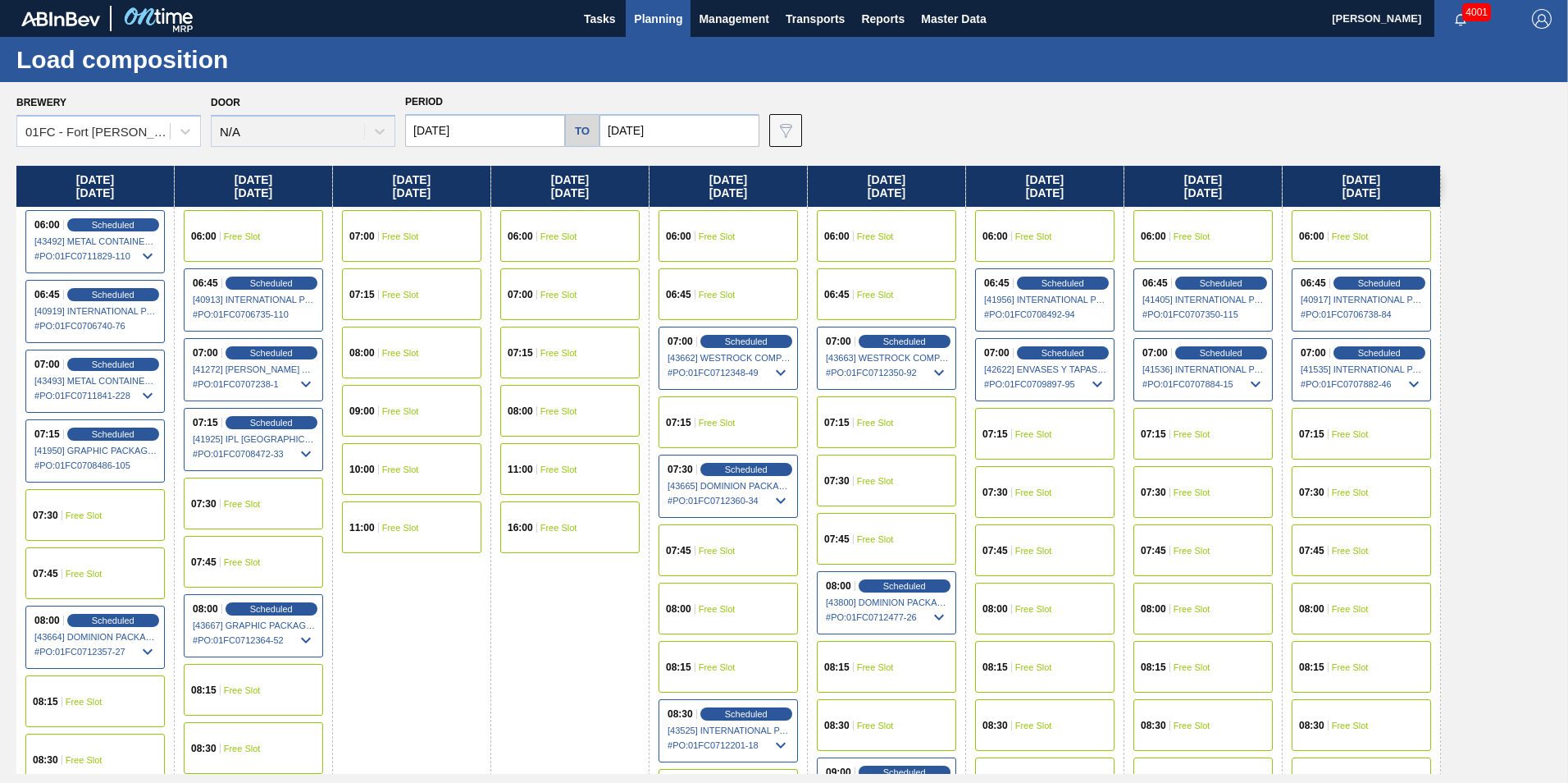
click at [1041, 498] on div "07:30 Free Slot" at bounding box center [1044, 492] width 139 height 52
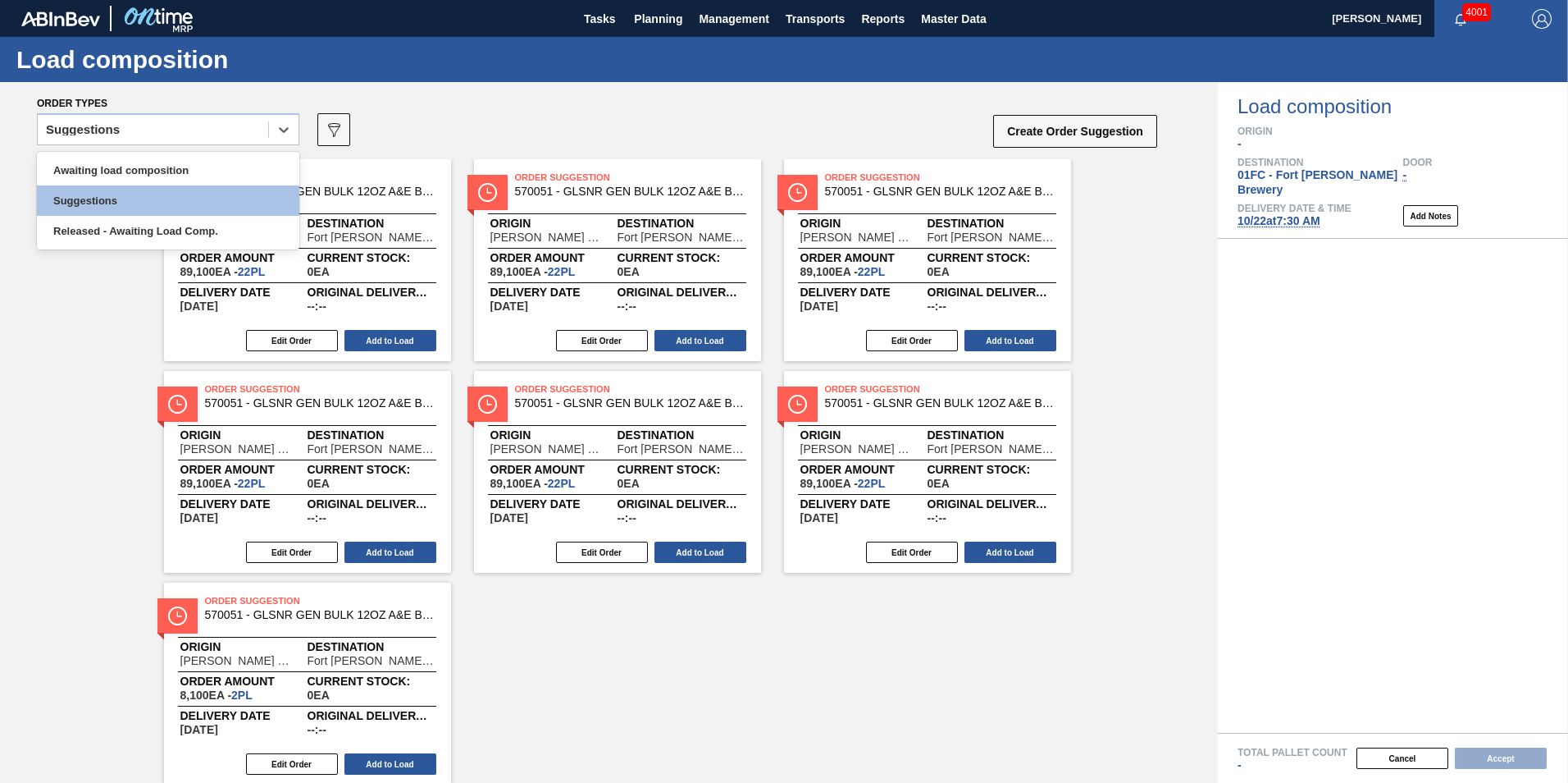
click at [139, 131] on div "Suggestions" at bounding box center [153, 129] width 230 height 23
click at [127, 168] on div "Awaiting load composition" at bounding box center [168, 170] width 262 height 30
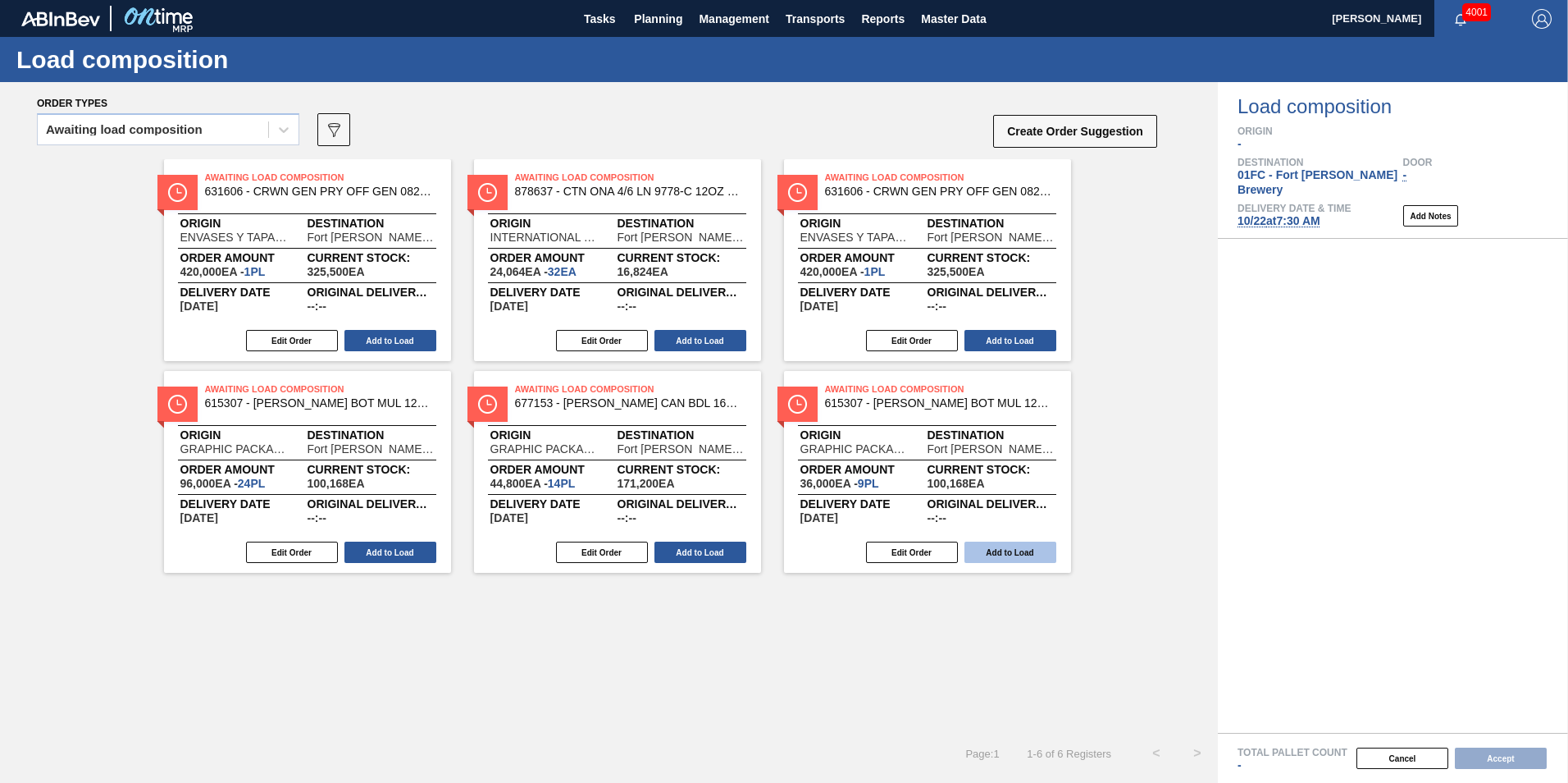
click at [1022, 551] on button "Add to Load" at bounding box center [1010, 552] width 92 height 22
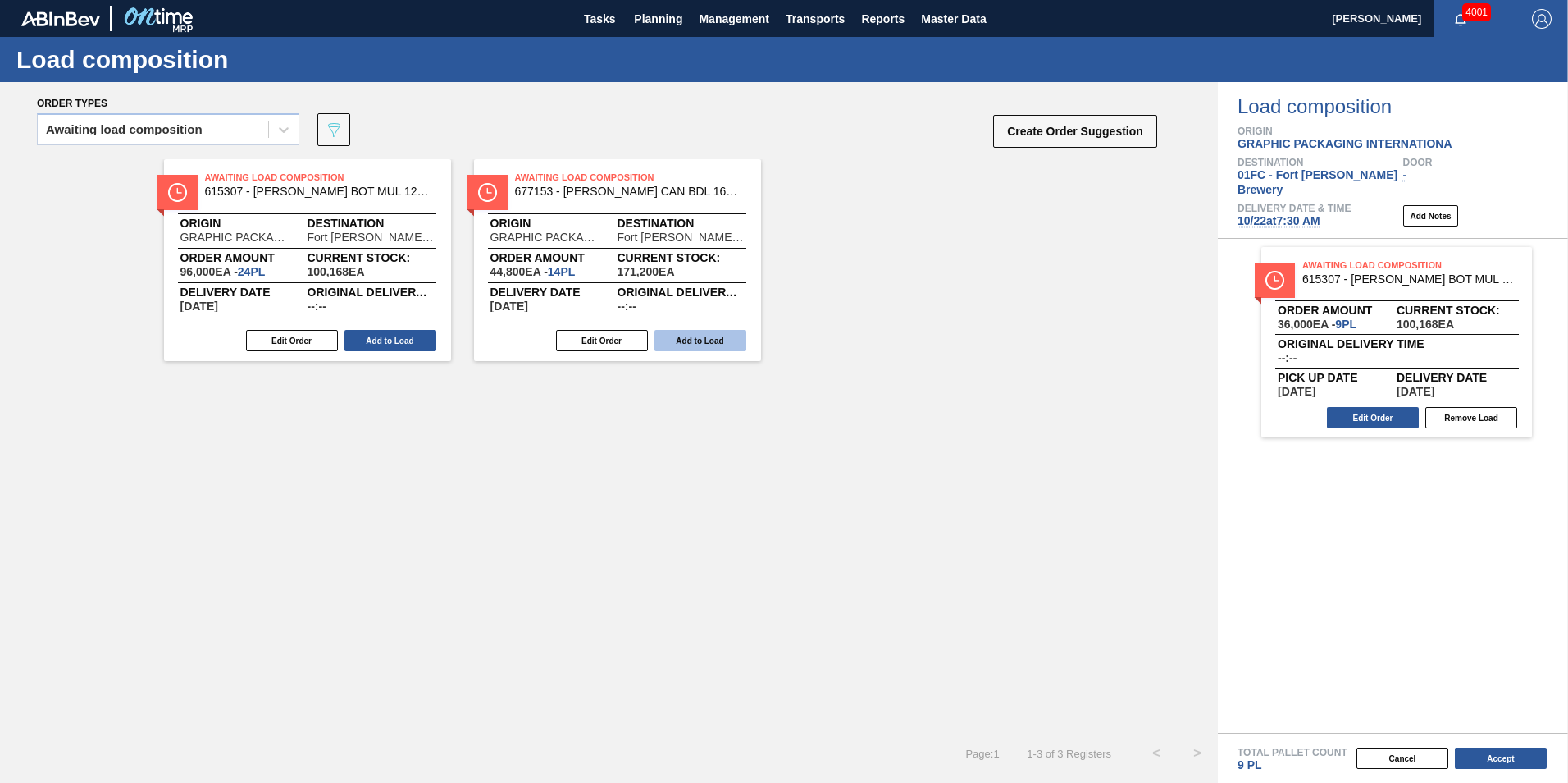
click at [688, 339] on button "Add to Load" at bounding box center [700, 340] width 92 height 22
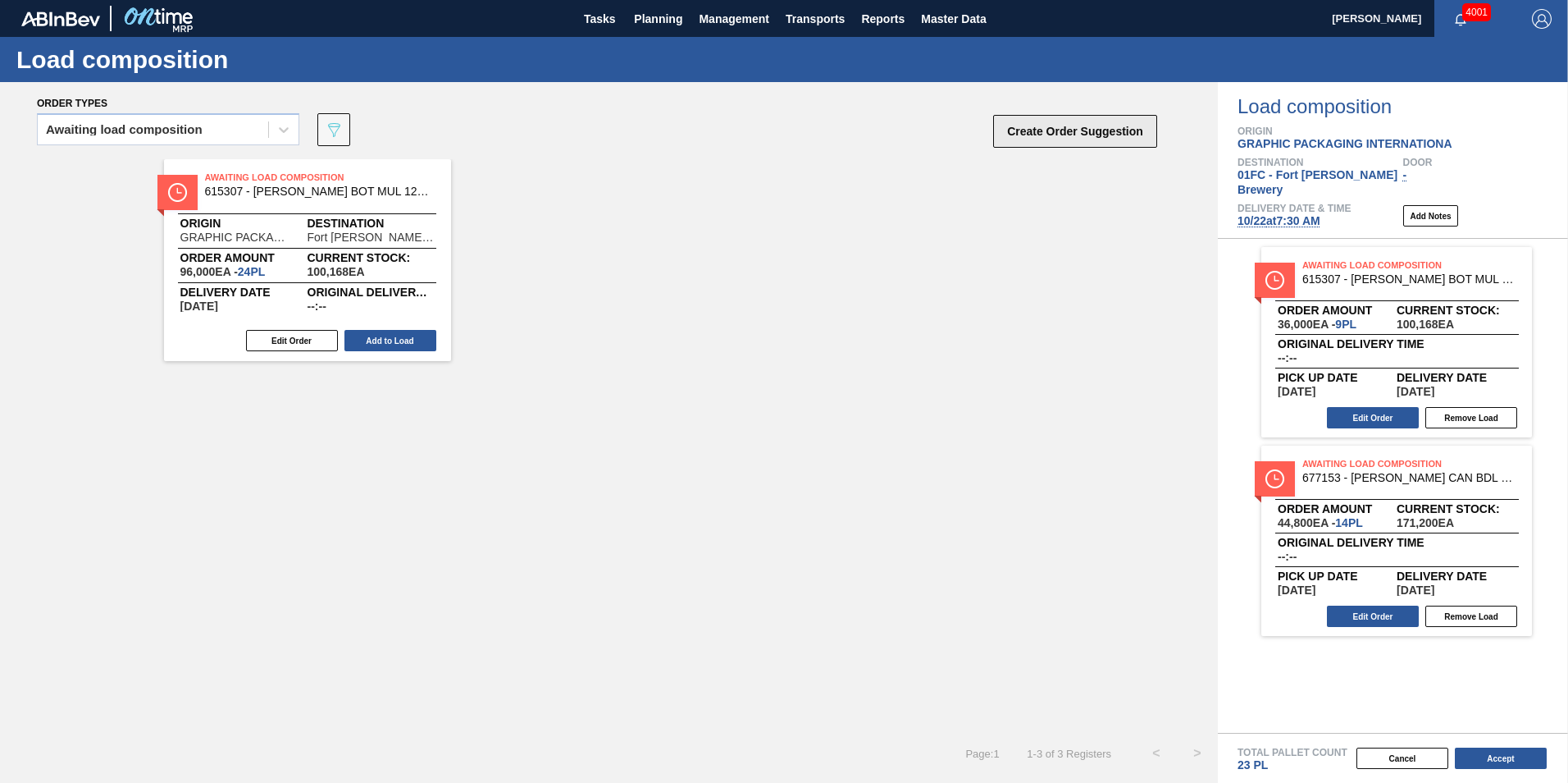
click at [1024, 134] on button "Create Order Suggestion" at bounding box center [1074, 132] width 164 height 33
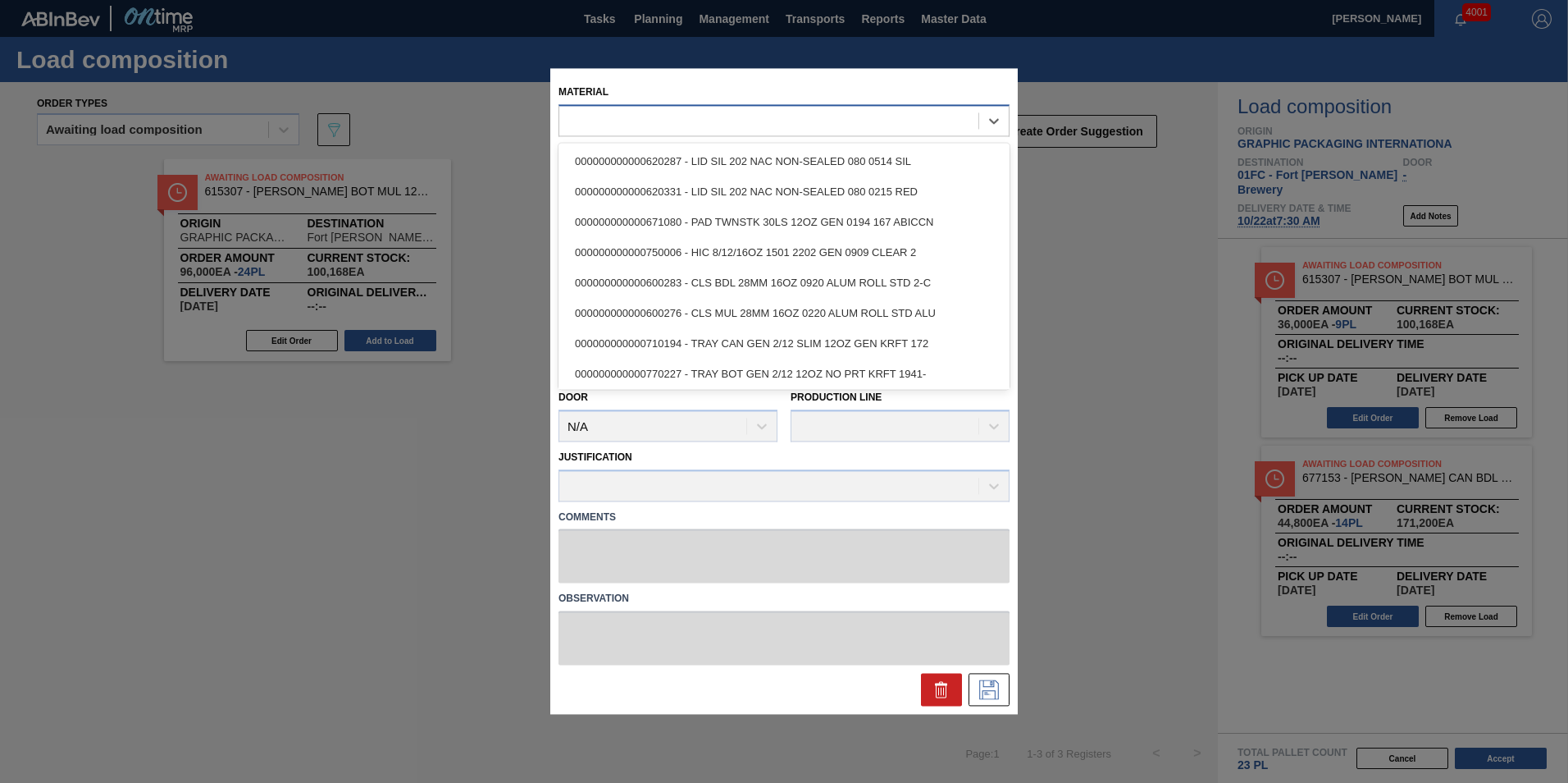
click at [701, 124] on div at bounding box center [769, 120] width 419 height 23
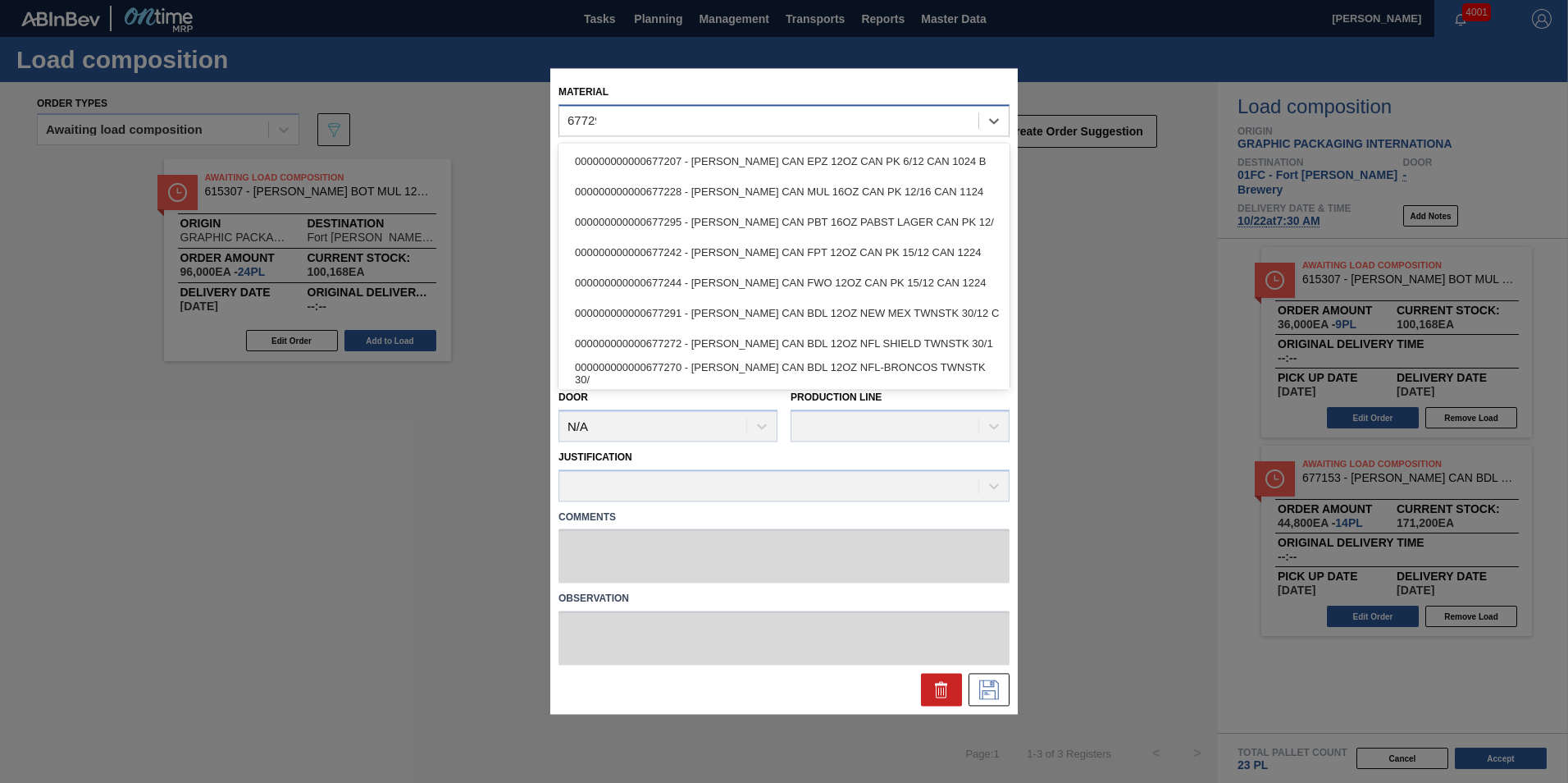
type input "677295"
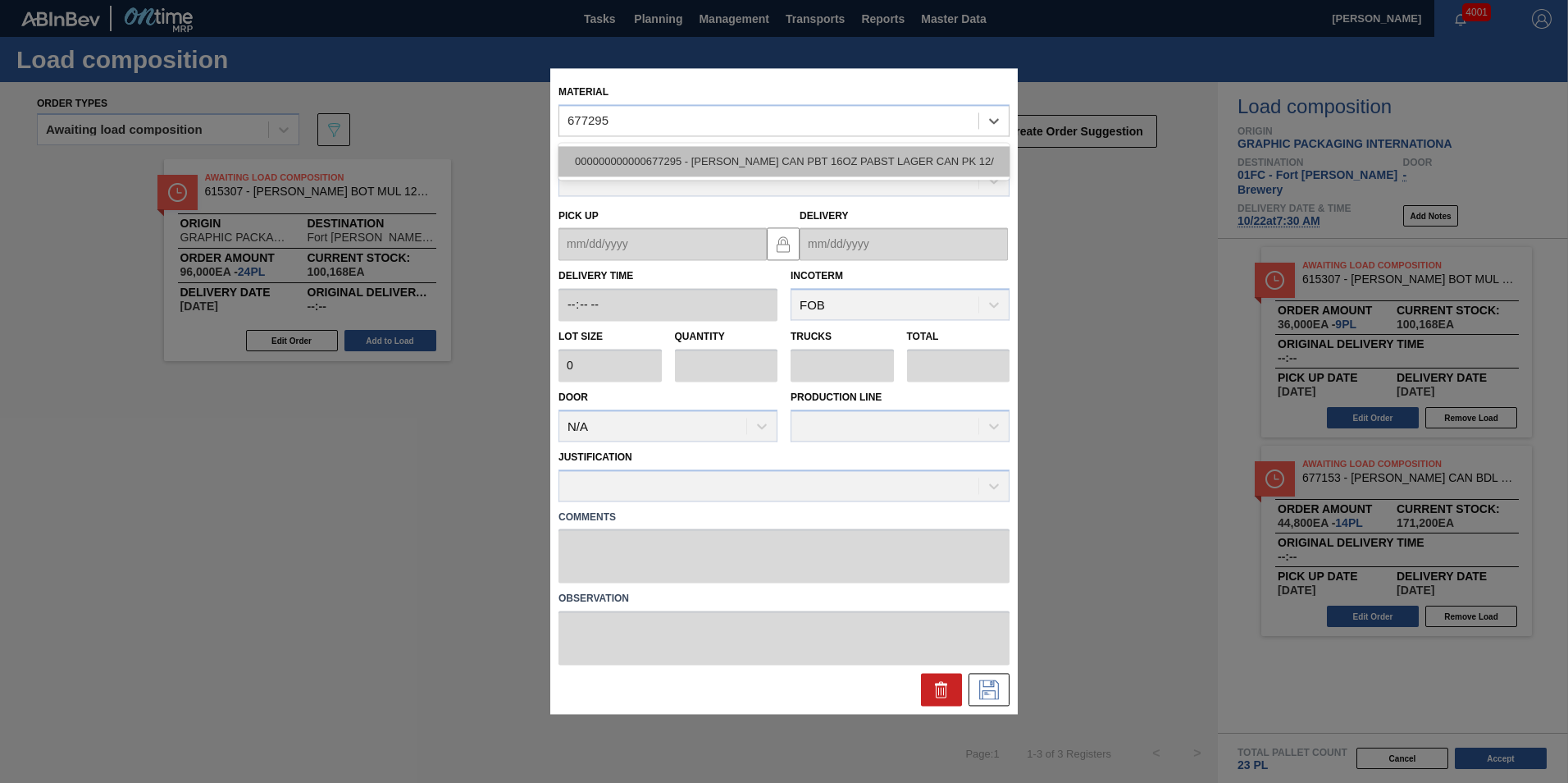
click at [699, 153] on div "000000000000677295 - CARR CAN PBT 16OZ PABST LAGER CAN PK 12/" at bounding box center [784, 161] width 451 height 30
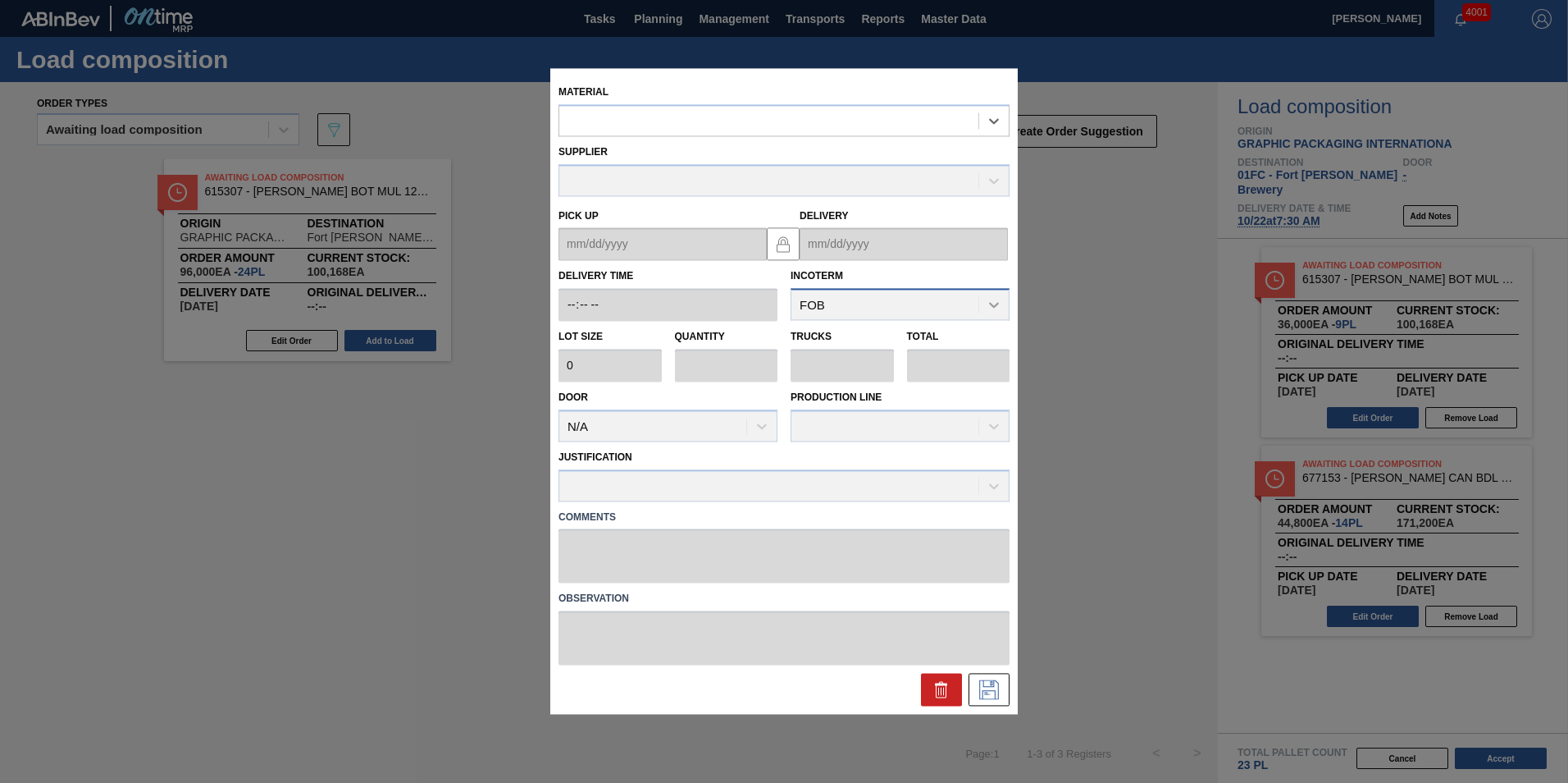
type input "3,200"
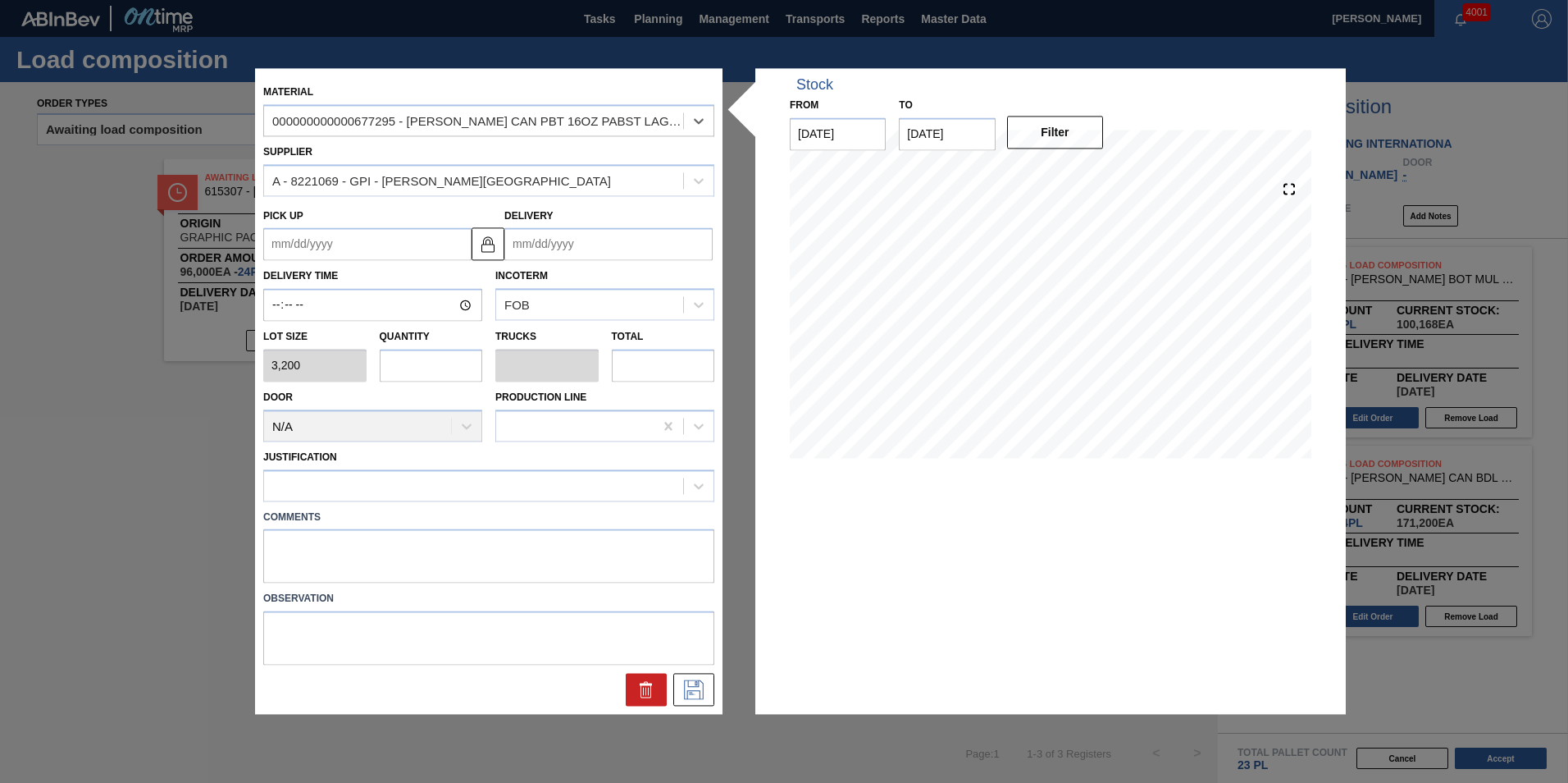
click at [550, 241] on input "Delivery" at bounding box center [608, 244] width 209 height 33
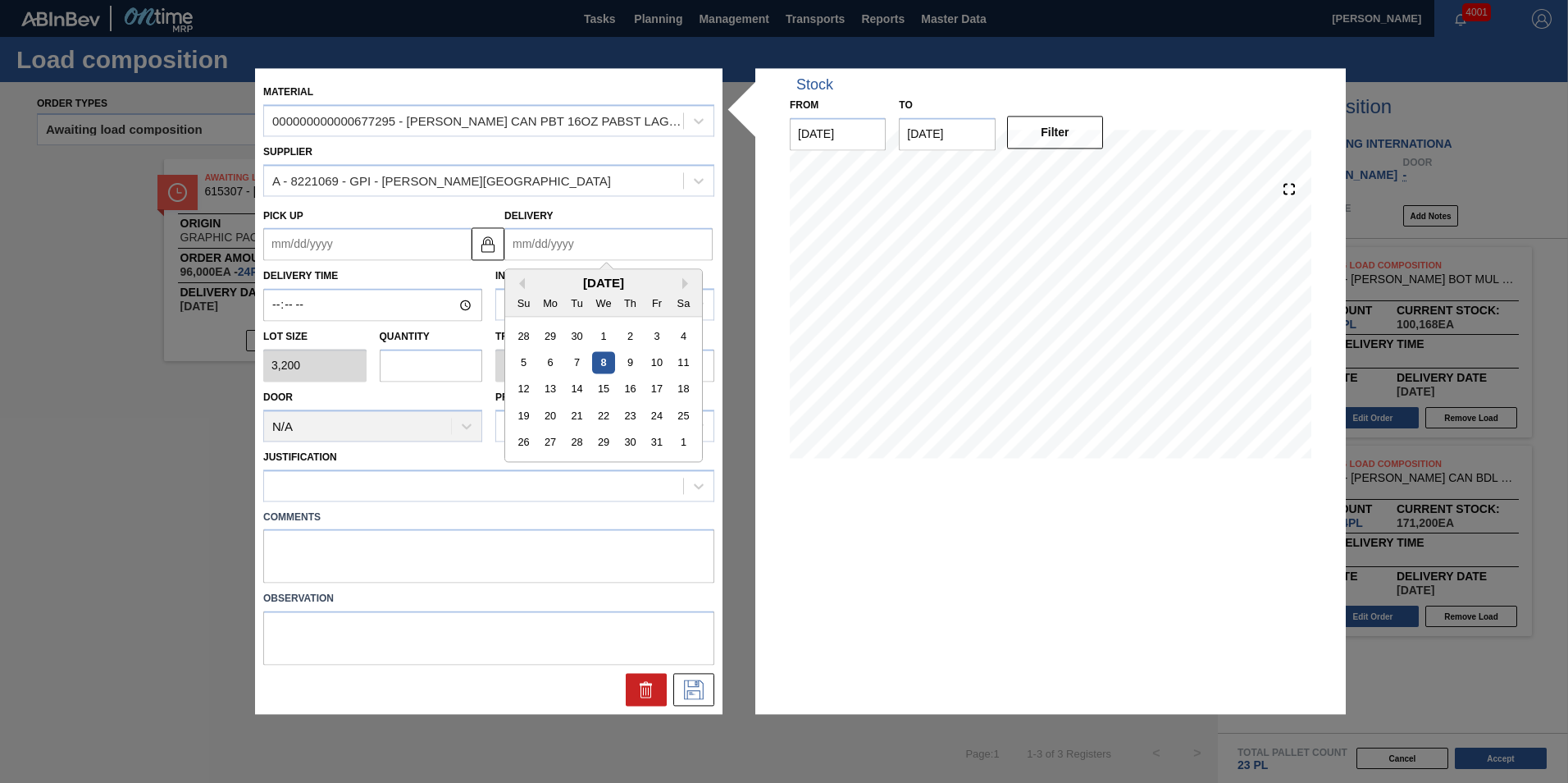
type input "1"
type up "12/29/2024"
type input "10"
type up "09/28/2025"
type input "10/2"
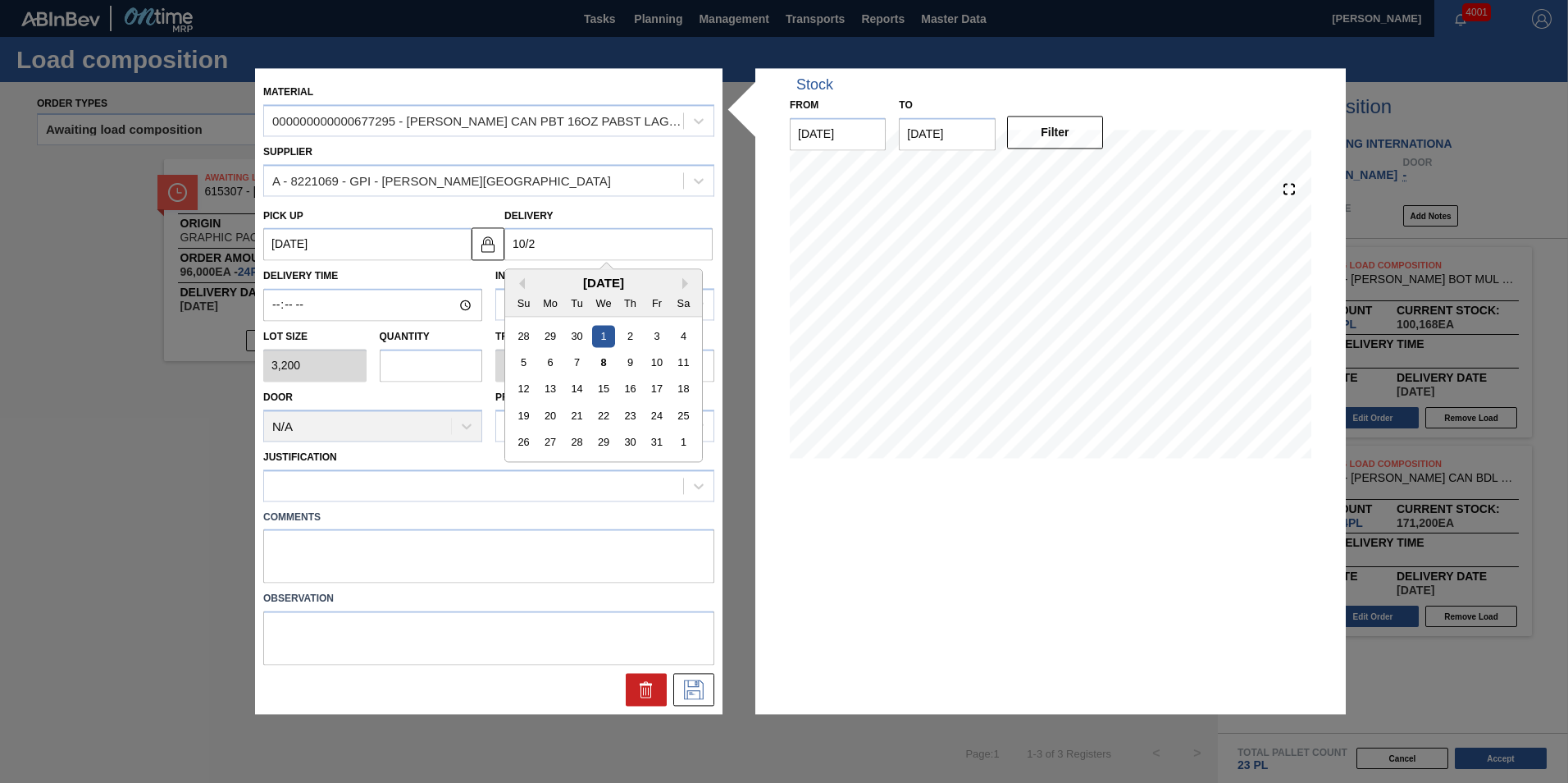
type up "09/29/2025"
type input "10/22"
type up "[DATE]"
click at [605, 415] on div "22" at bounding box center [603, 417] width 23 height 23
type input "[DATE]"
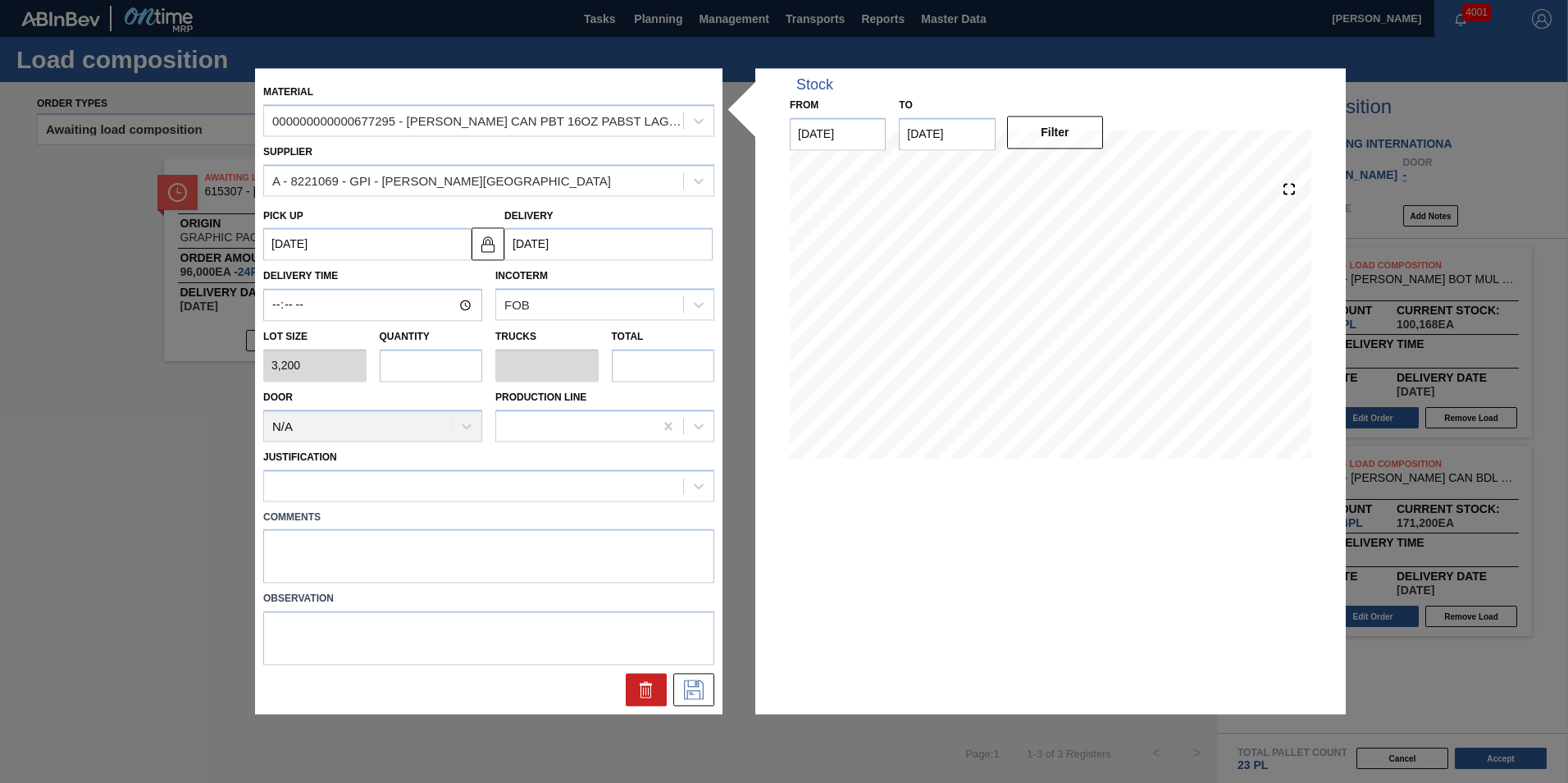
click at [426, 364] on input "text" at bounding box center [430, 366] width 103 height 33
type input "3"
type input "0.115"
type input "9,600"
type input "3"
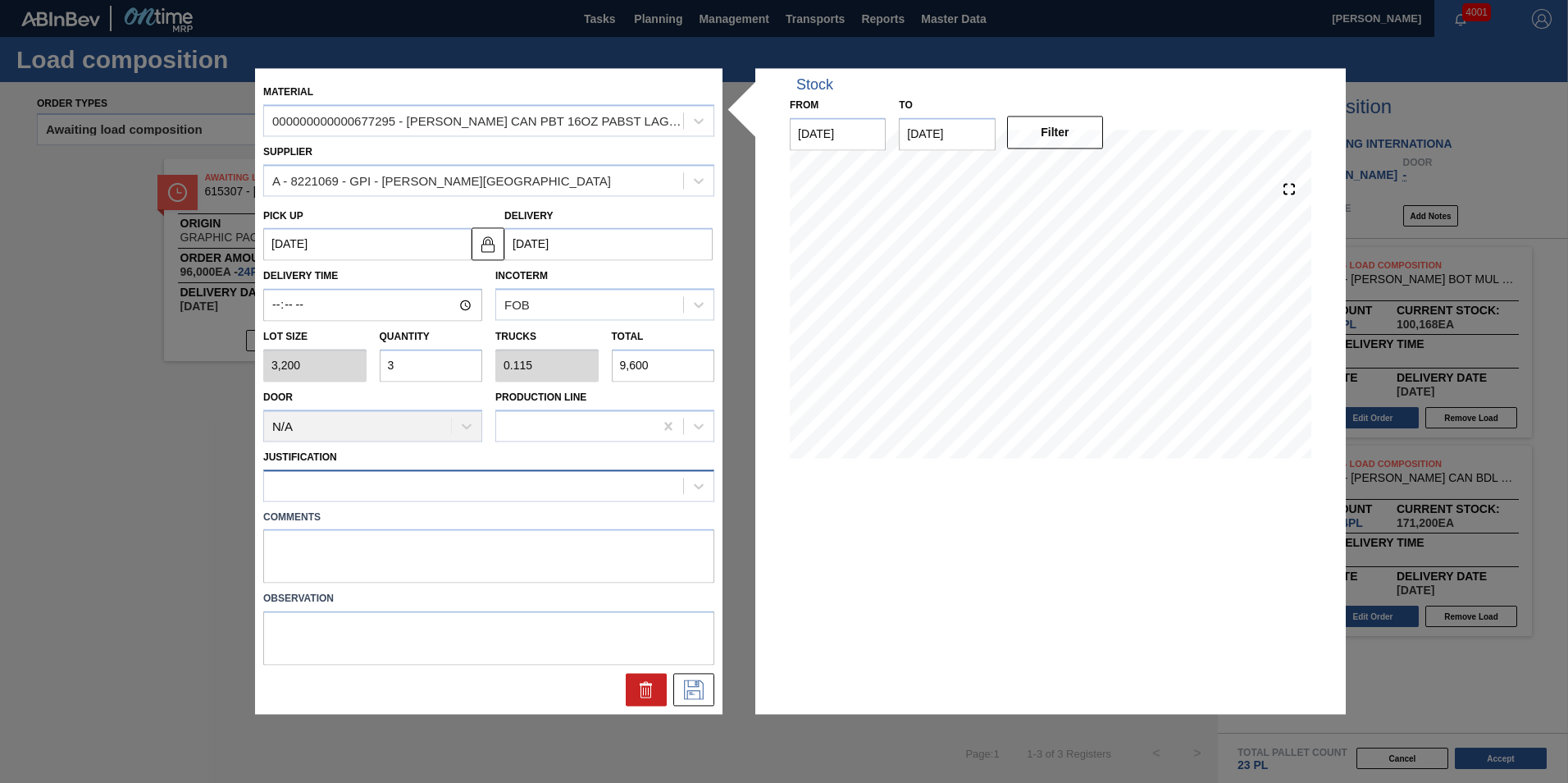
click at [377, 489] on div at bounding box center [474, 484] width 419 height 23
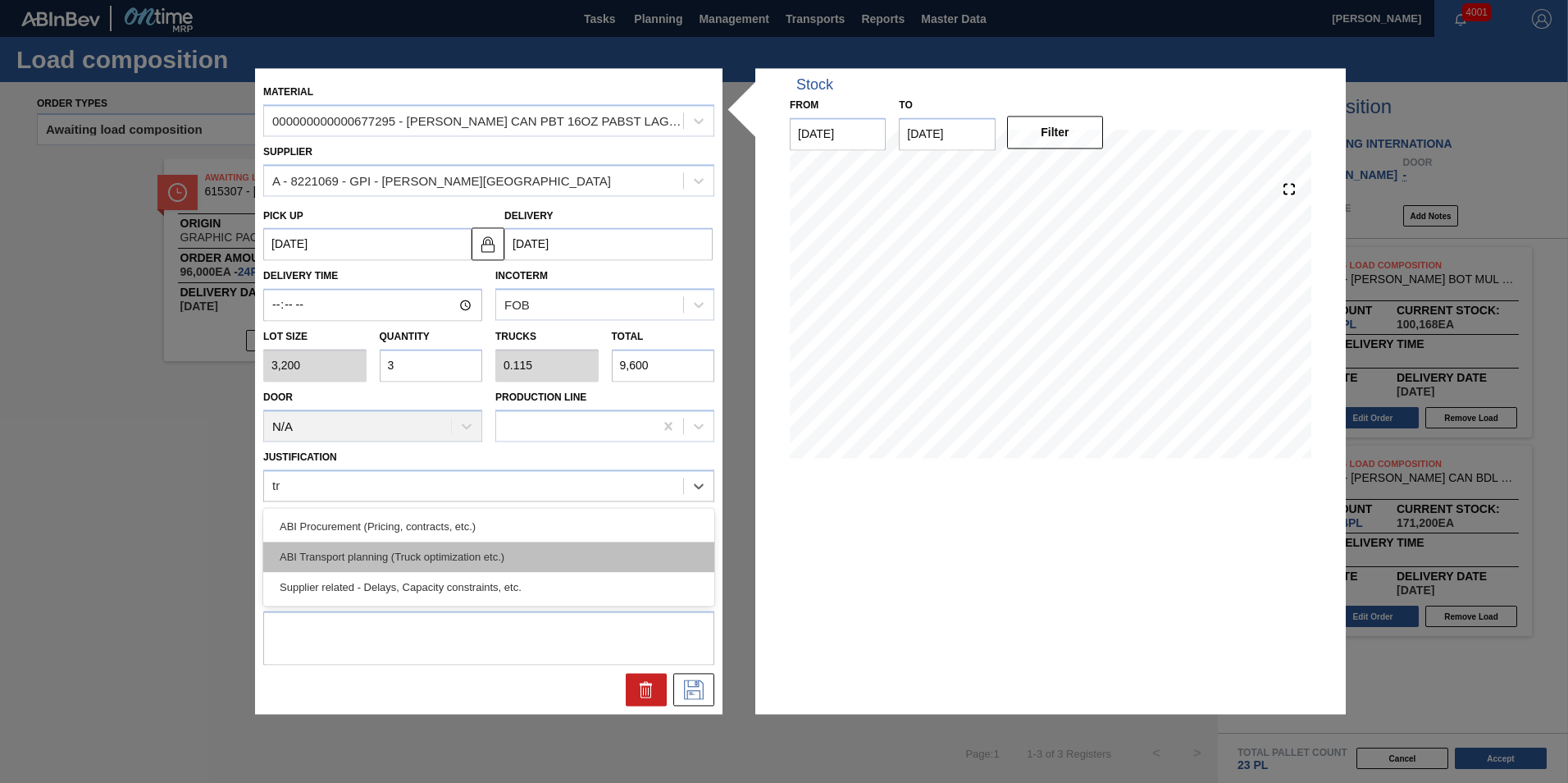
type input "tru"
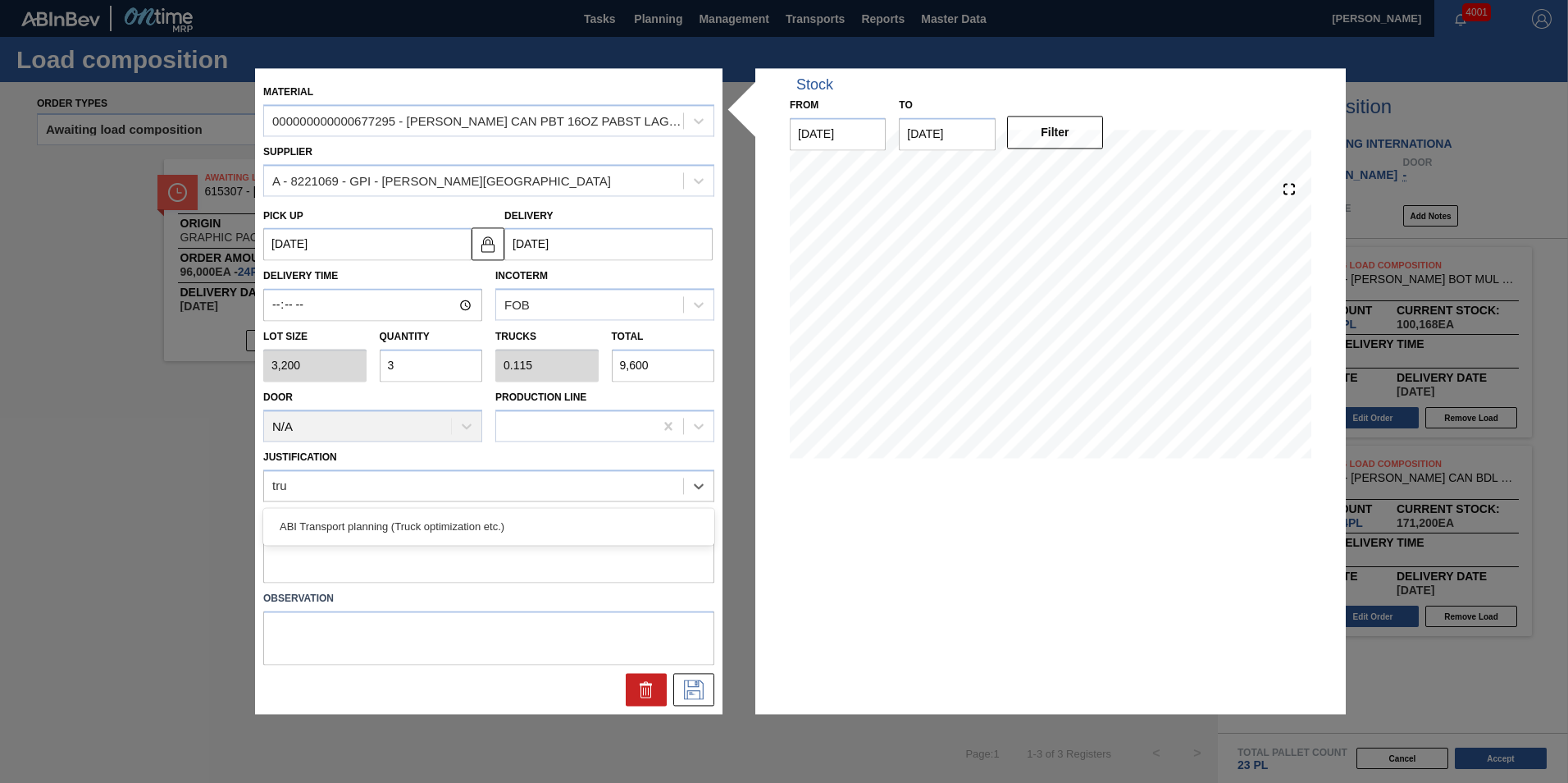
click at [398, 520] on div "ABI Transport planning (Truck optimization etc.)" at bounding box center [488, 526] width 451 height 30
click at [697, 689] on icon at bounding box center [694, 689] width 26 height 20
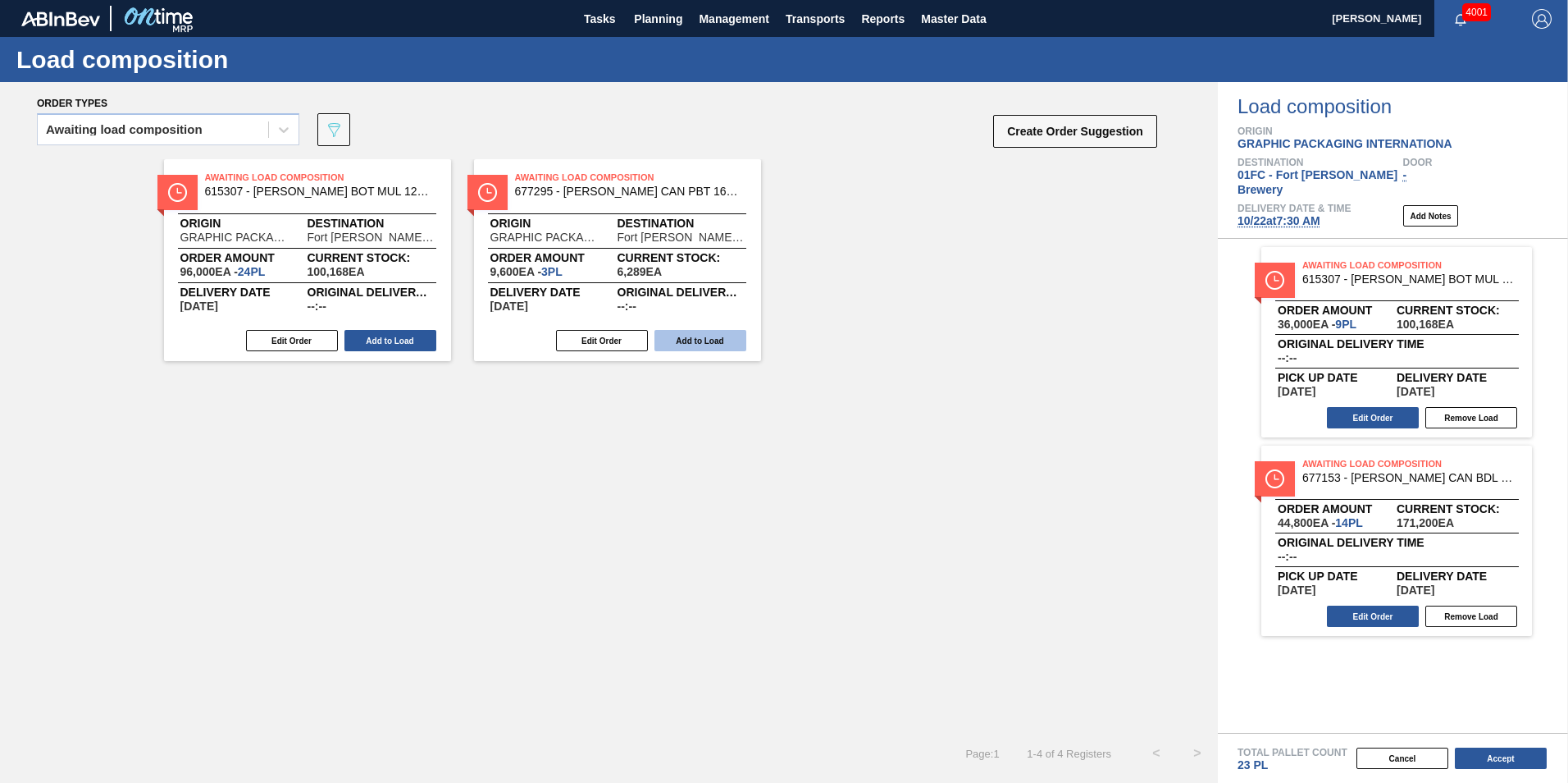
click at [692, 340] on button "Add to Load" at bounding box center [700, 340] width 92 height 22
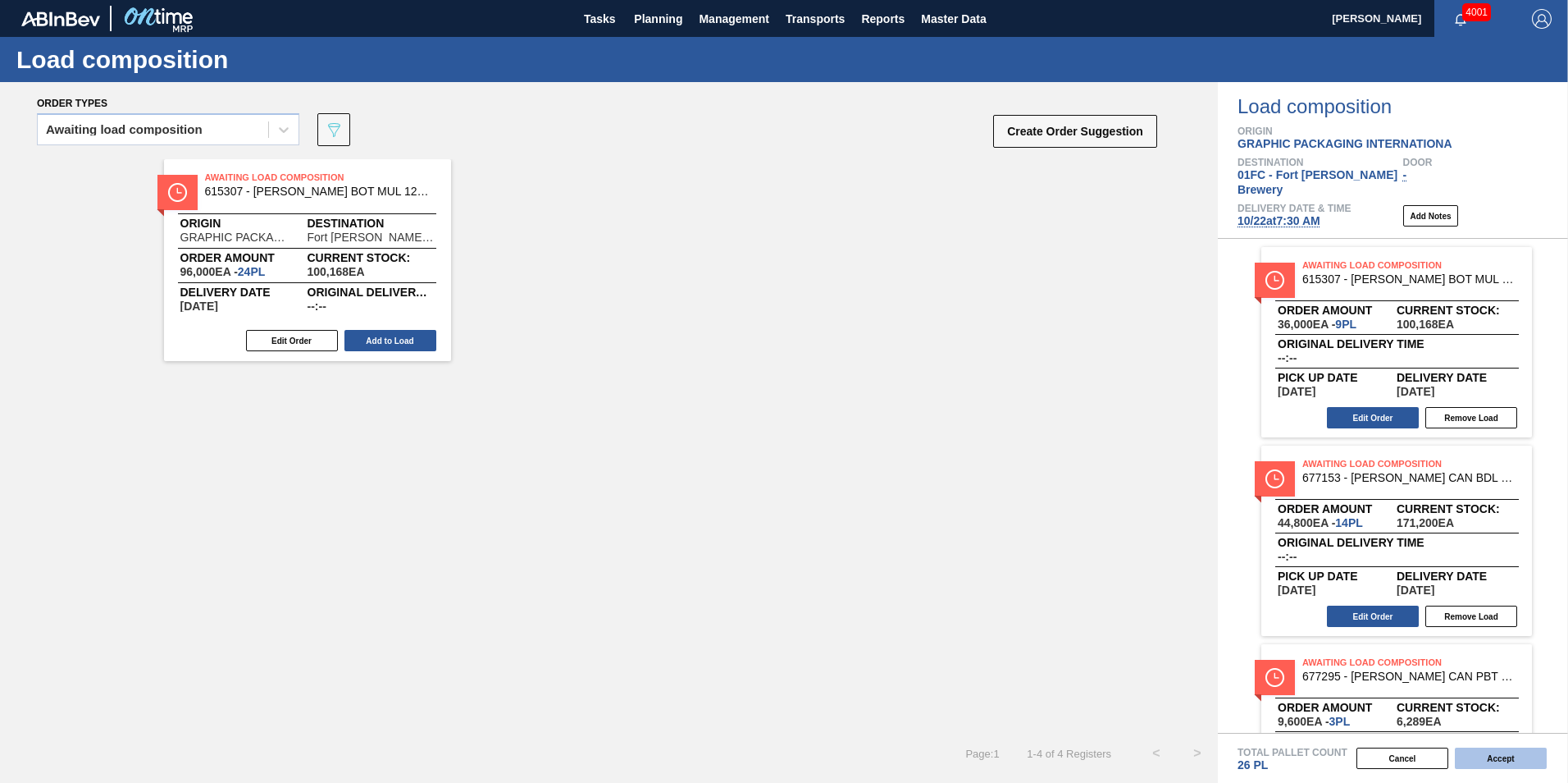
click at [1494, 753] on button "Accept" at bounding box center [1500, 758] width 92 height 22
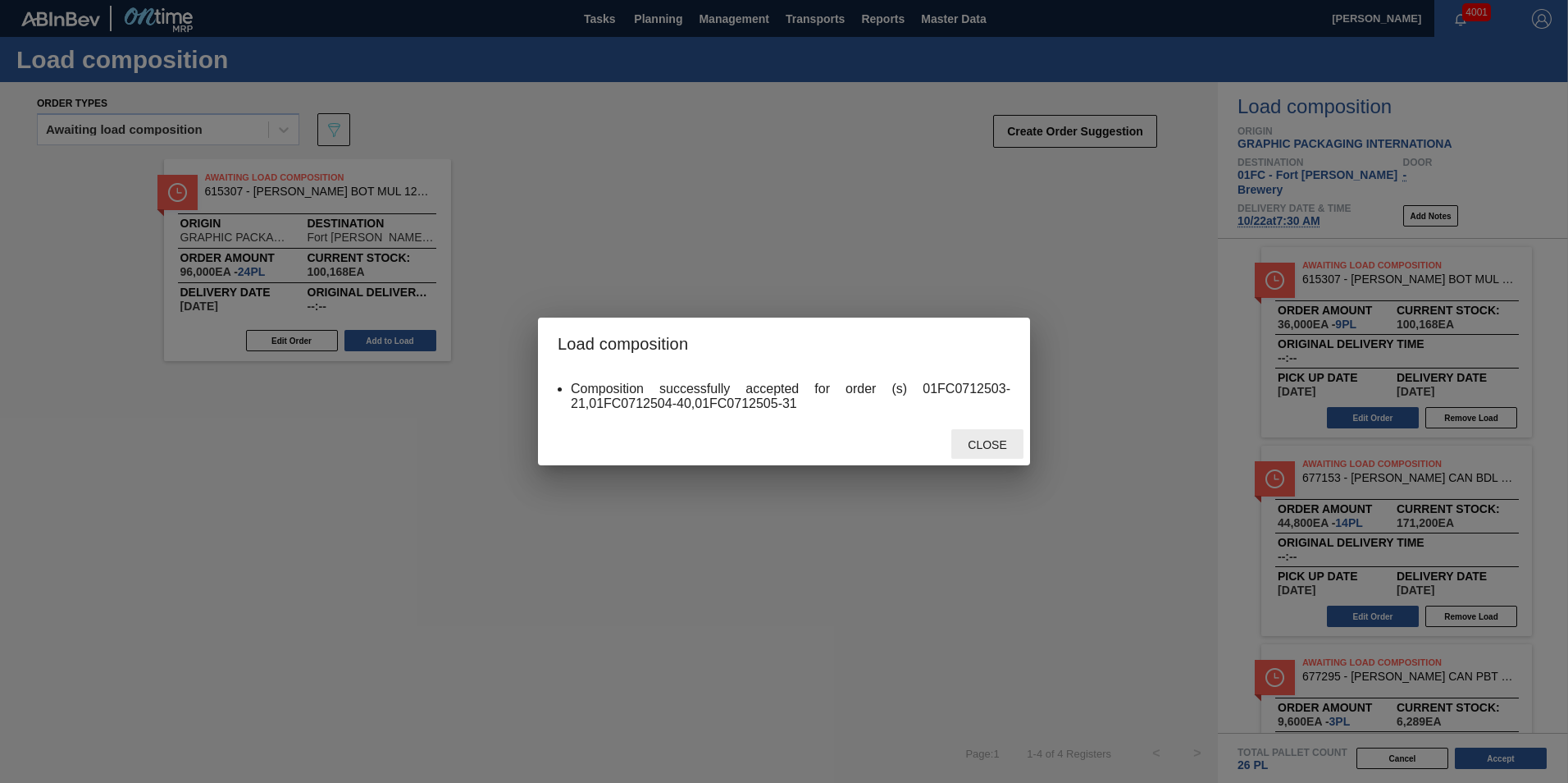
click at [976, 448] on span "Close" at bounding box center [986, 444] width 65 height 13
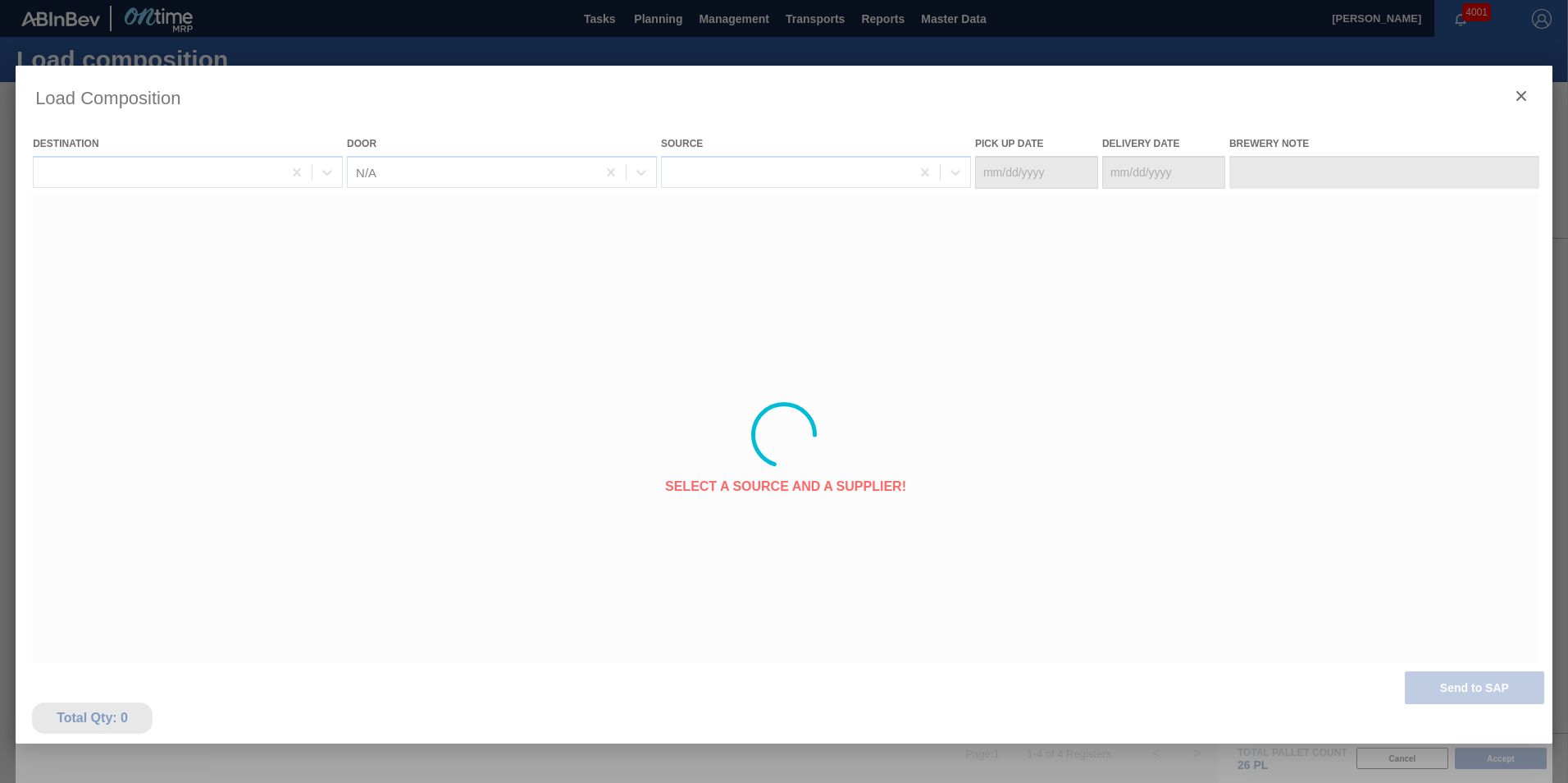
type Date "[DATE]"
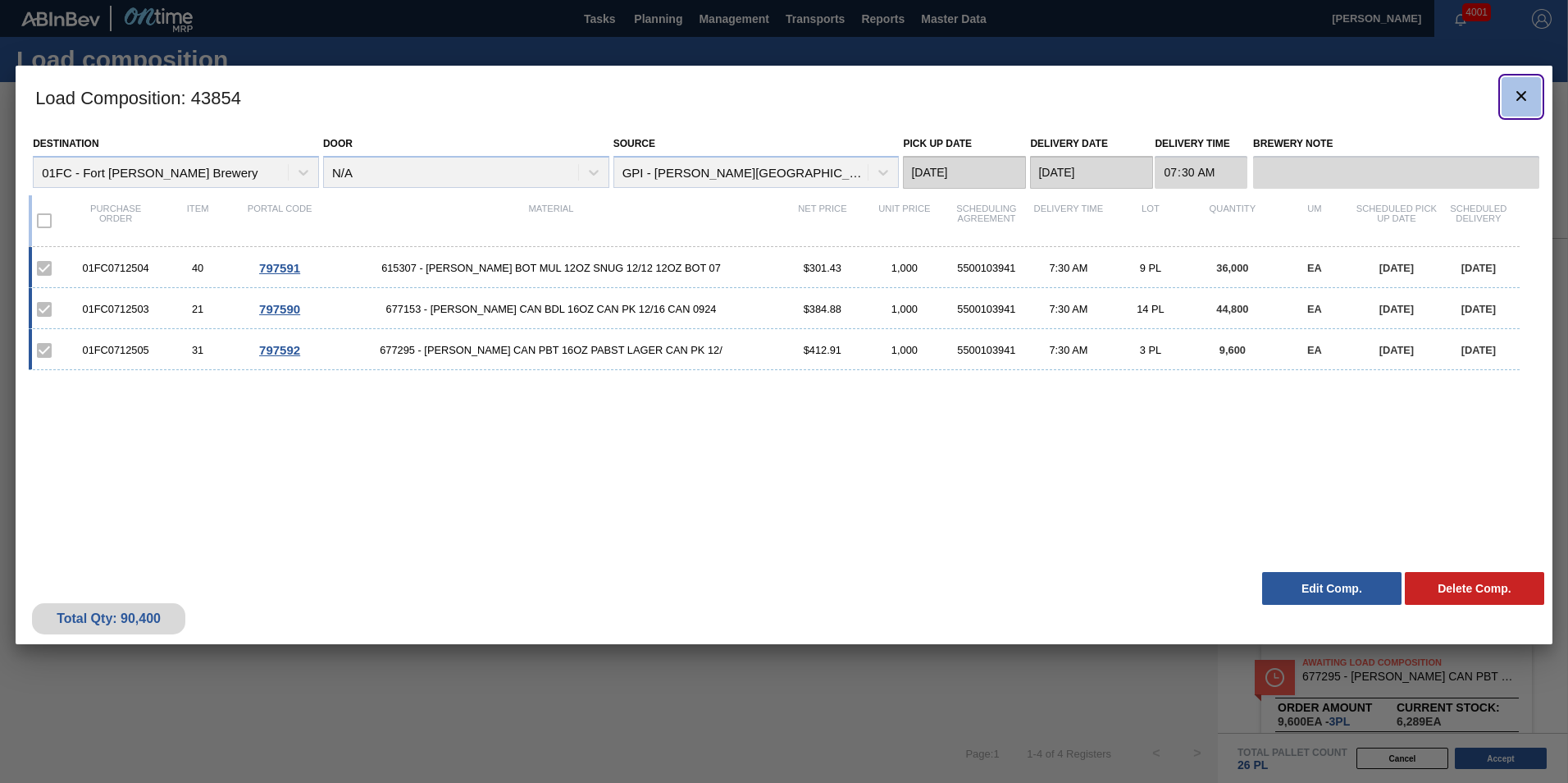
click at [1513, 100] on icon "botão de ícone" at bounding box center [1520, 95] width 20 height 20
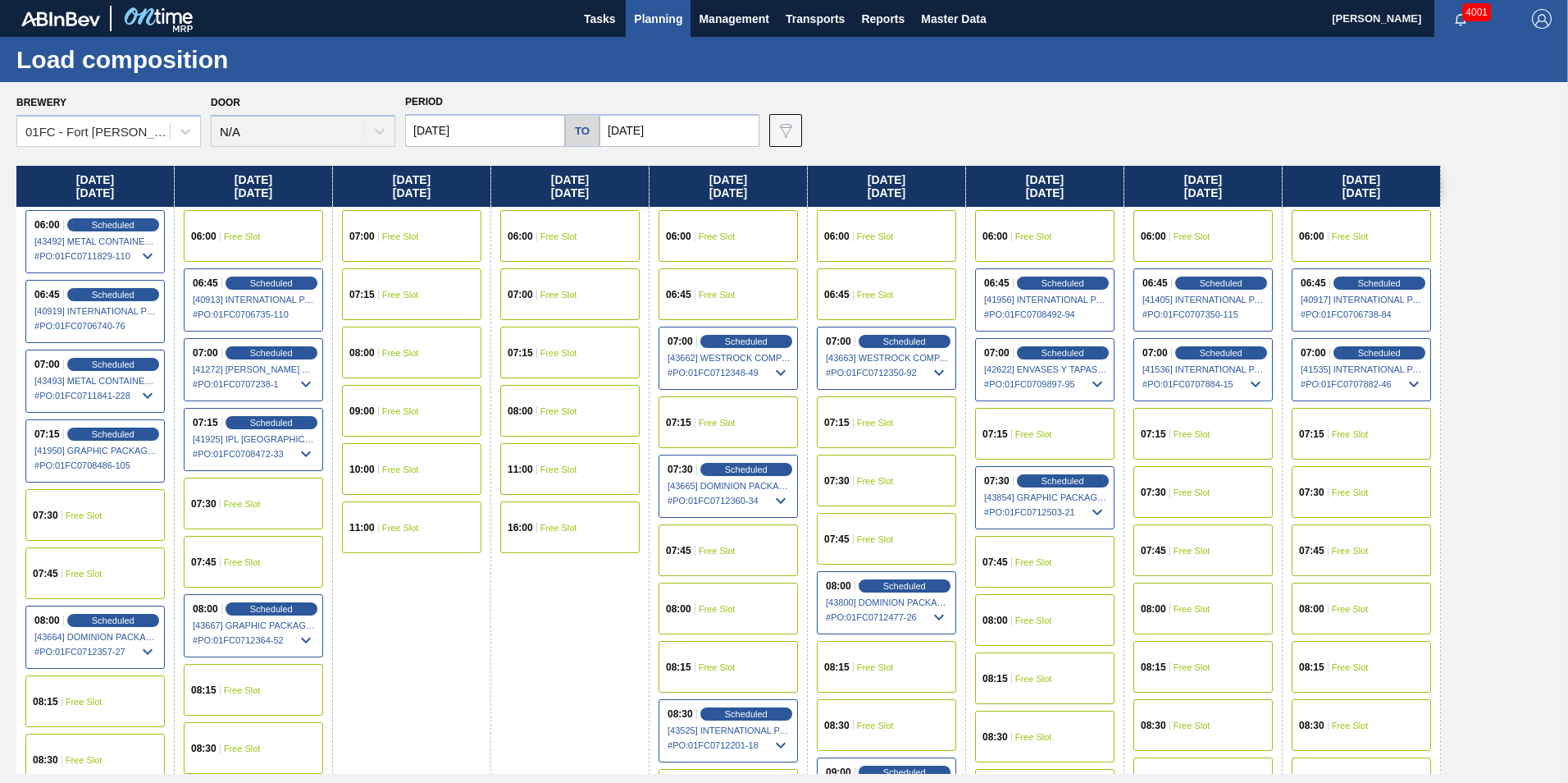
click at [1185, 488] on span "Free Slot" at bounding box center [1191, 492] width 37 height 10
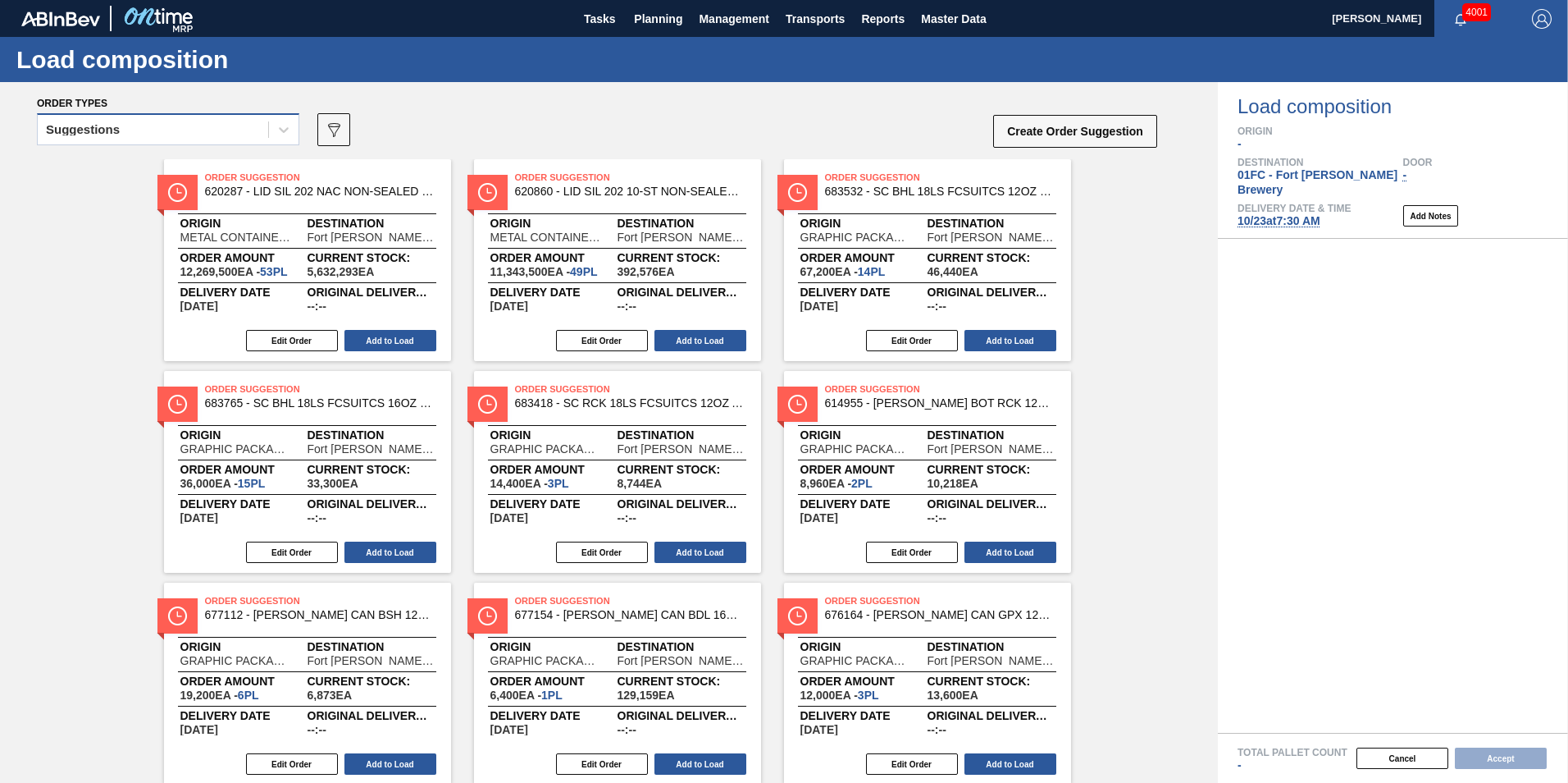
click at [94, 130] on div "Suggestions" at bounding box center [82, 129] width 74 height 11
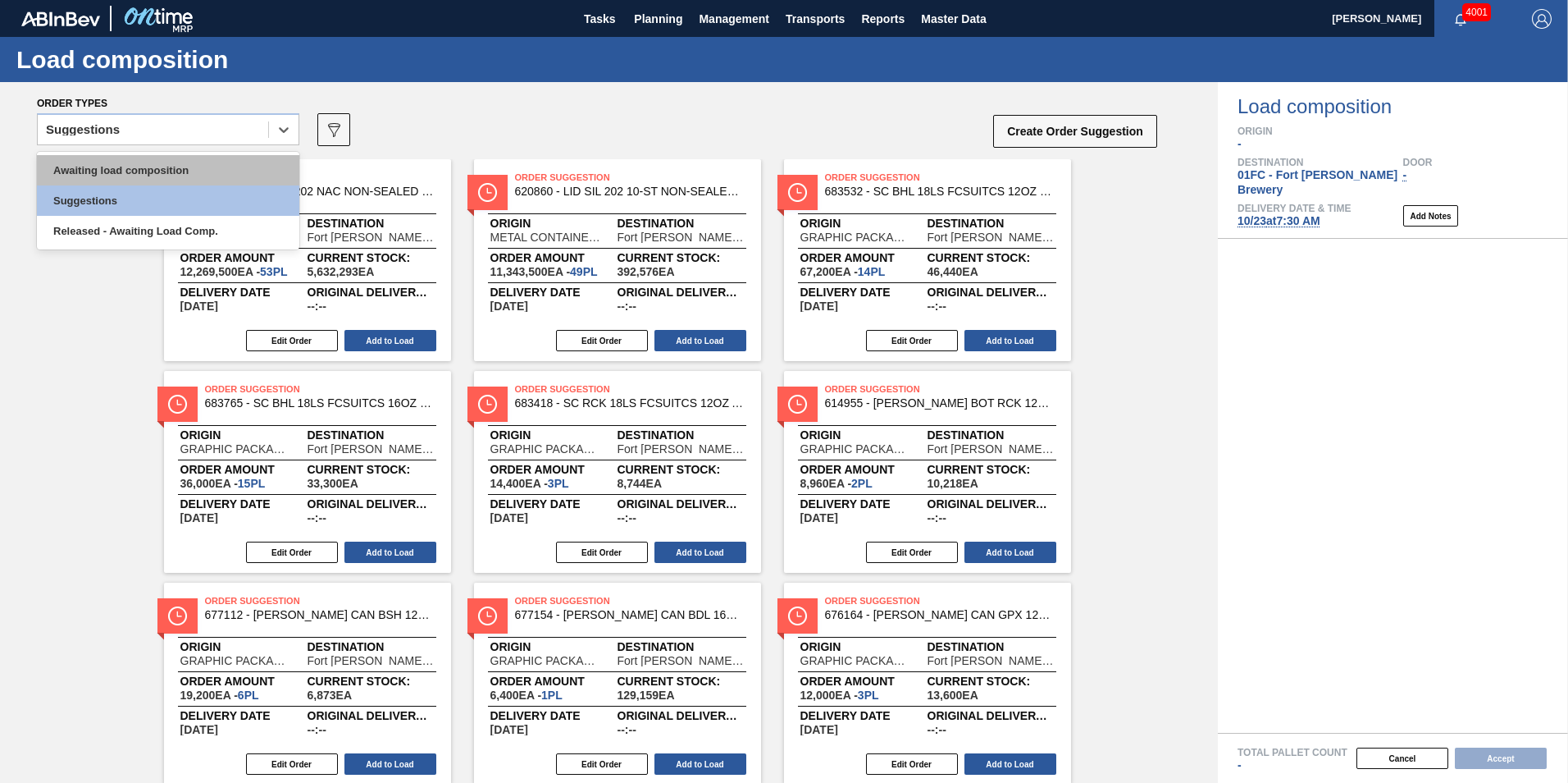
click at [78, 174] on div "Awaiting load composition" at bounding box center [168, 170] width 262 height 30
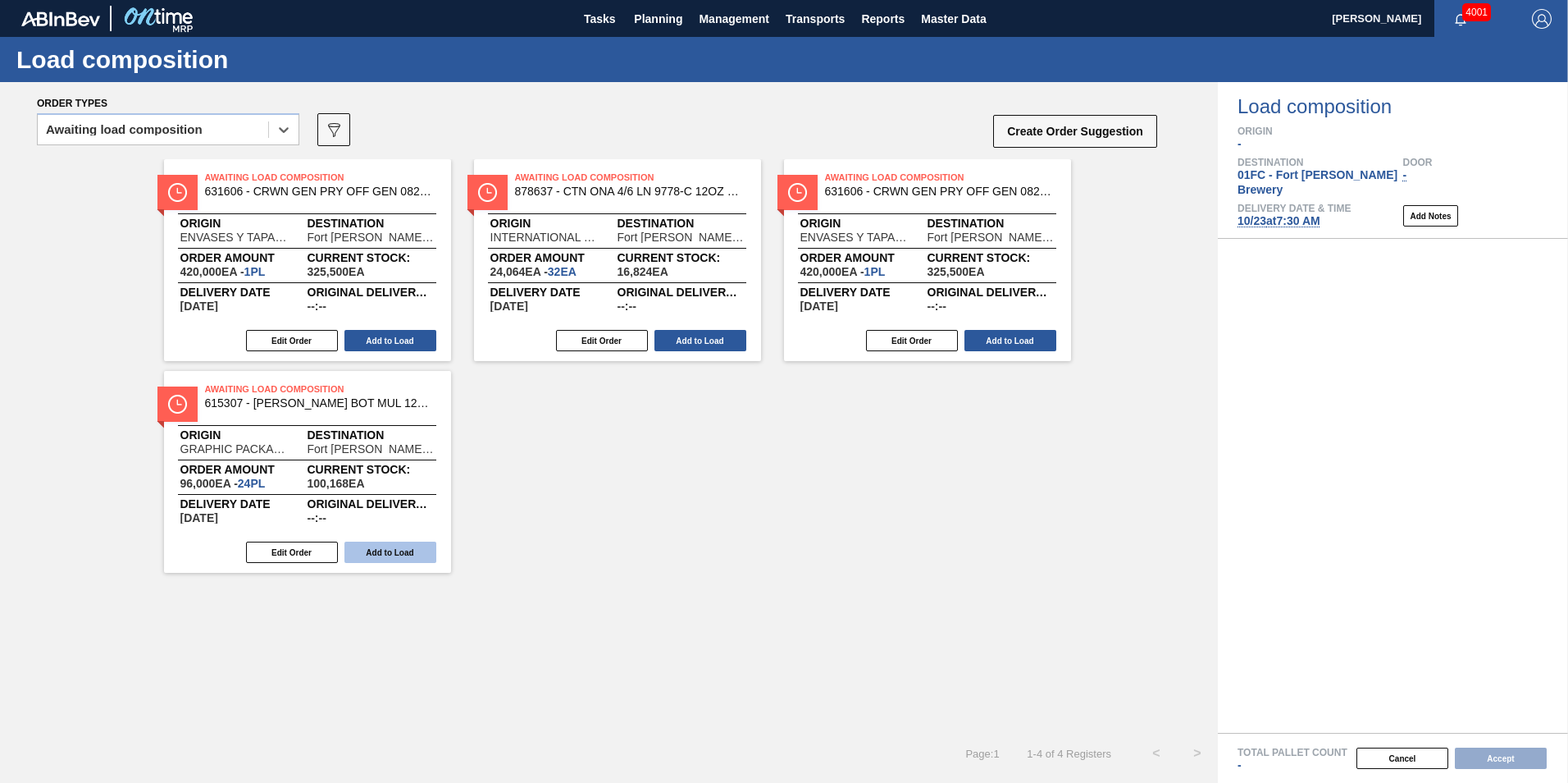
click at [385, 550] on button "Add to Load" at bounding box center [390, 552] width 92 height 22
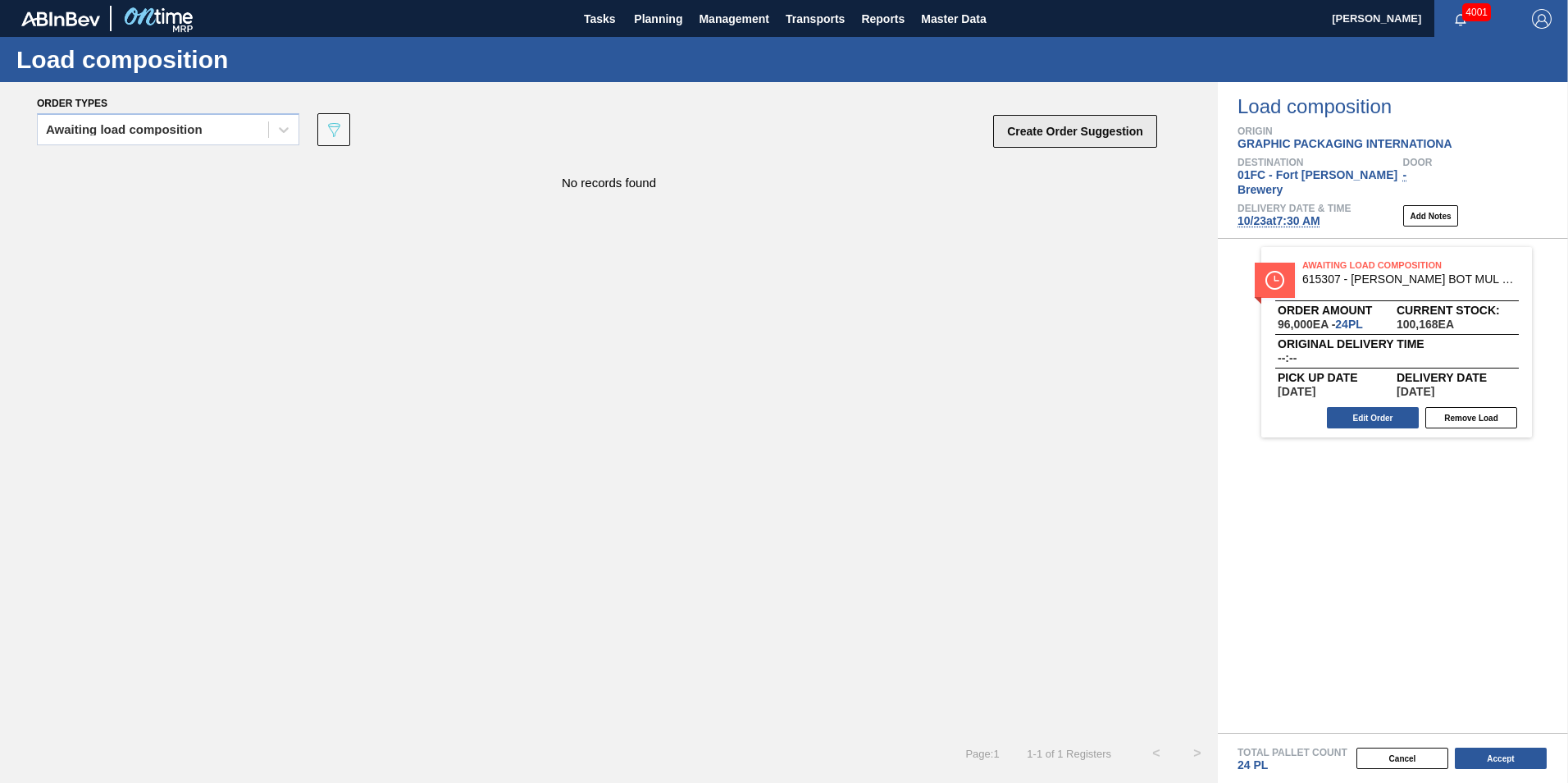
click at [1008, 134] on button "Create Order Suggestion" at bounding box center [1074, 132] width 164 height 33
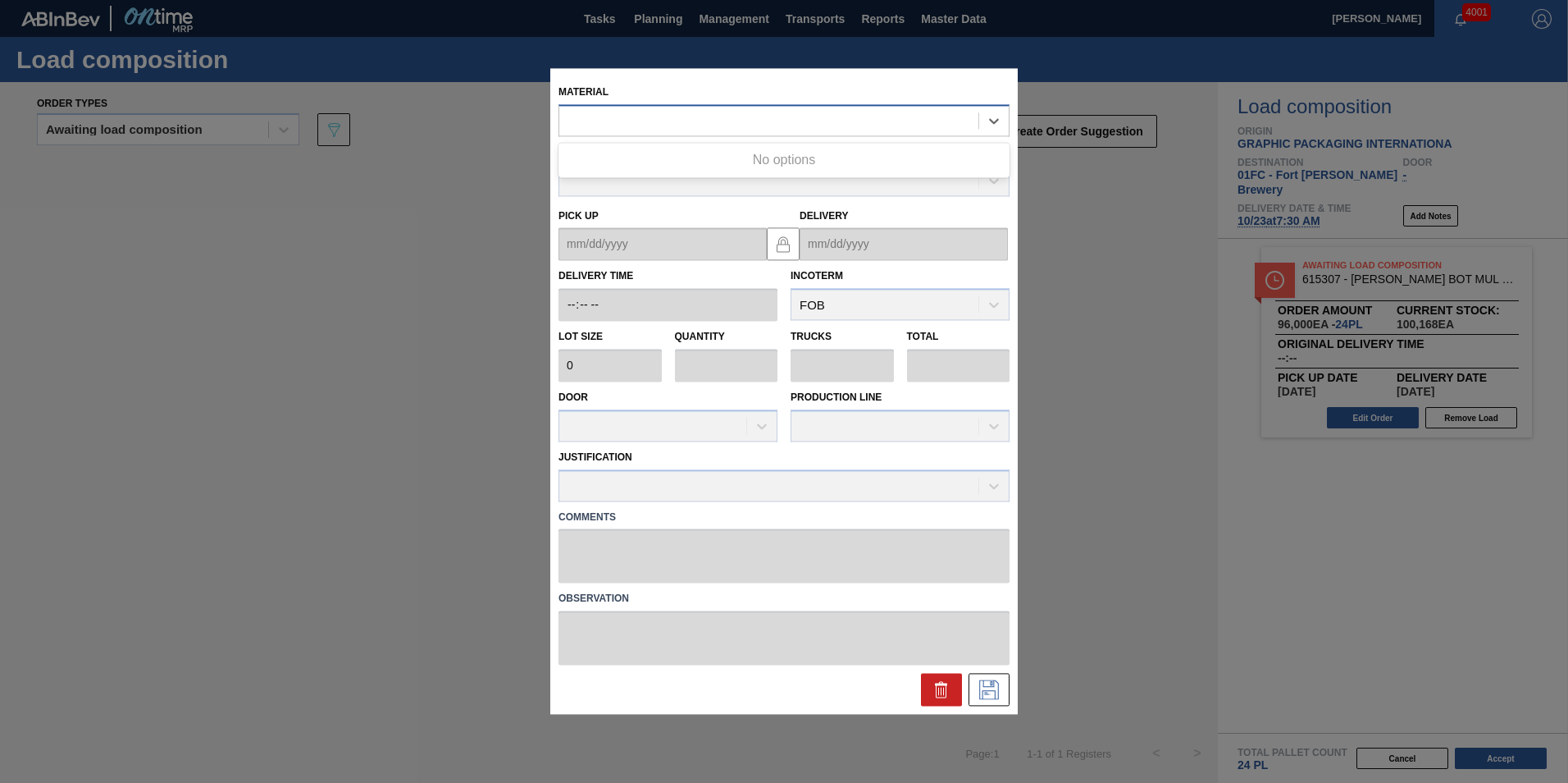
click at [681, 126] on div at bounding box center [769, 120] width 419 height 23
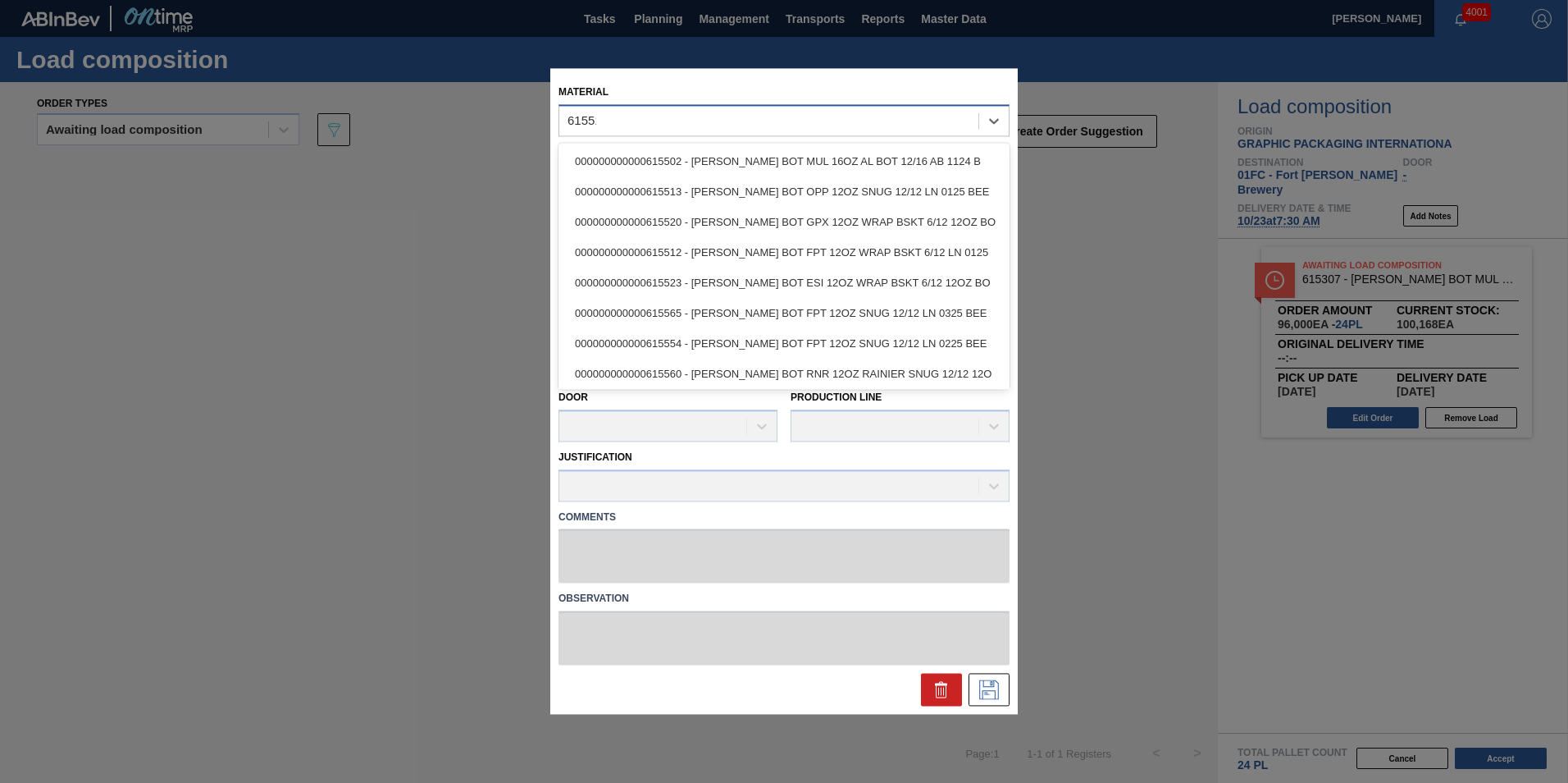
type input "615513"
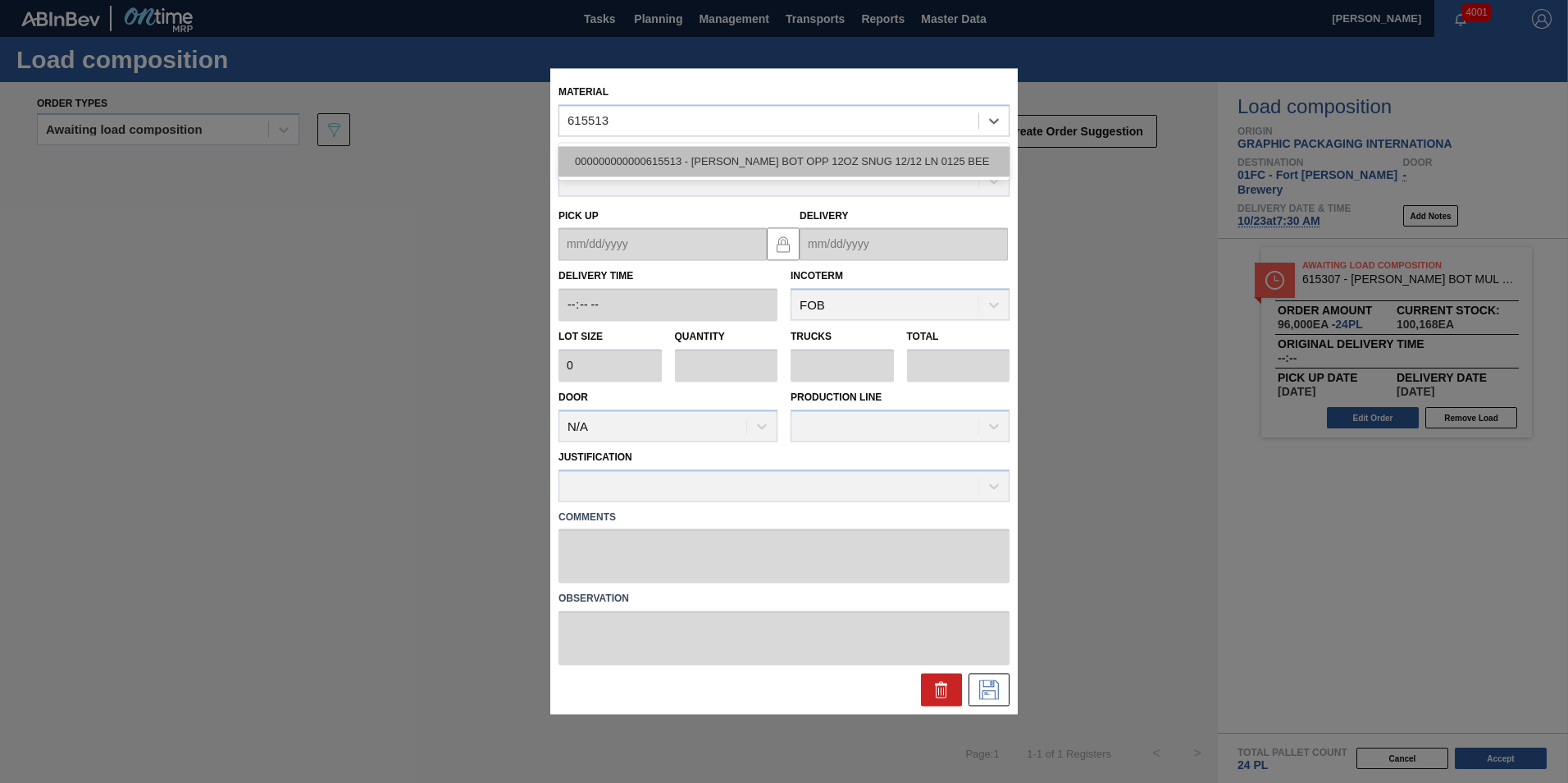
click at [705, 166] on div "000000000000615513 - CARR BOT OPP 12OZ SNUG 12/12 LN 0125 BEE" at bounding box center [784, 161] width 451 height 30
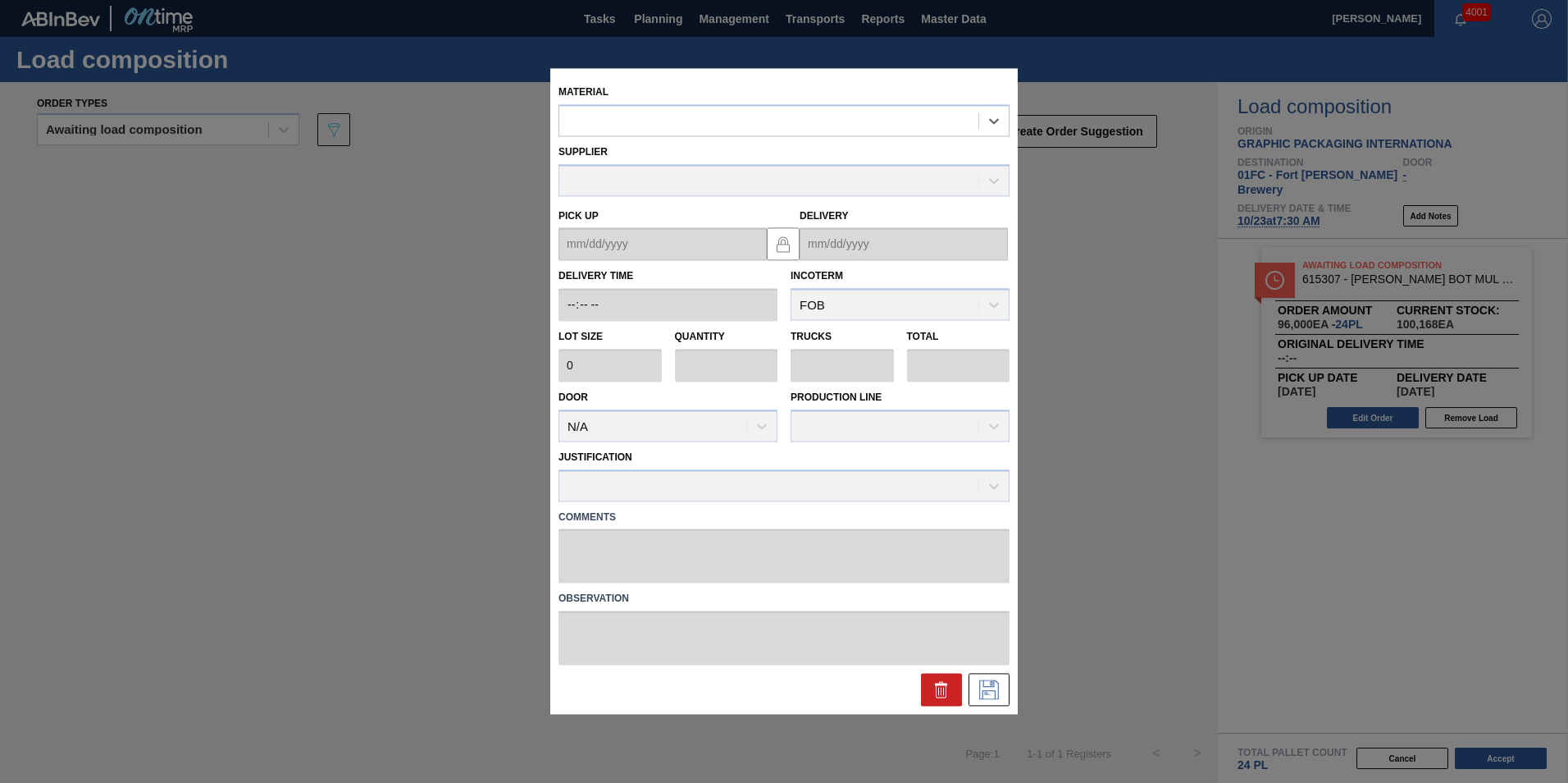
type input "4,000"
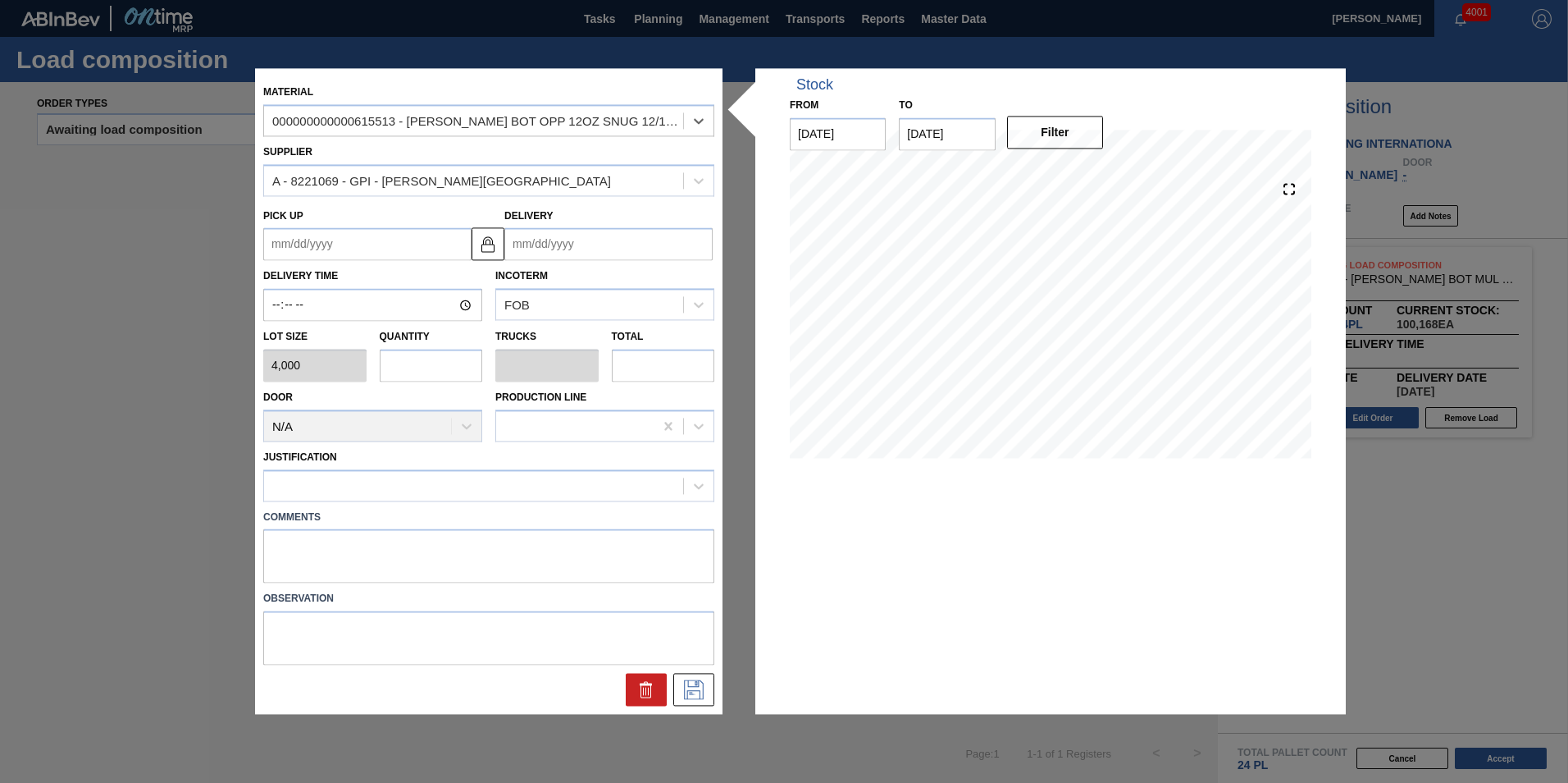
click at [531, 230] on input "Delivery" at bounding box center [608, 244] width 209 height 33
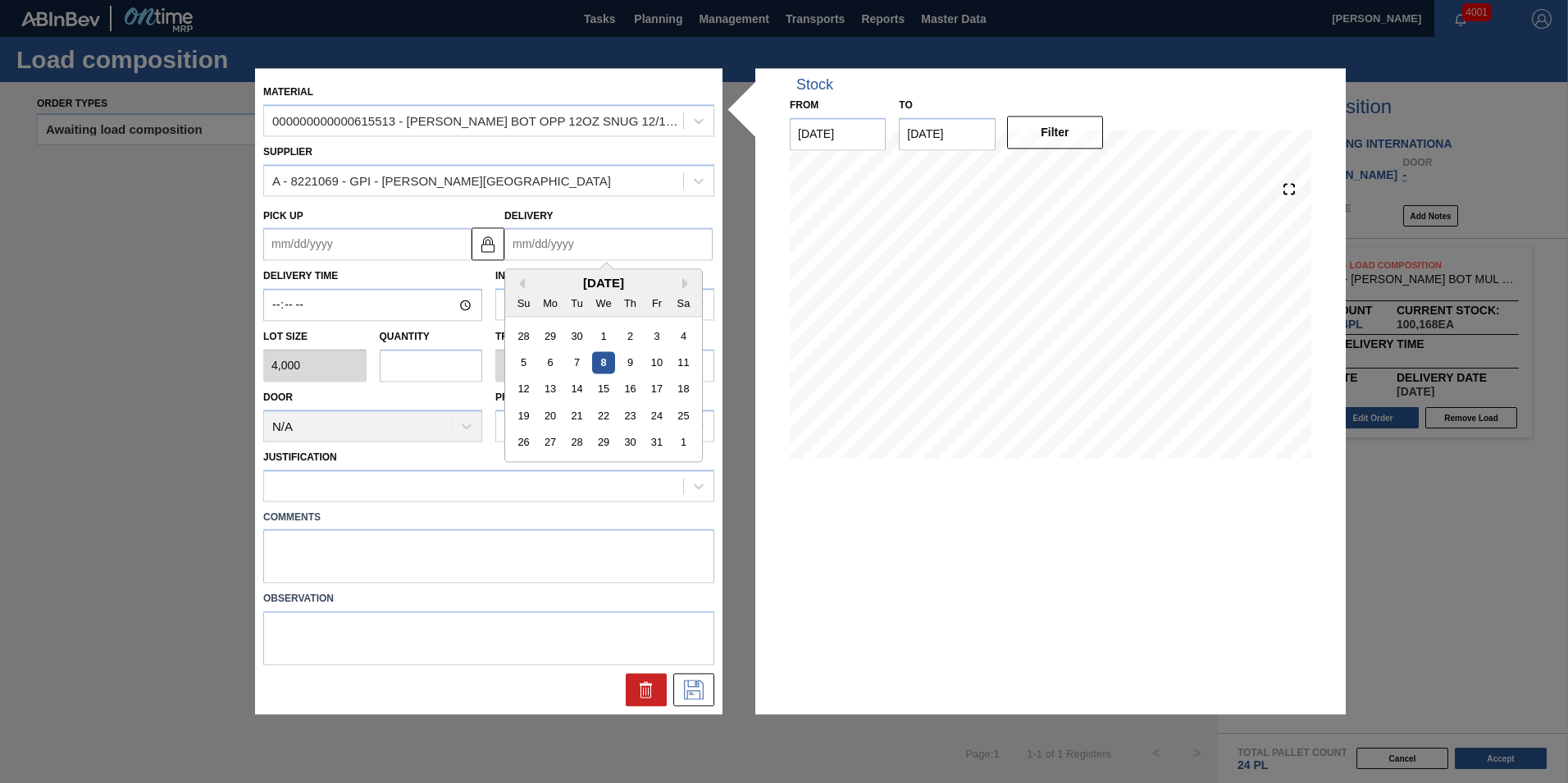
type input "1"
type up "12/29/2024"
type input "10"
type up "09/28/2025"
type input "10/2"
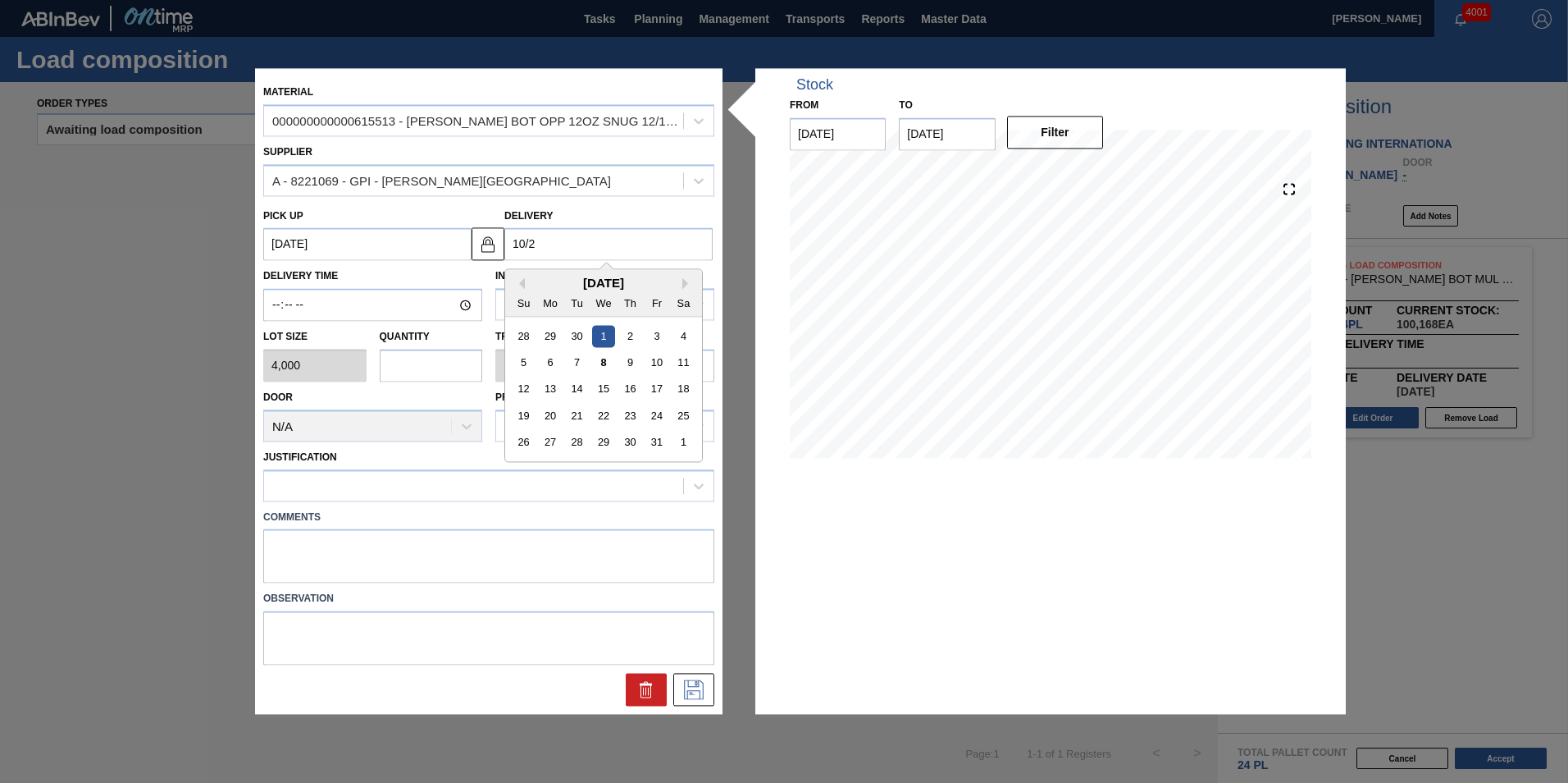
type up "09/29/2025"
type input "10/23"
type up "[DATE]"
click at [623, 411] on div "23" at bounding box center [630, 417] width 23 height 23
type input "10/23/2025"
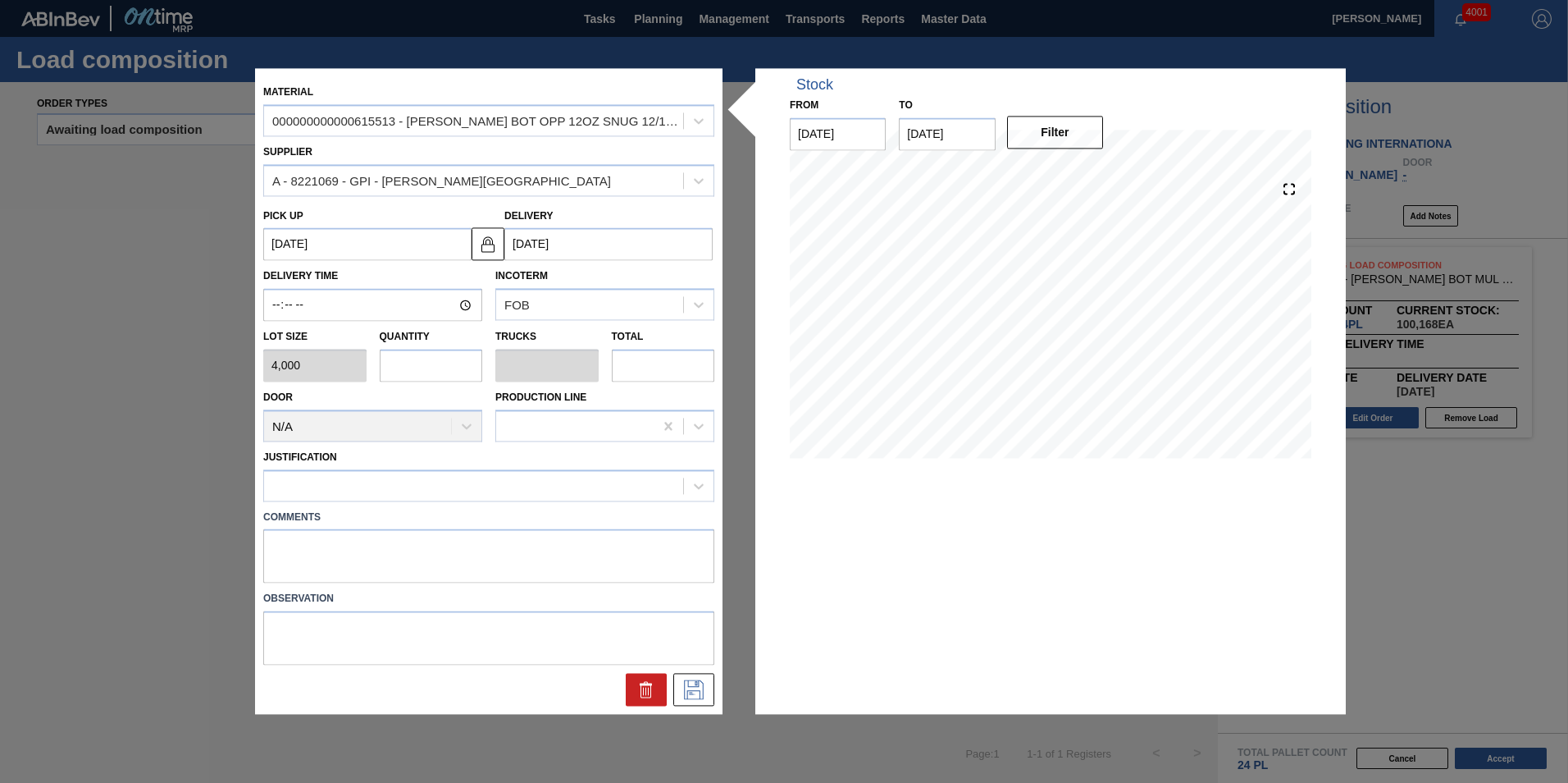
click at [419, 363] on input "text" at bounding box center [430, 366] width 103 height 33
type input "2"
type input "0.077"
type input "8,000"
type input "2"
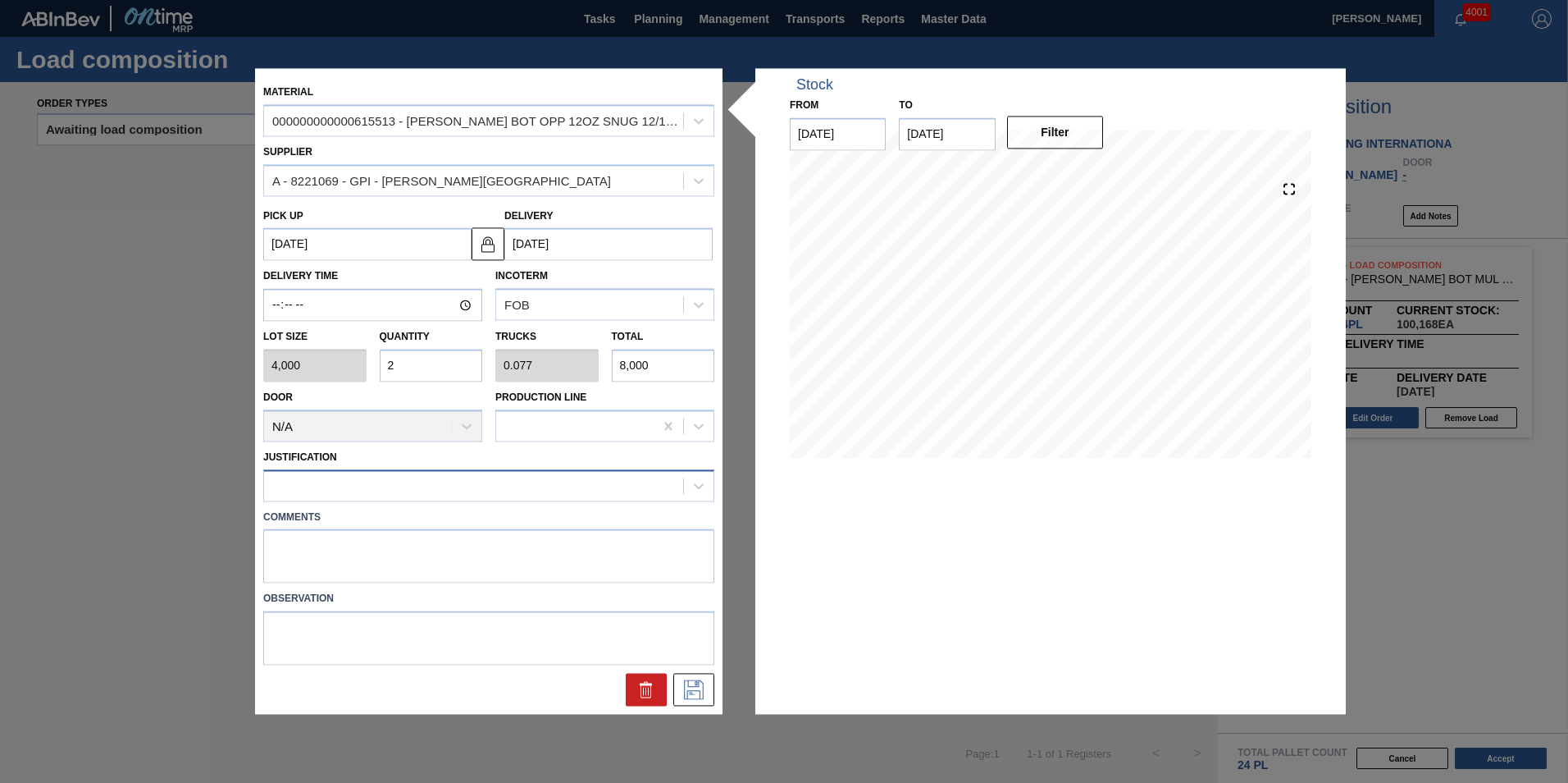
click at [410, 473] on div at bounding box center [474, 484] width 419 height 23
type input "tru"
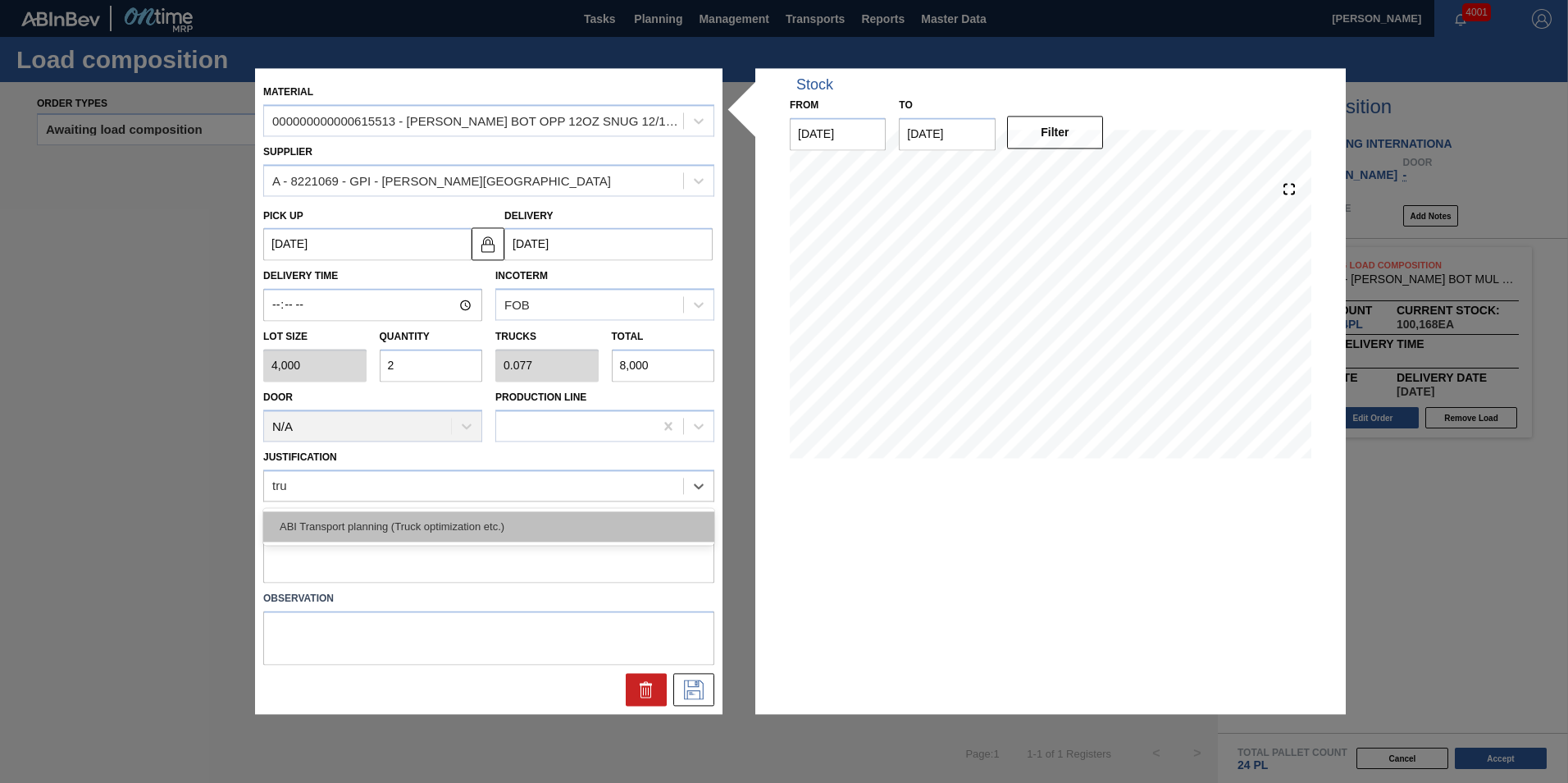
click at [400, 516] on div "ABI Transport planning (Truck optimization etc.)" at bounding box center [488, 526] width 451 height 30
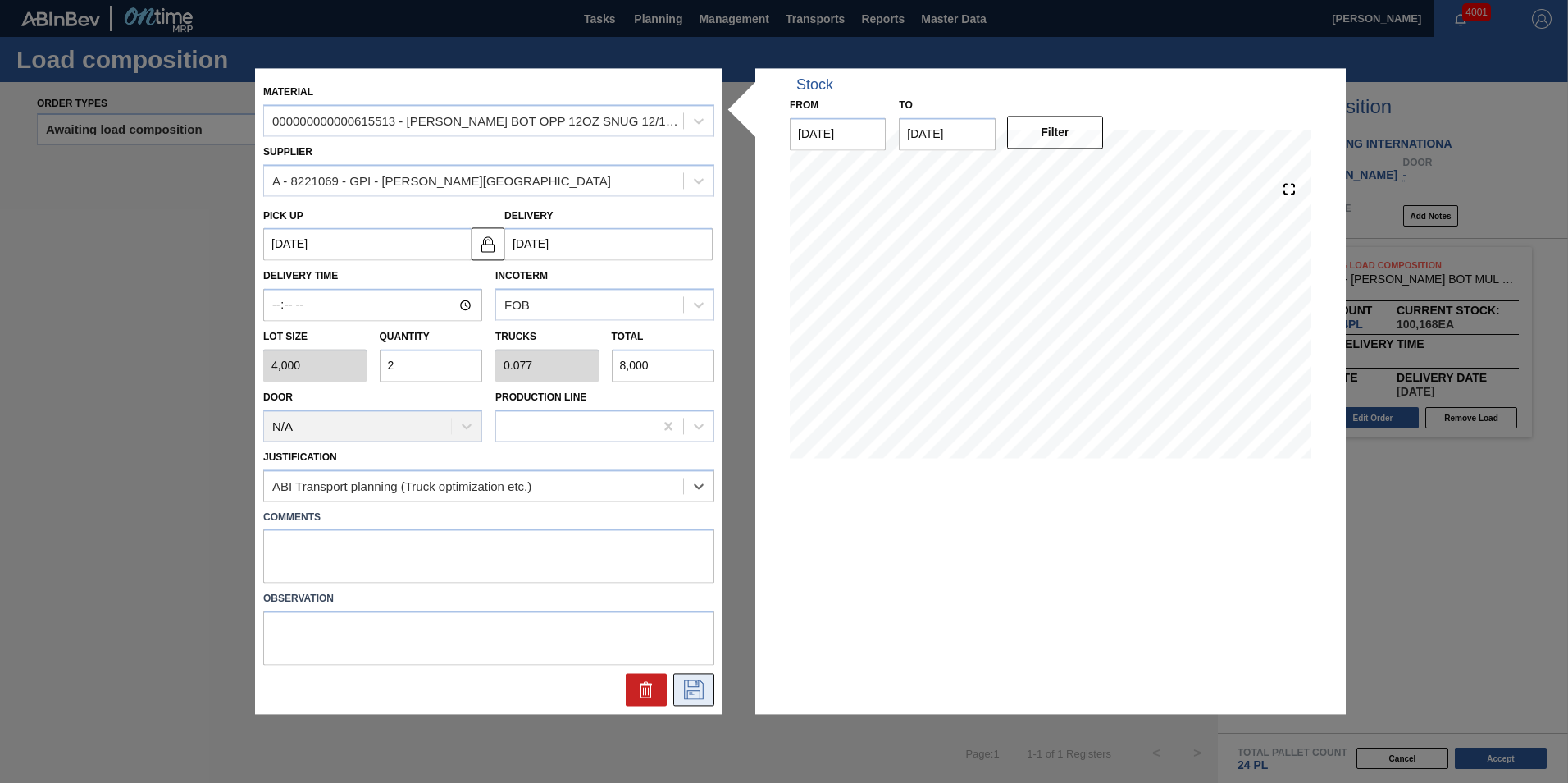
click at [695, 690] on icon at bounding box center [694, 689] width 20 height 20
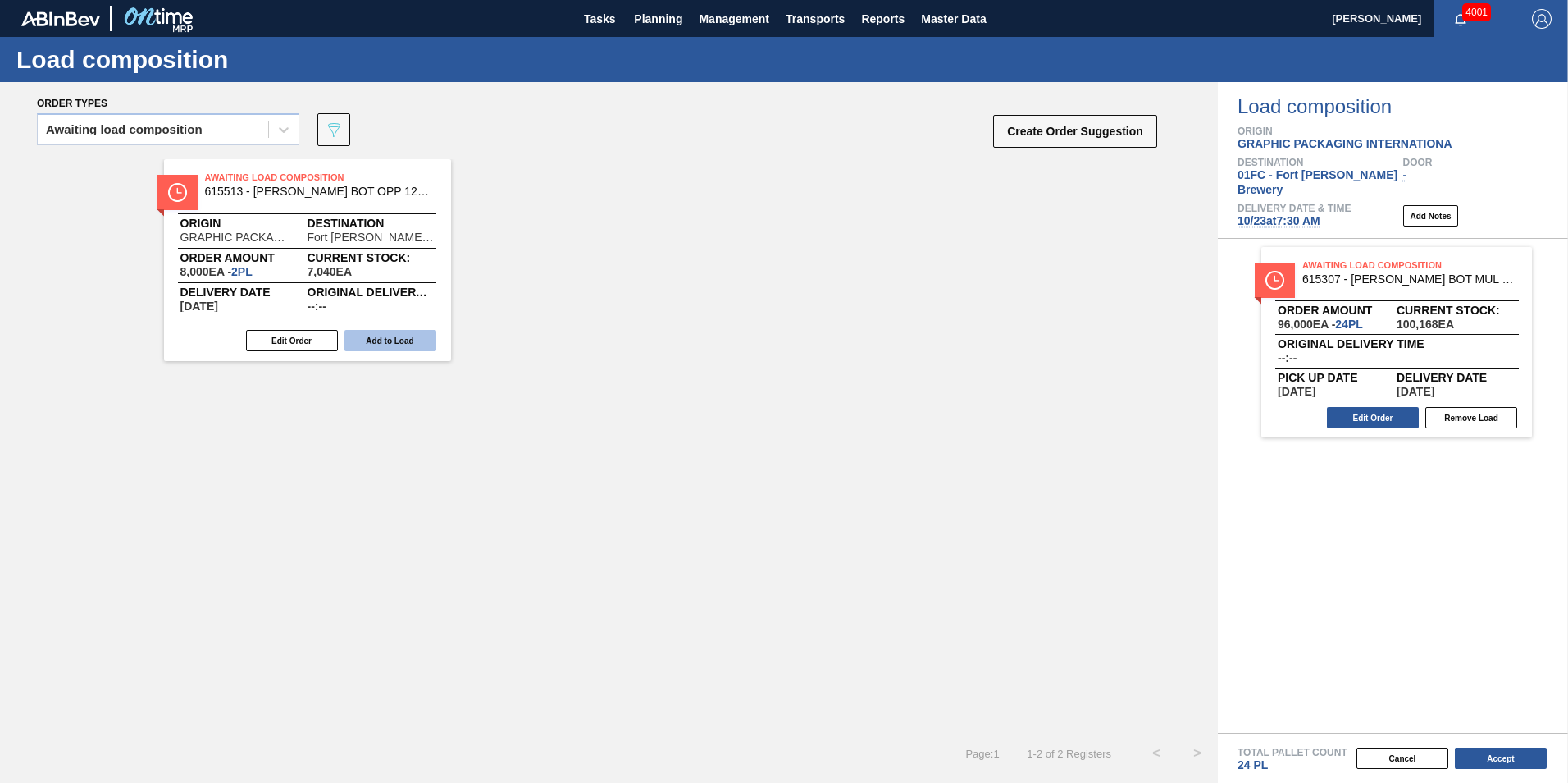
click at [395, 335] on button "Add to Load" at bounding box center [390, 340] width 92 height 22
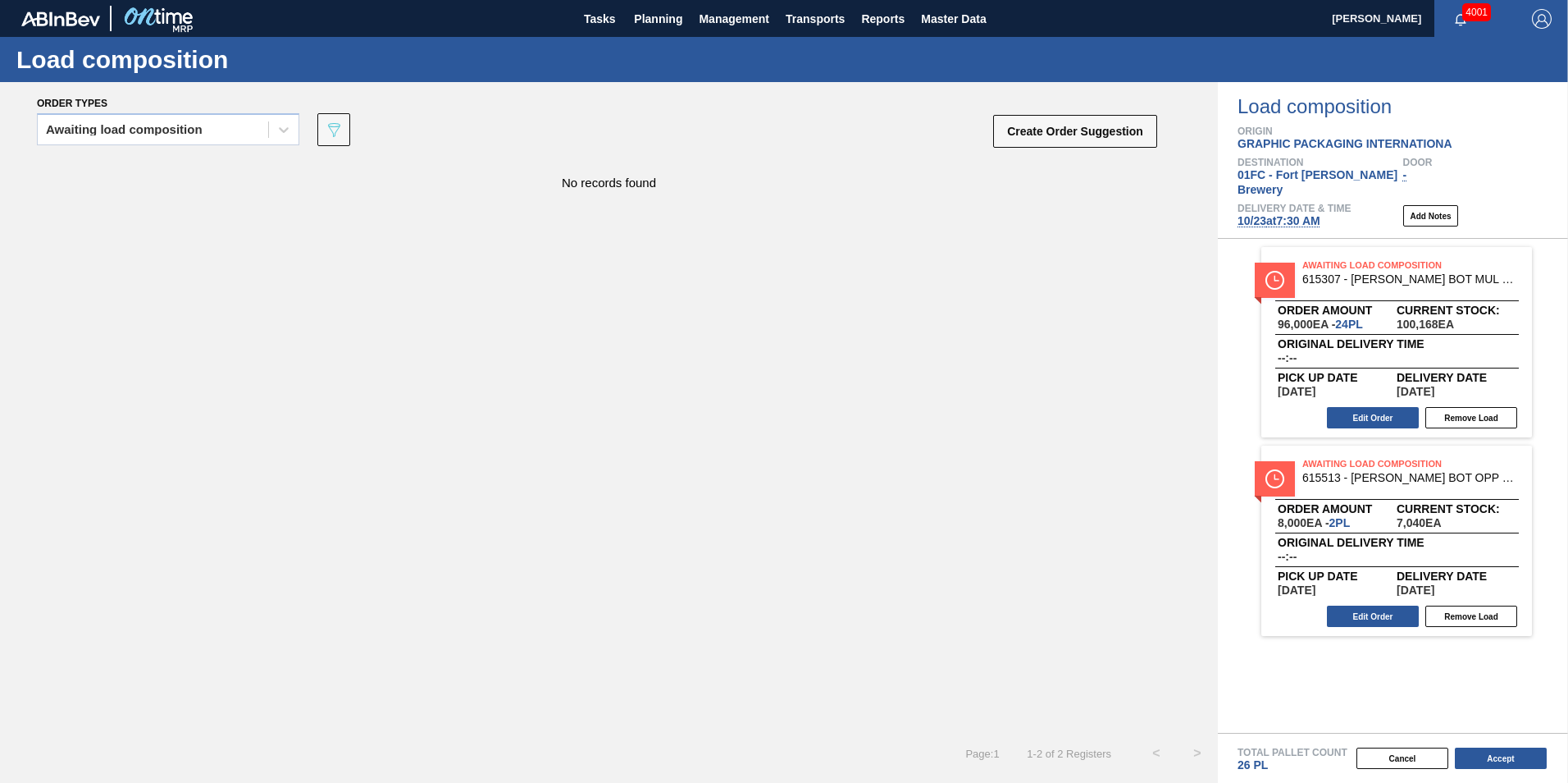
click at [1480, 747] on div "Cancel Accept" at bounding box center [1373, 758] width 350 height 24
click at [1480, 753] on button "Accept" at bounding box center [1500, 758] width 92 height 22
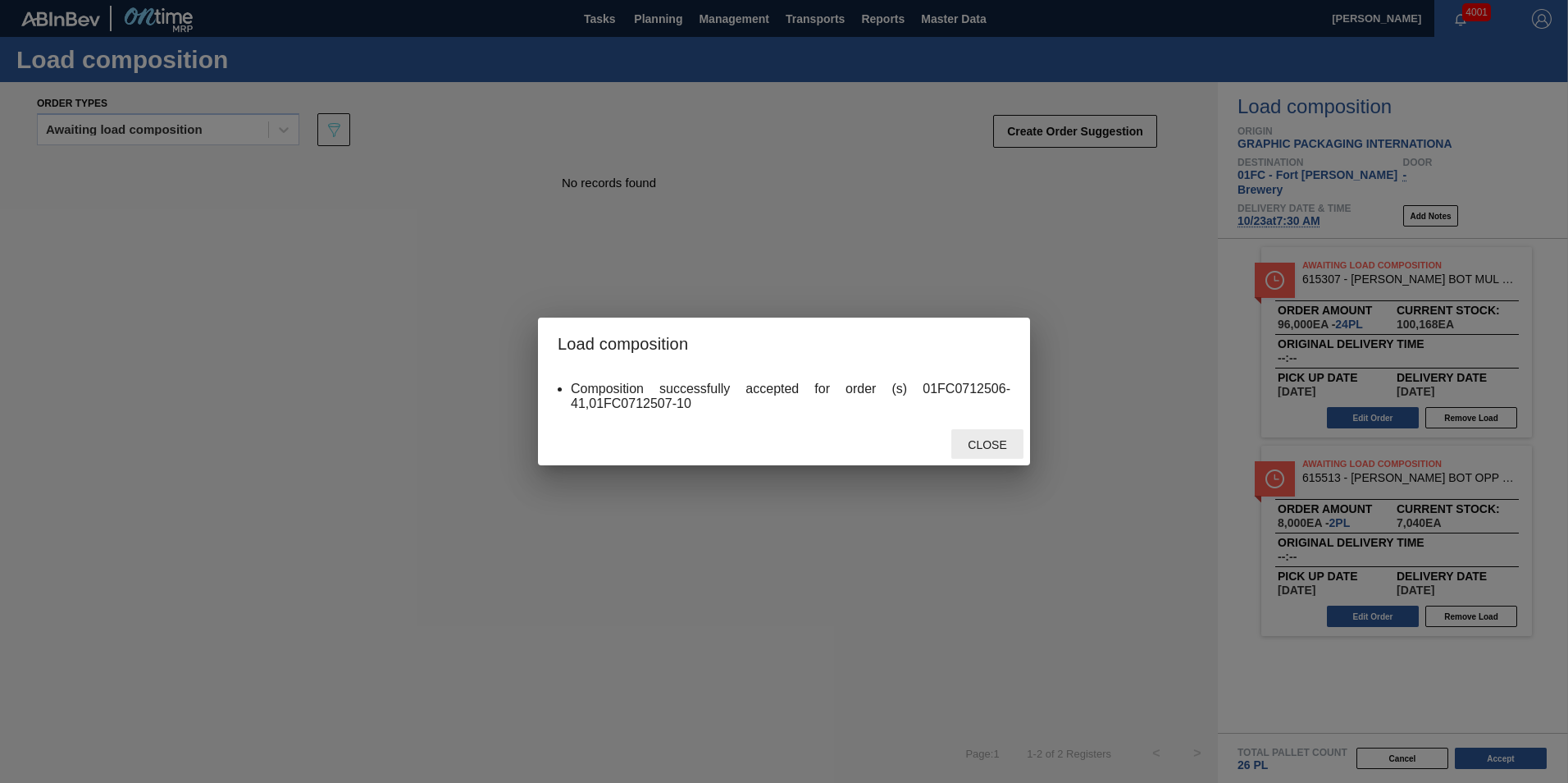
click at [969, 437] on div "Close" at bounding box center [987, 443] width 72 height 30
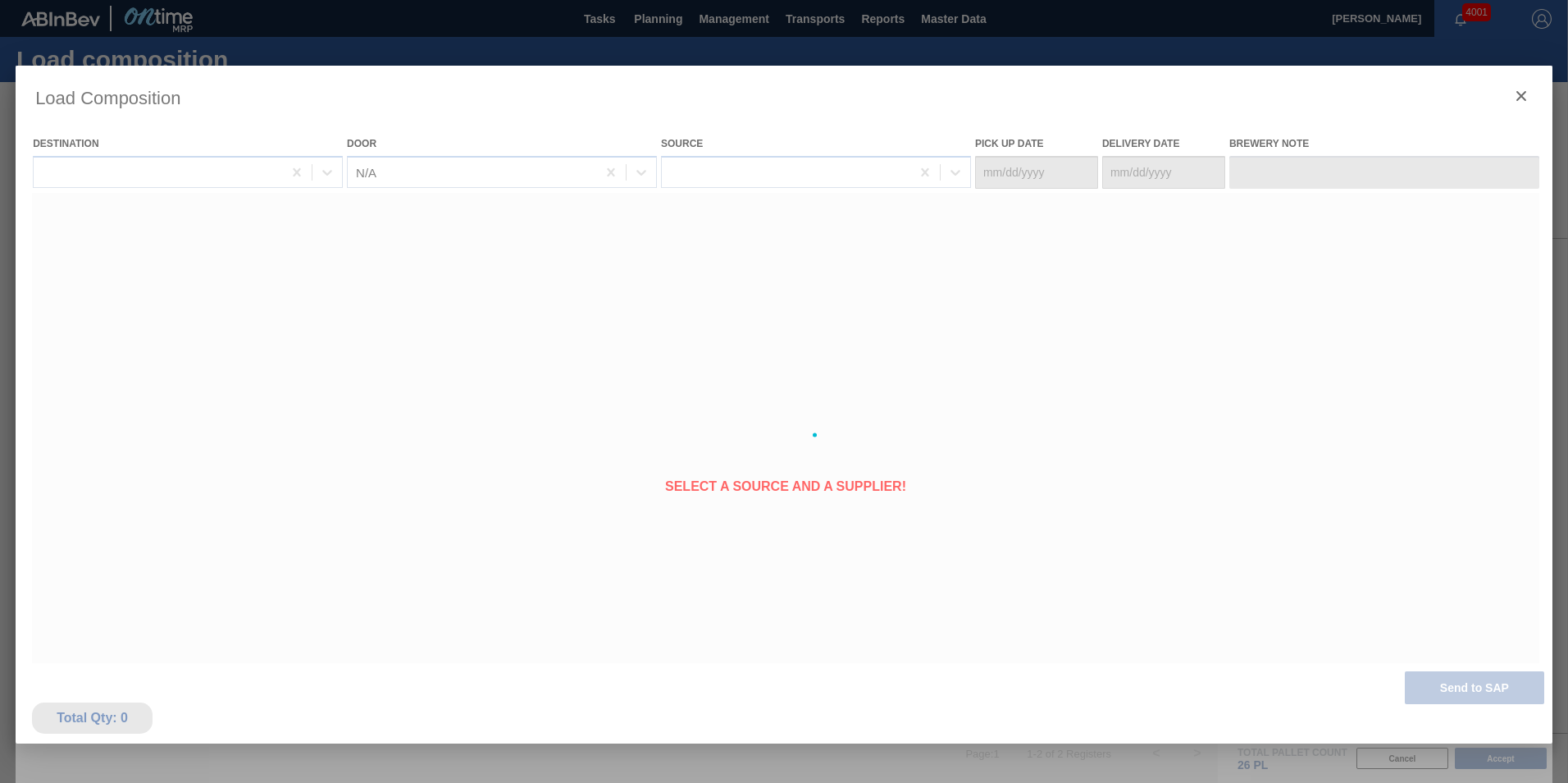
type Date "[DATE]"
type Date "10/23/2025"
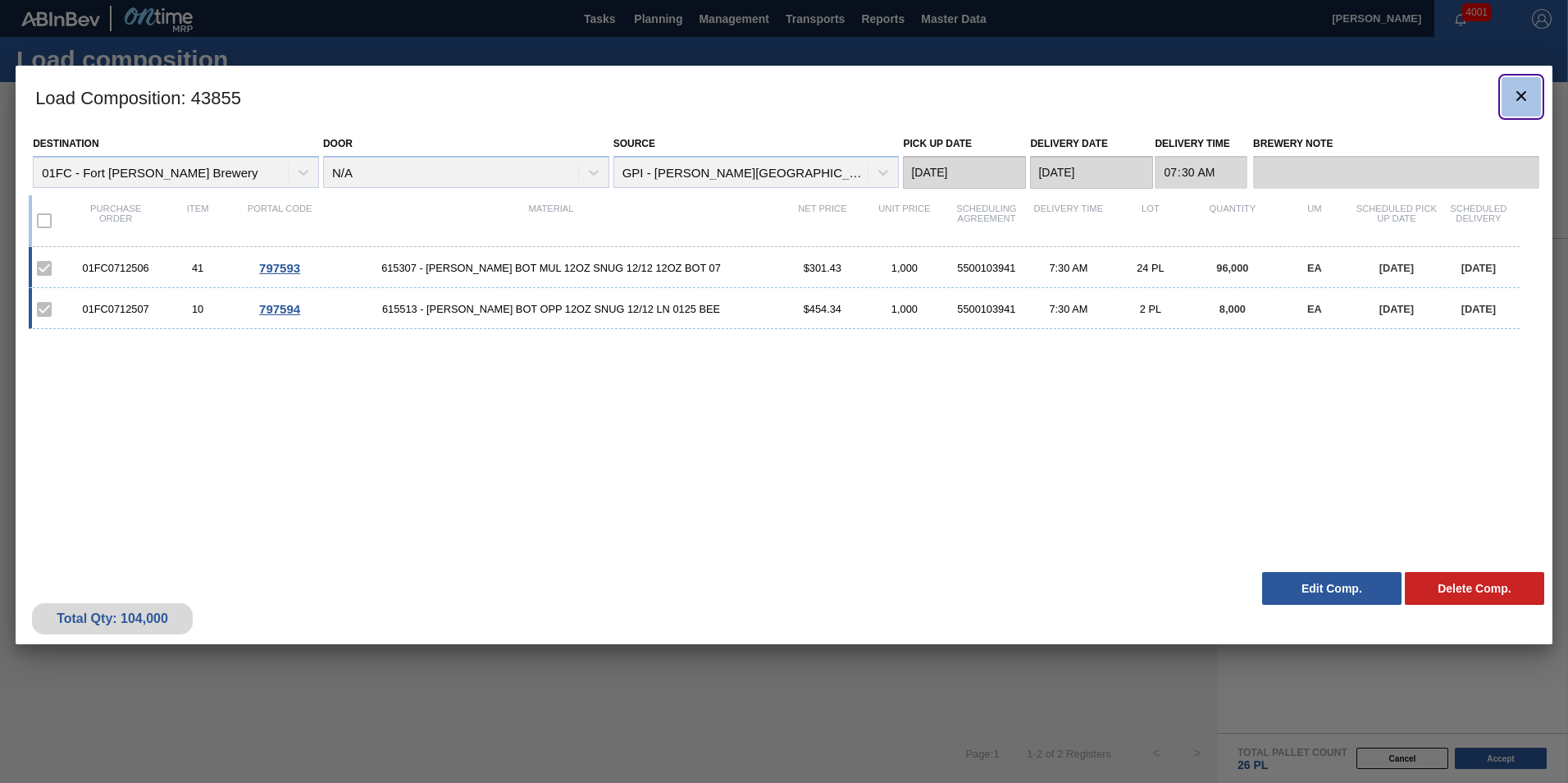
click at [1526, 94] on icon "botão de ícone" at bounding box center [1520, 95] width 20 height 20
